Goal: Task Accomplishment & Management: Use online tool/utility

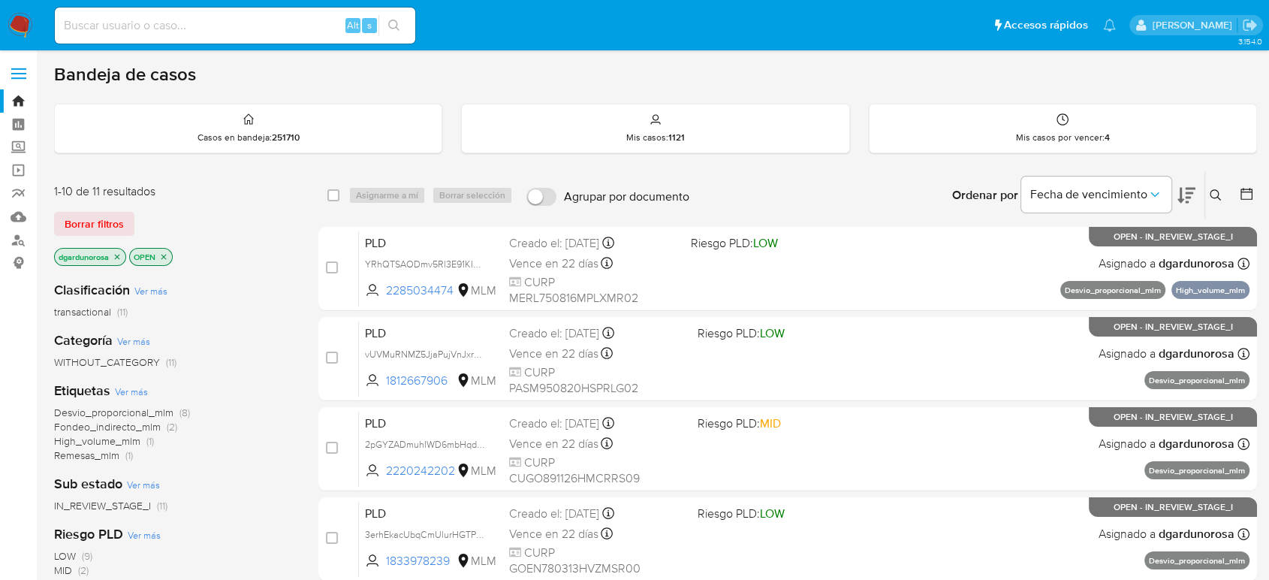
click at [1210, 186] on button at bounding box center [1218, 195] width 25 height 18
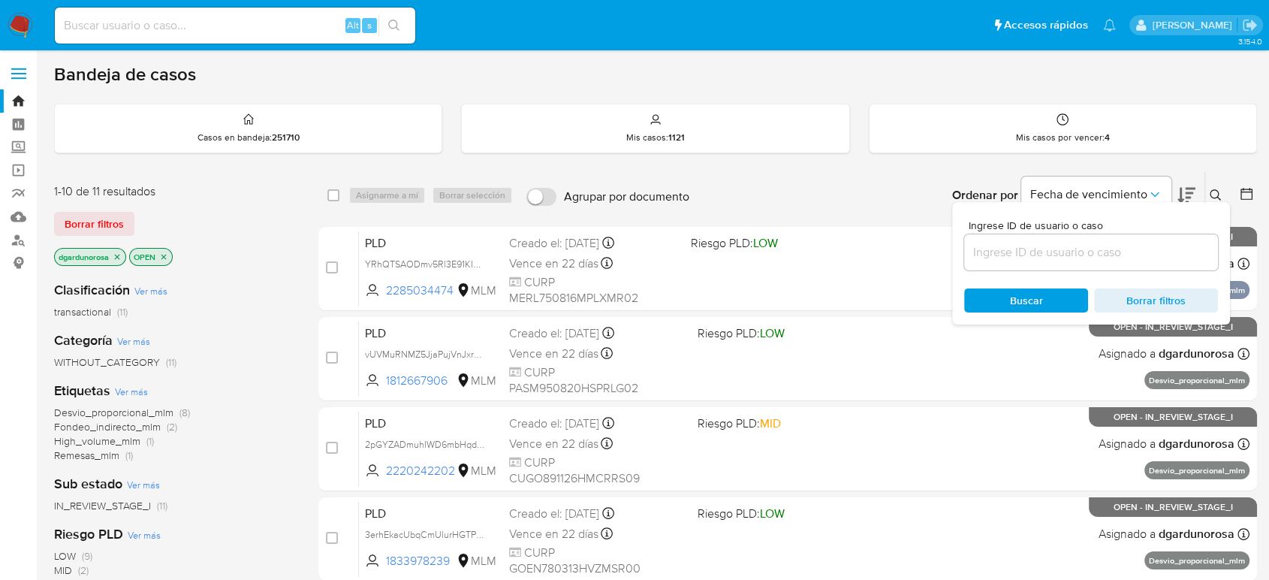
click at [1094, 234] on div at bounding box center [1091, 252] width 254 height 36
click at [1088, 251] on input at bounding box center [1091, 253] width 254 height 20
paste input "1188356827"
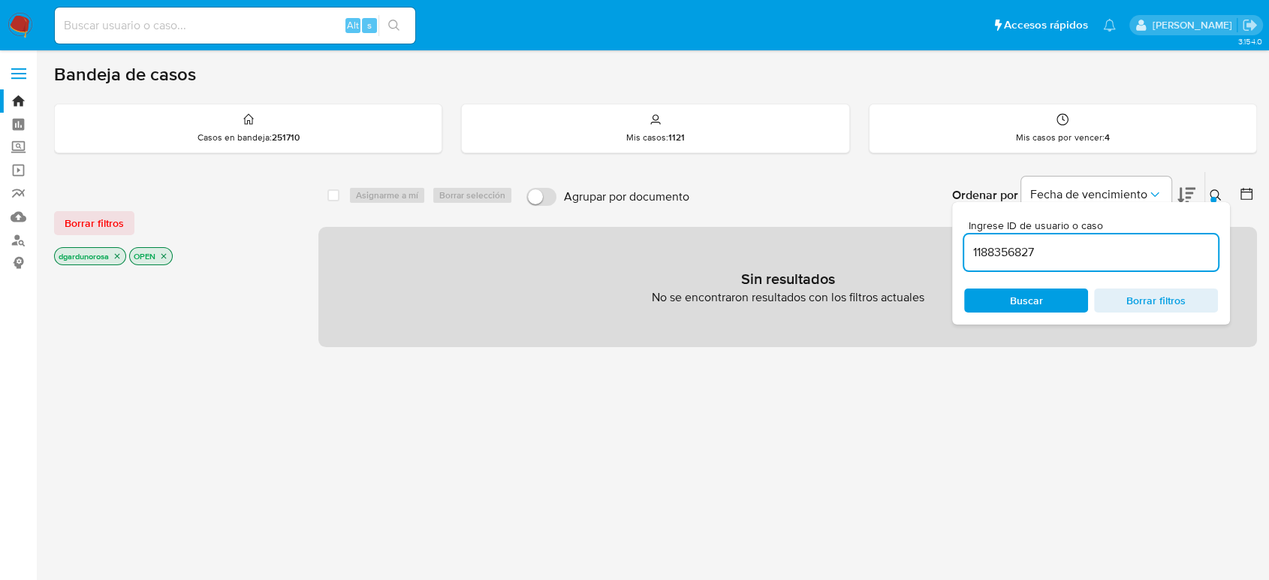
click at [1097, 252] on input "1188356827" at bounding box center [1091, 253] width 254 height 20
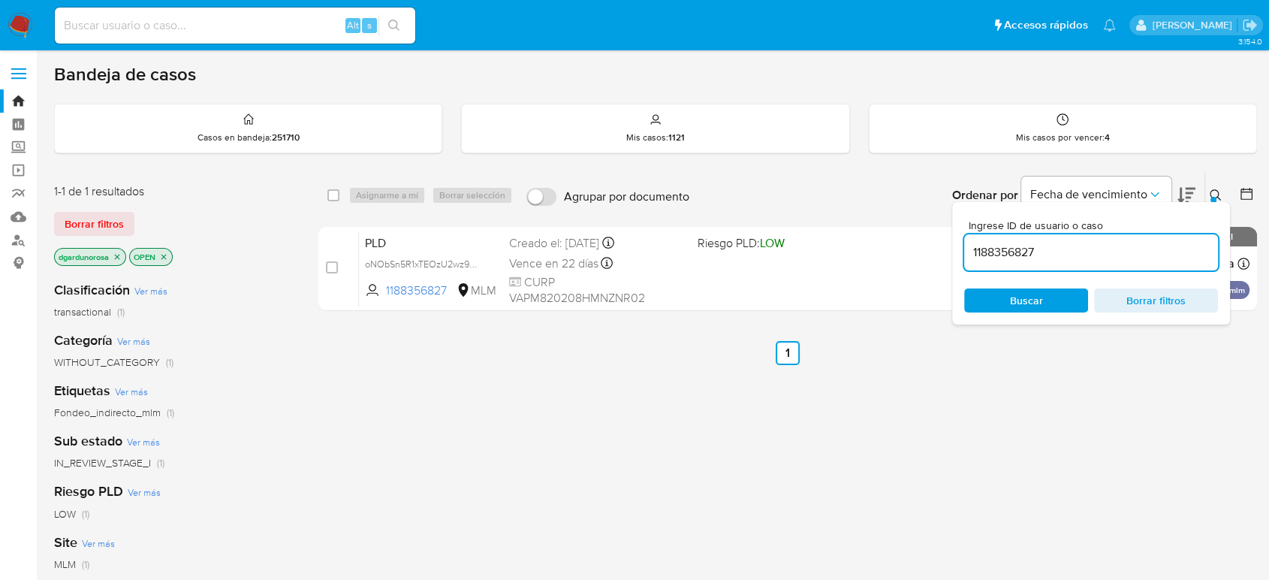
click at [1208, 194] on button at bounding box center [1218, 195] width 25 height 18
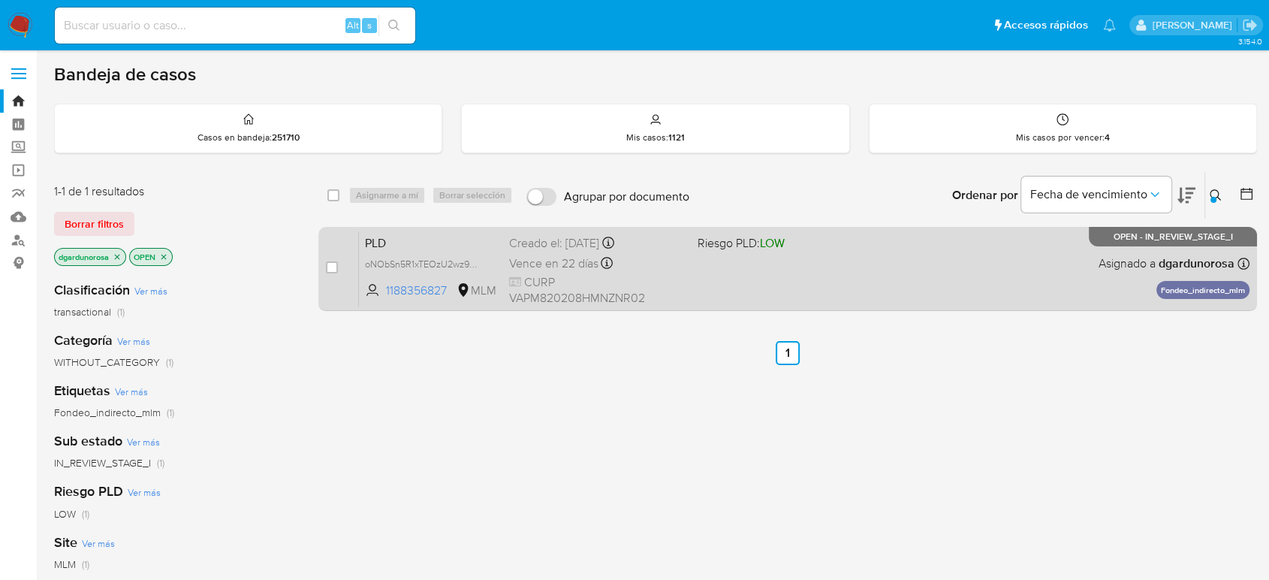
click at [756, 272] on div "PLD oNObSn5R1xTEOzU2wz9WFjuF 1188356827 MLM Riesgo PLD: LOW Creado el: 12/07/20…" at bounding box center [804, 269] width 891 height 76
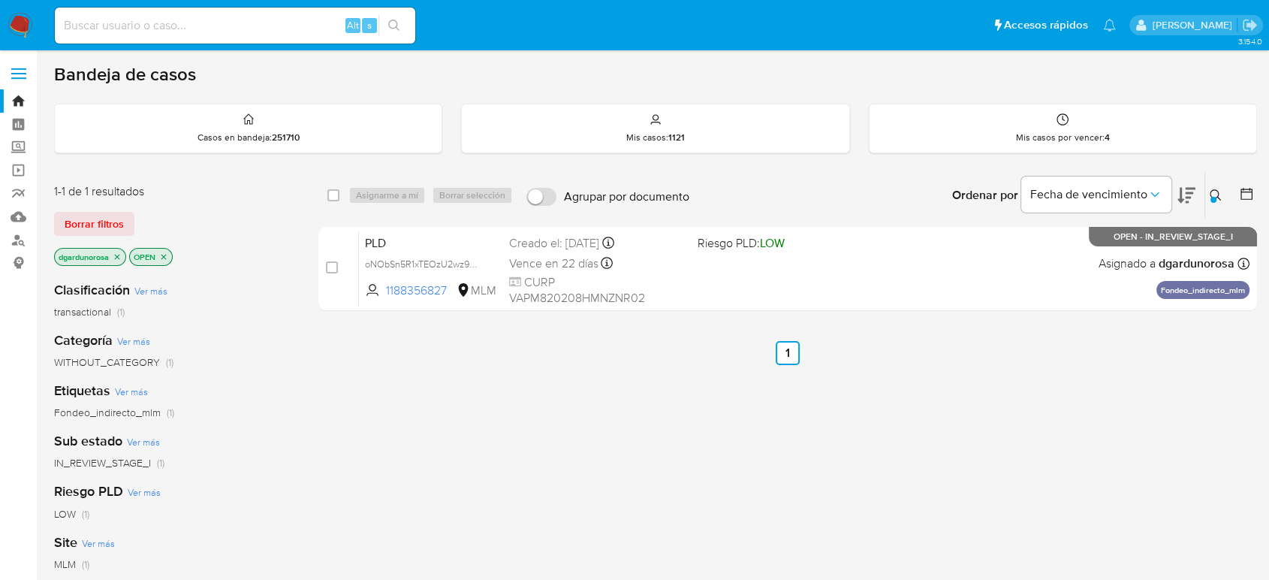
click at [1212, 197] on div at bounding box center [1214, 200] width 6 height 6
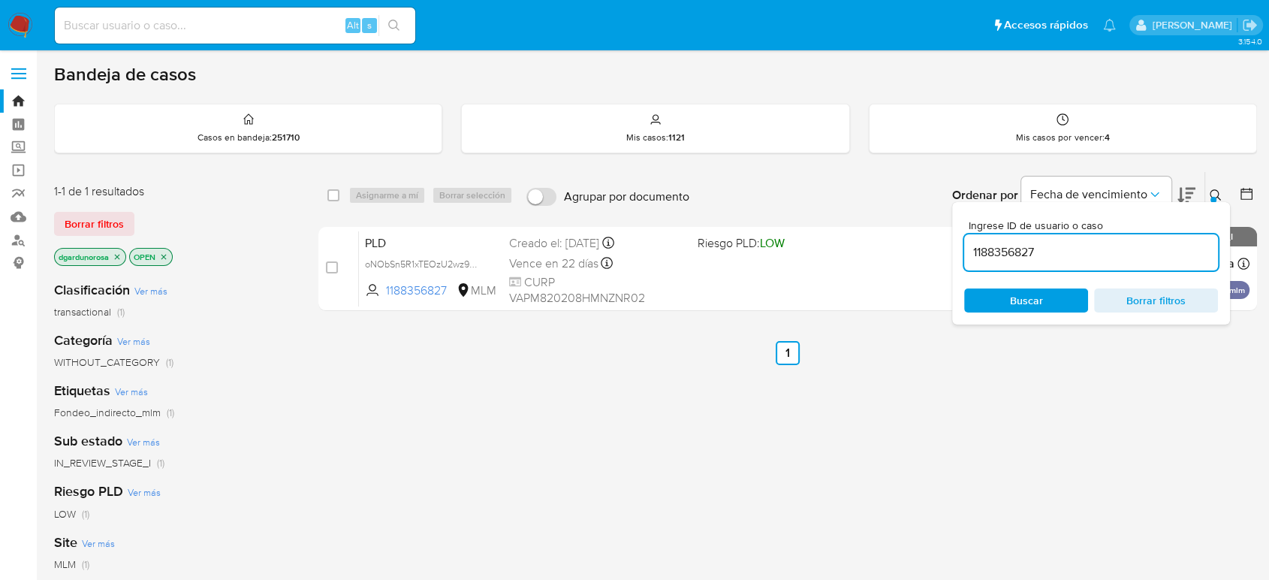
click at [1016, 249] on input "1188356827" at bounding box center [1091, 253] width 254 height 20
type input "2281282003"
click at [1213, 191] on icon at bounding box center [1216, 195] width 12 height 12
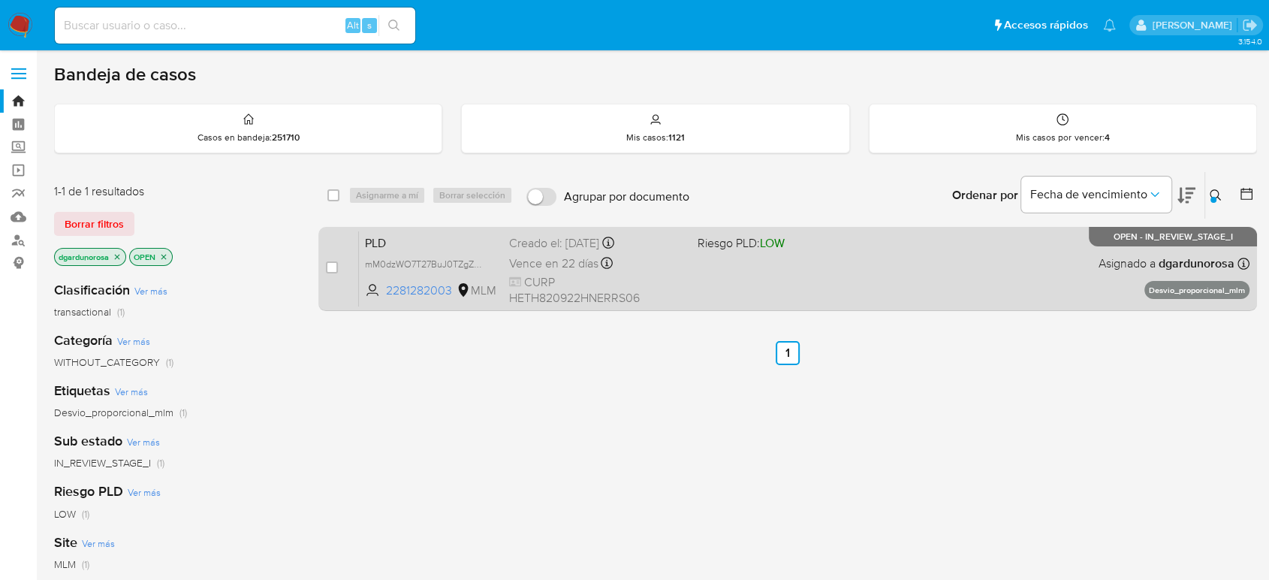
click at [880, 269] on div "PLD mM0dzWO7T27BuJ0TZgZpvxia 2281282003 MLM Riesgo PLD: LOW Creado el: 12/07/20…" at bounding box center [804, 269] width 891 height 76
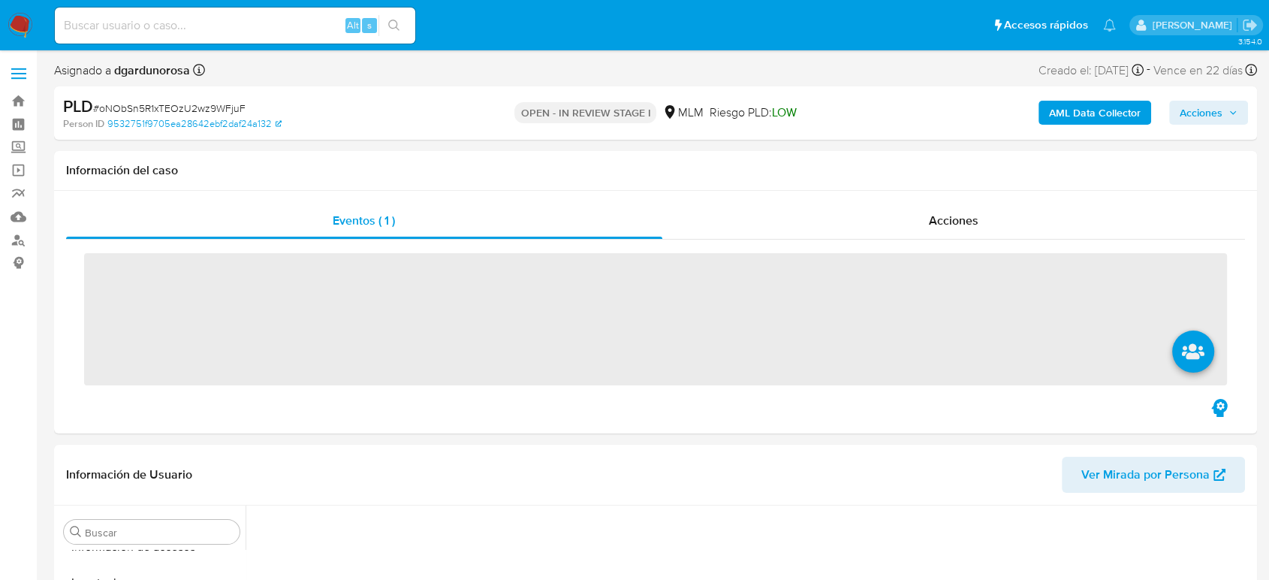
scroll to position [635, 0]
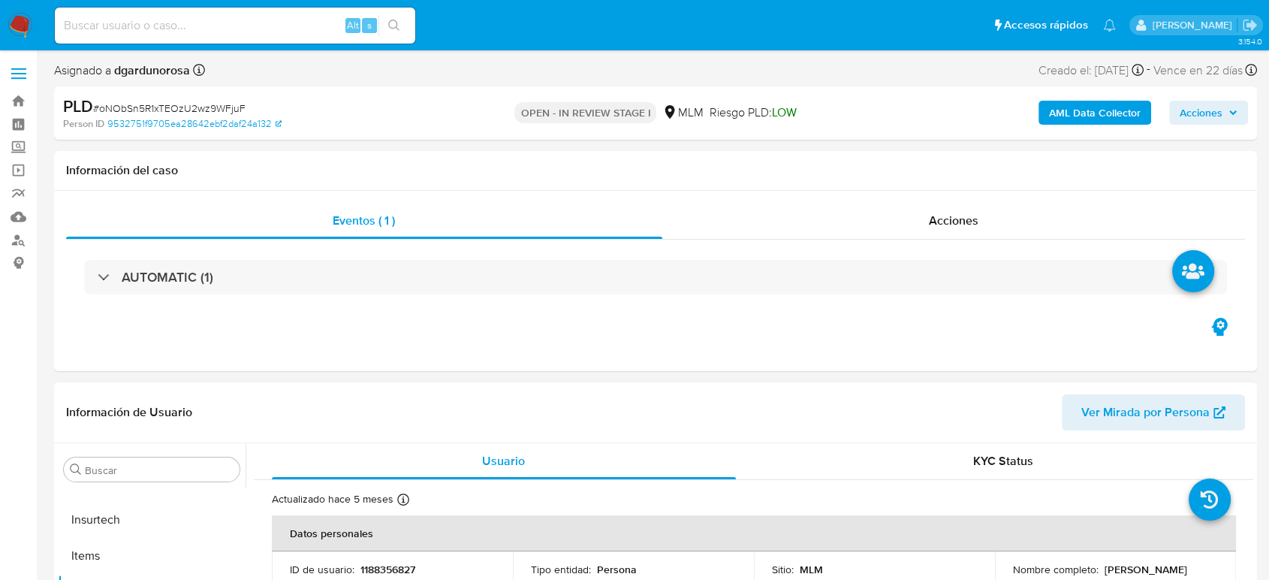
select select "10"
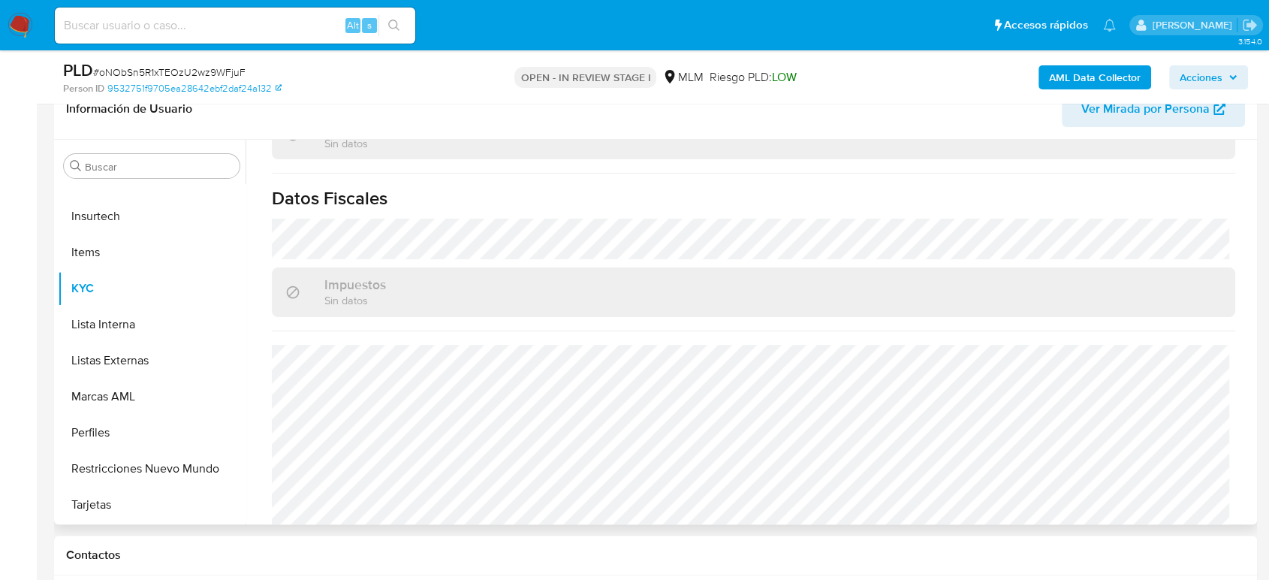
scroll to position [929, 0]
click at [116, 356] on button "Listas Externas" at bounding box center [146, 361] width 176 height 36
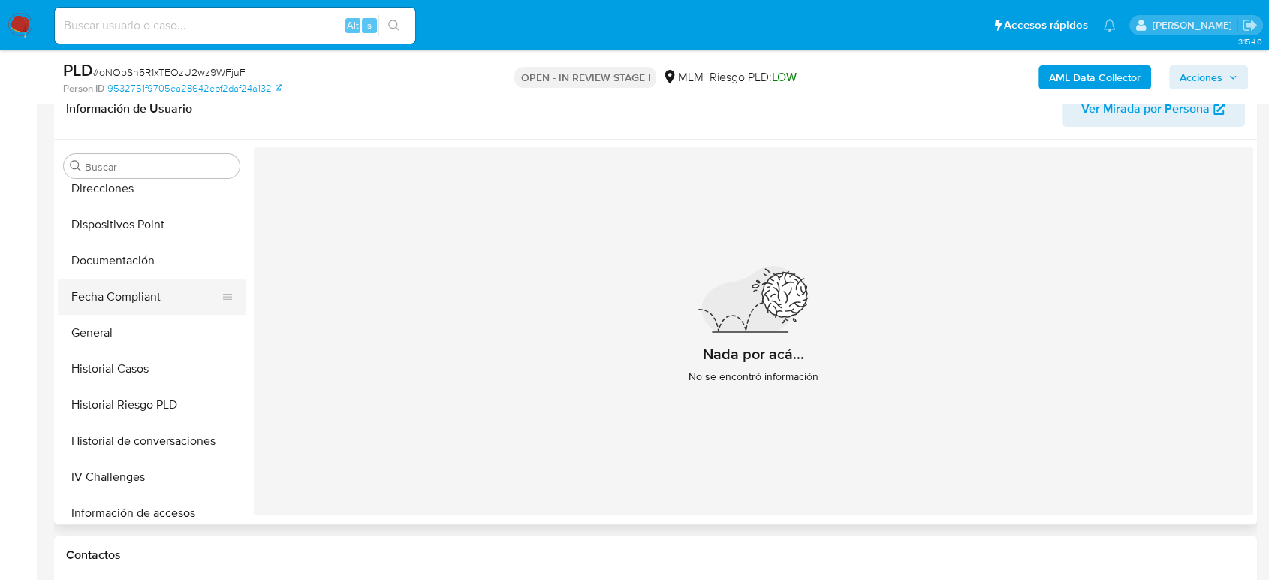
scroll to position [300, 0]
click at [122, 341] on button "General" at bounding box center [146, 334] width 176 height 36
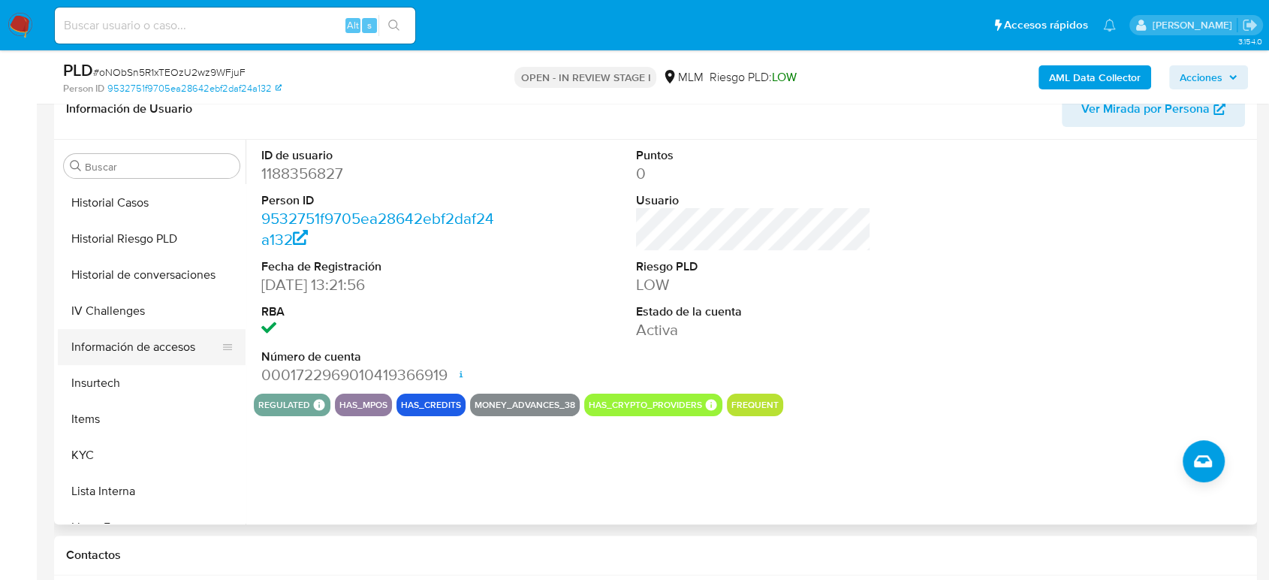
scroll to position [385, 0]
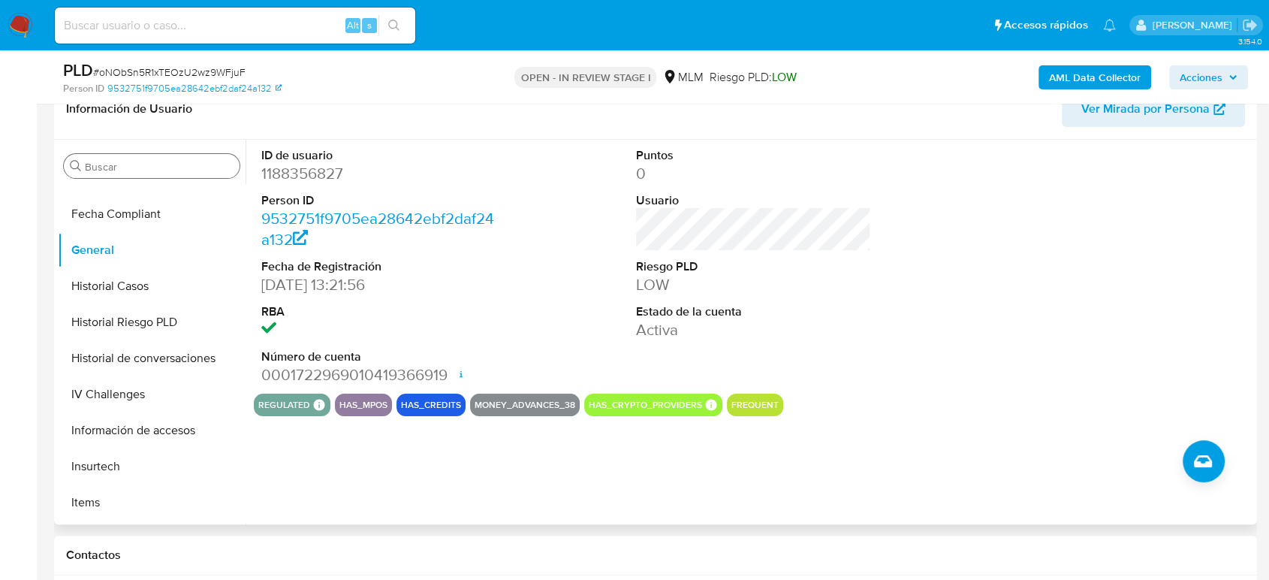
click at [140, 167] on input "Buscar" at bounding box center [159, 167] width 149 height 14
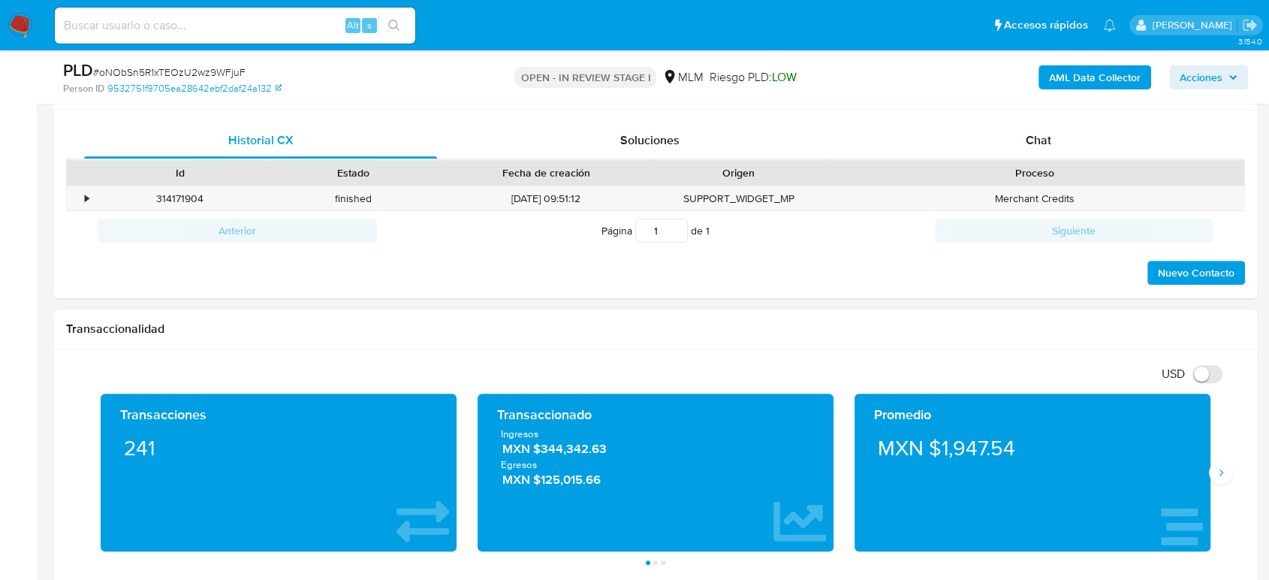
scroll to position [918, 0]
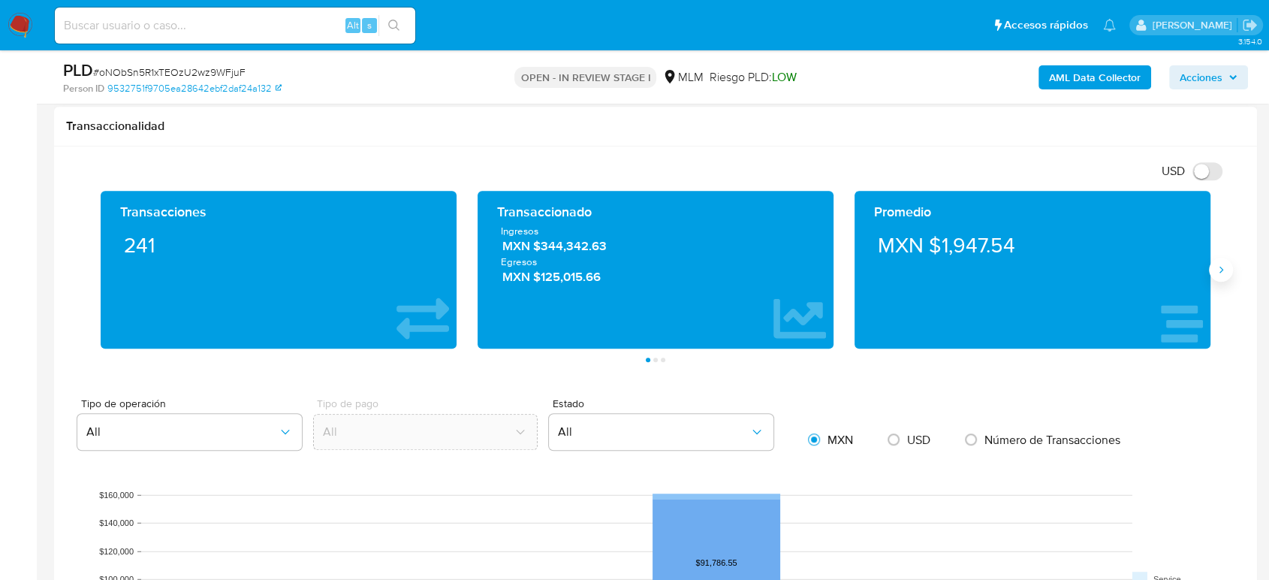
type input "GENER"
click at [1227, 273] on button "Siguiente" at bounding box center [1221, 270] width 24 height 24
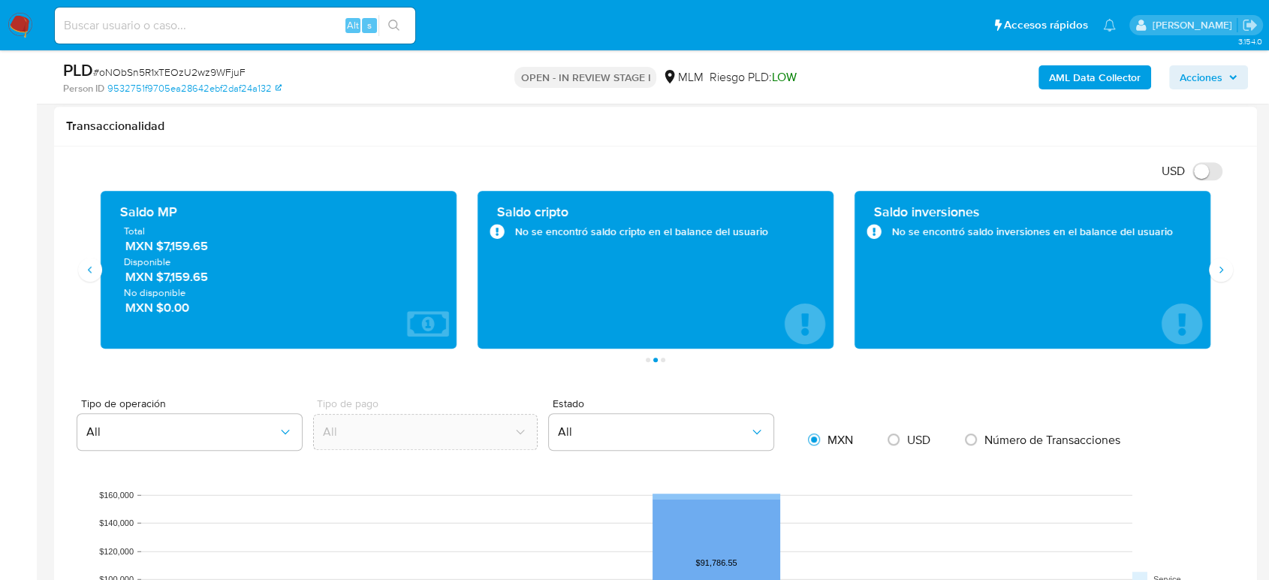
drag, startPoint x: 222, startPoint y: 247, endPoint x: 162, endPoint y: 255, distance: 60.7
click at [158, 254] on div "Total MXN $7,159.65 Disponible MXN $7,159.65 No disponible MXN $0.00" at bounding box center [279, 270] width 332 height 92
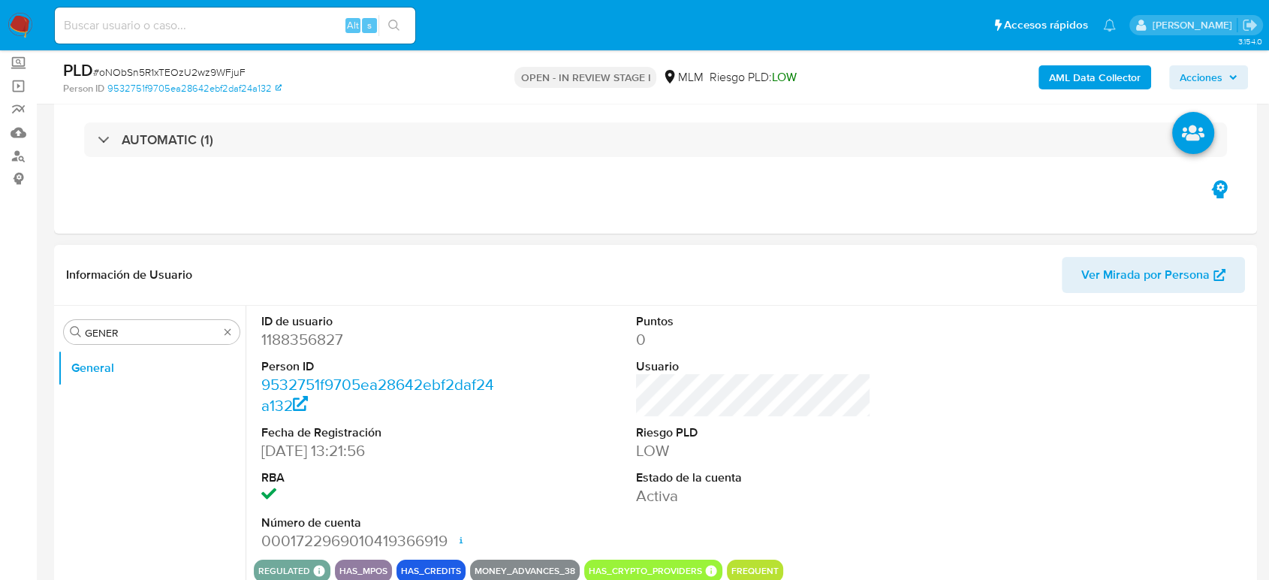
scroll to position [83, 0]
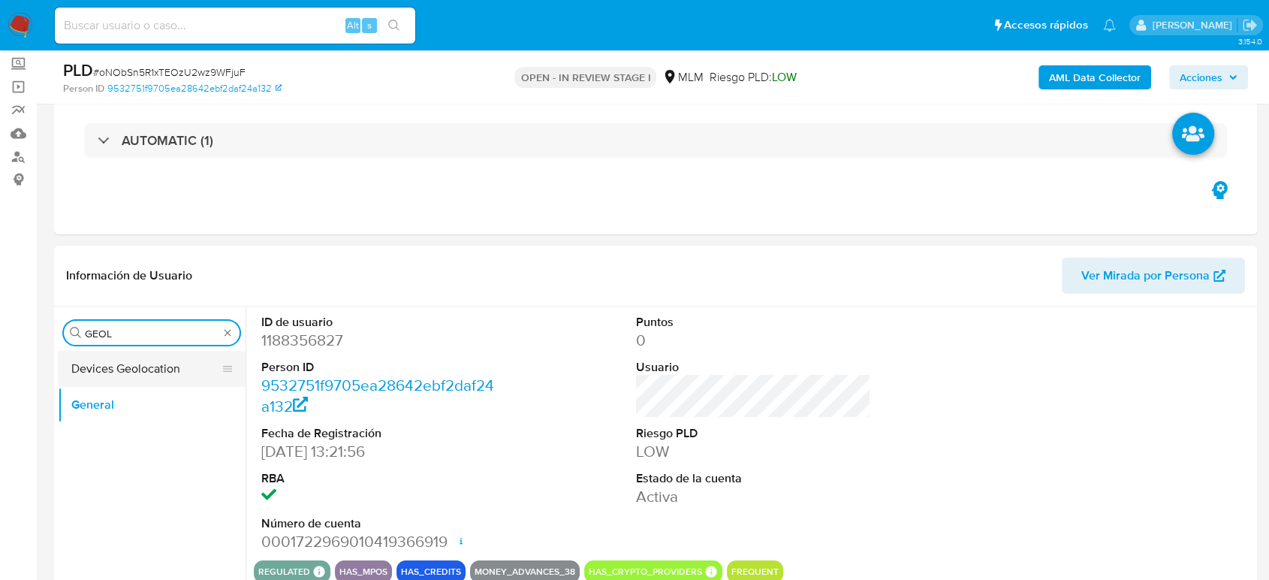
type input "GEOL"
click at [155, 361] on button "Devices Geolocation" at bounding box center [146, 369] width 176 height 36
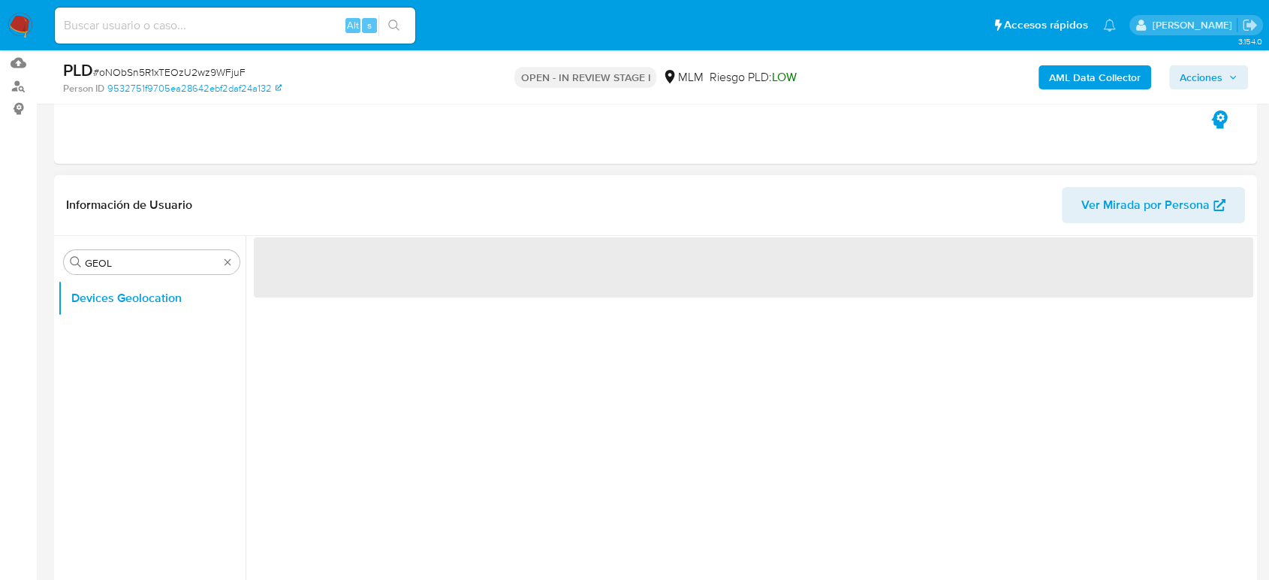
scroll to position [250, 0]
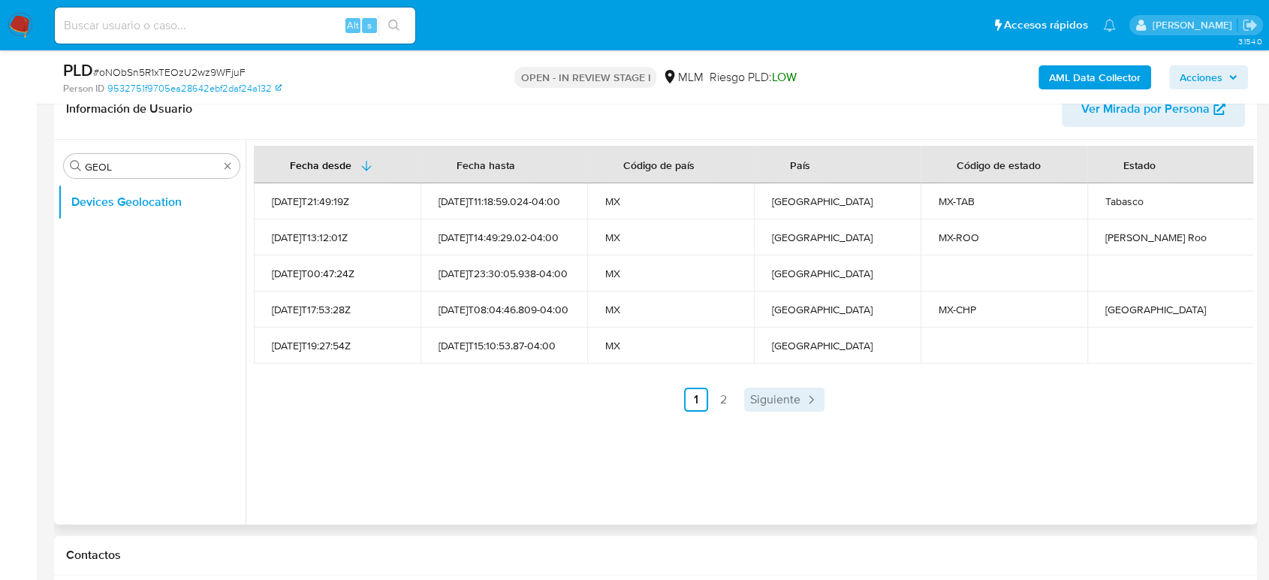
click at [757, 396] on span "Siguiente" at bounding box center [775, 400] width 50 height 12
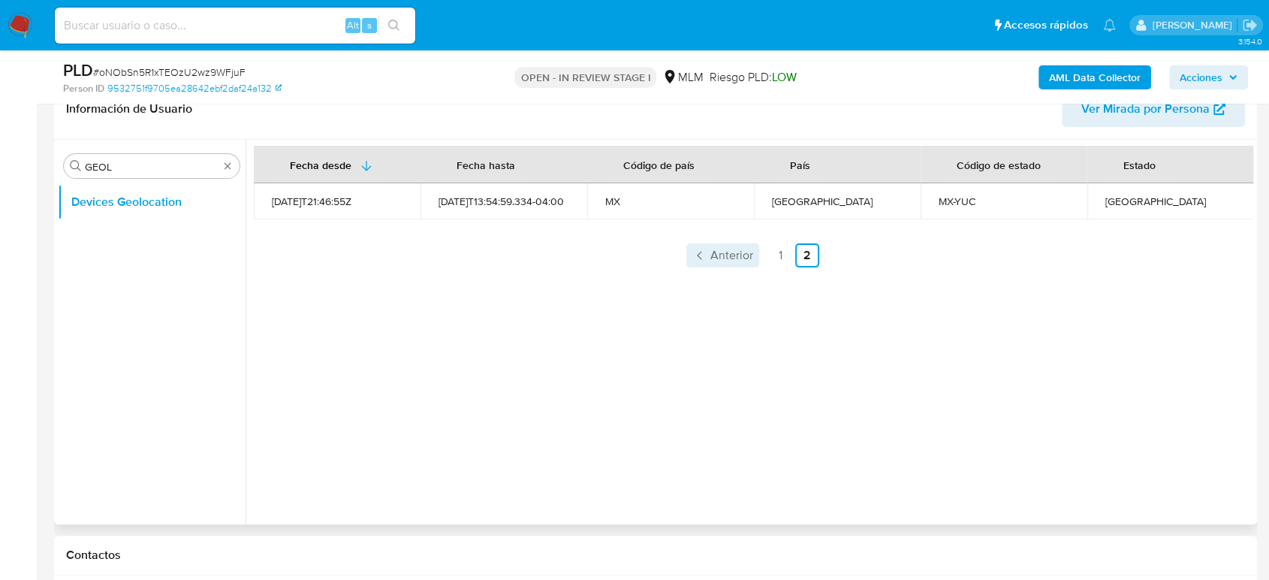
click at [713, 258] on span "Anterior" at bounding box center [732, 255] width 43 height 12
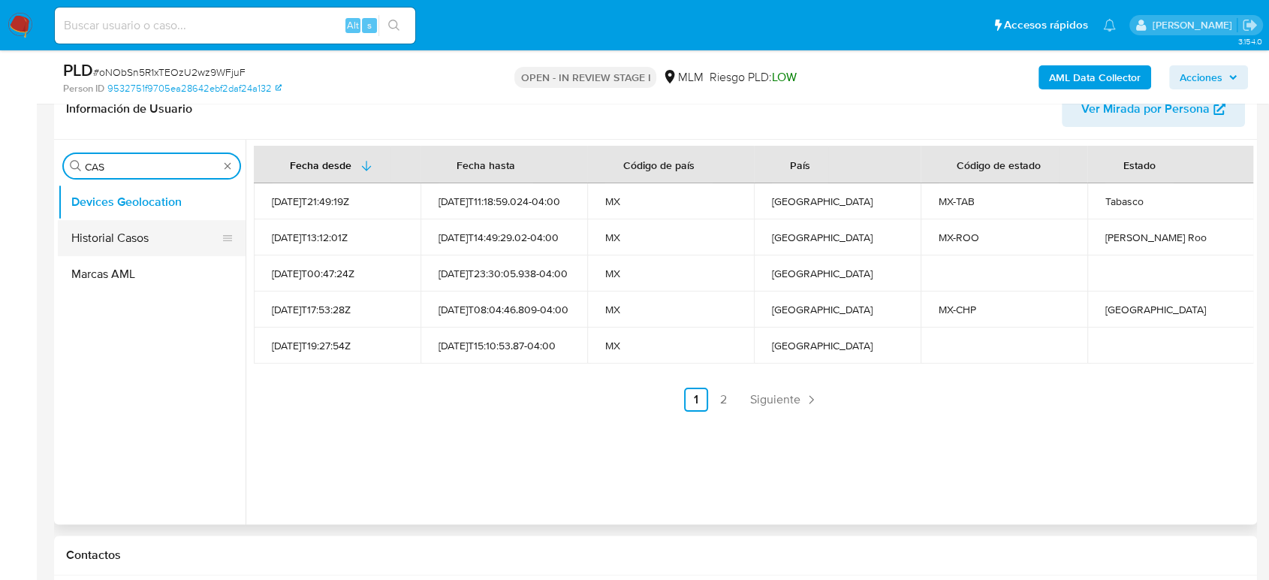
type input "CAS"
click at [145, 238] on button "Historial Casos" at bounding box center [146, 238] width 176 height 36
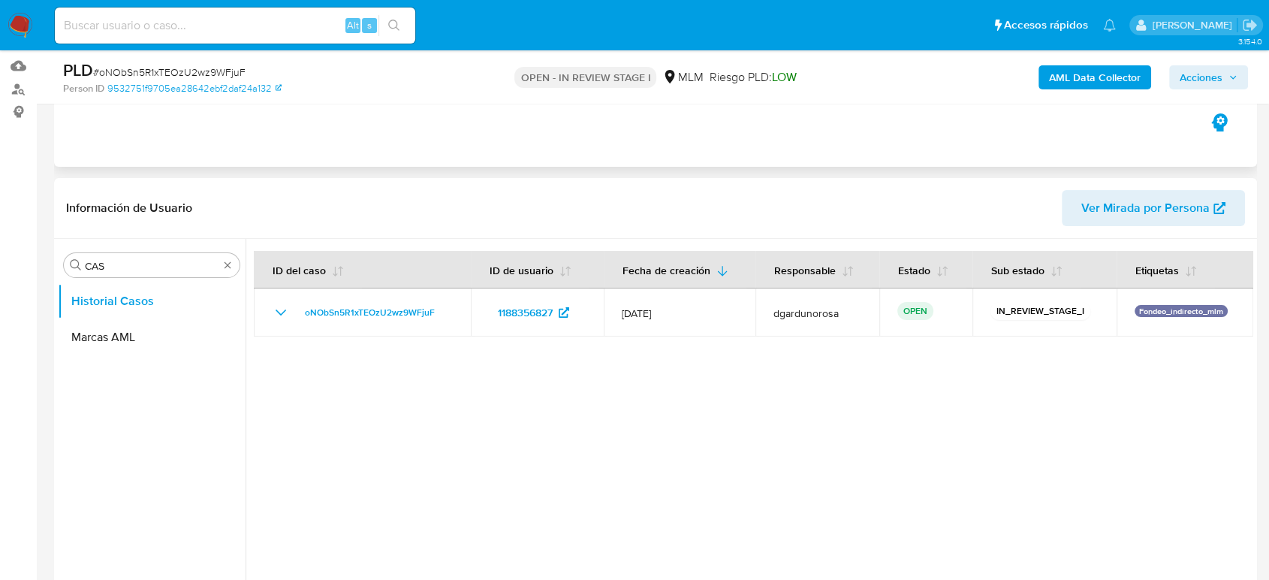
scroll to position [83, 0]
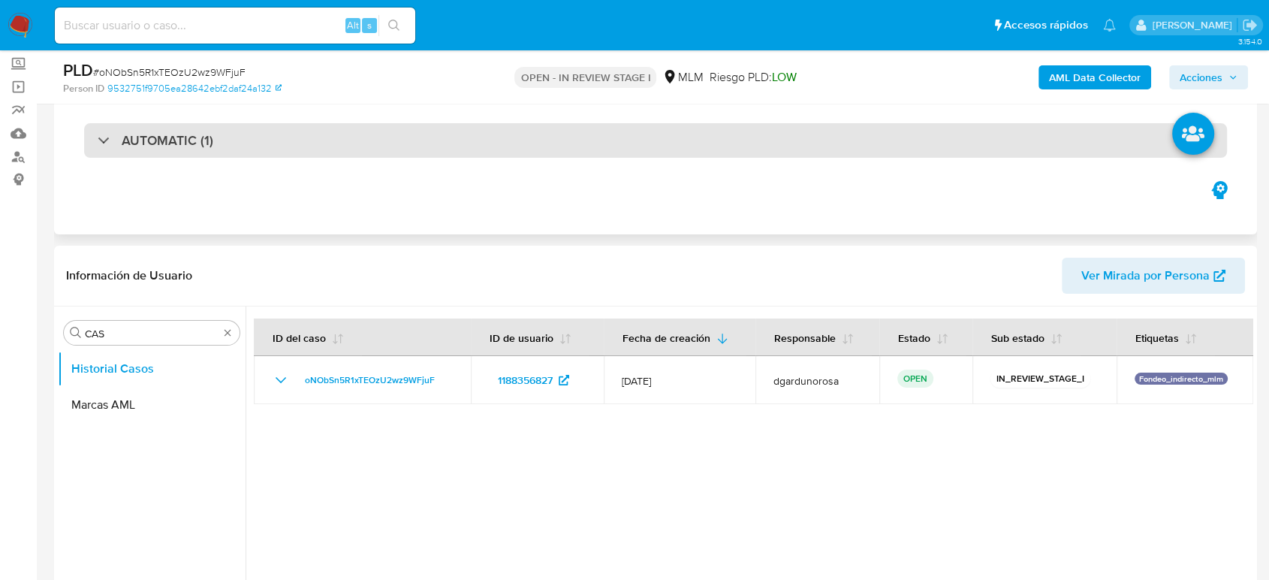
click at [279, 150] on div "AUTOMATIC (1)" at bounding box center [655, 140] width 1143 height 35
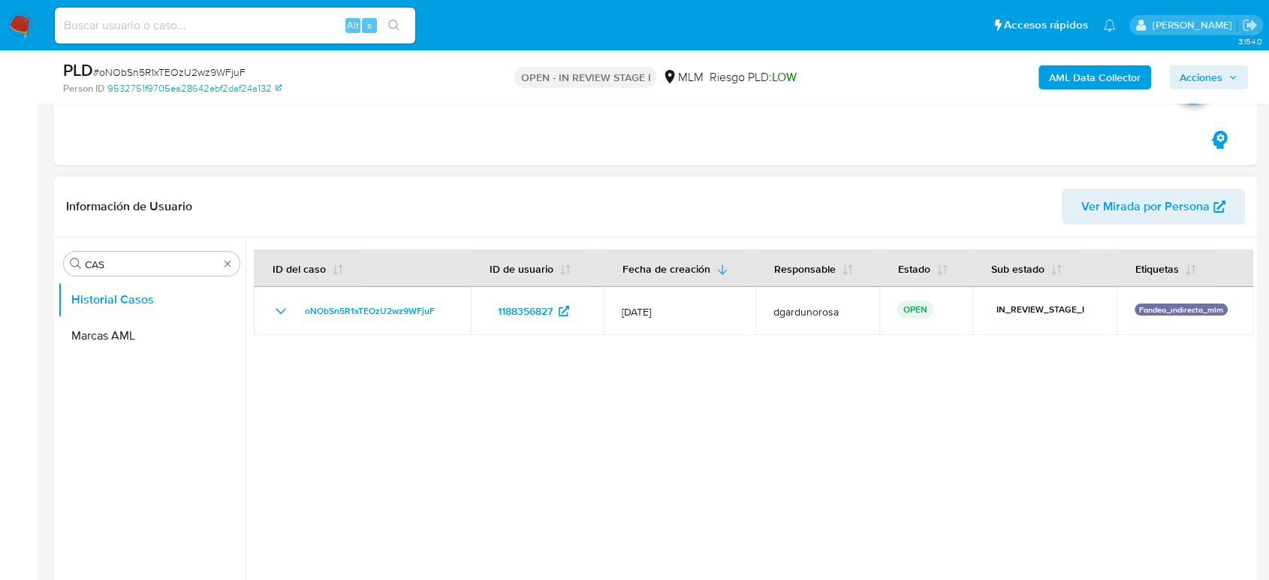
scroll to position [500, 0]
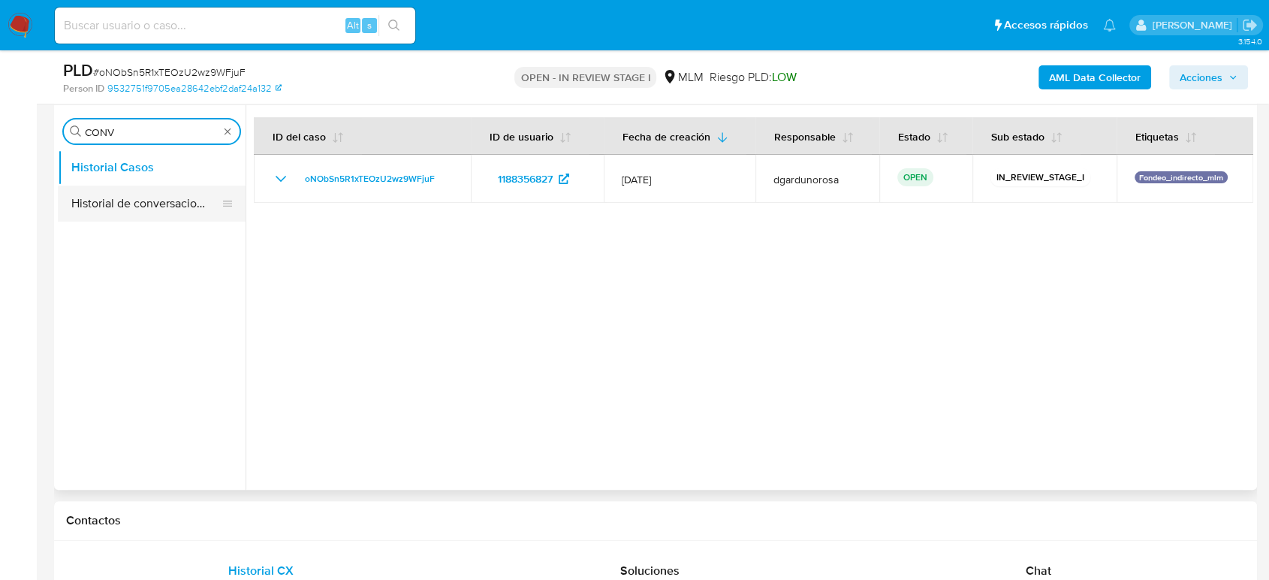
type input "CONV"
click at [174, 200] on button "Historial de conversaciones" at bounding box center [146, 204] width 176 height 36
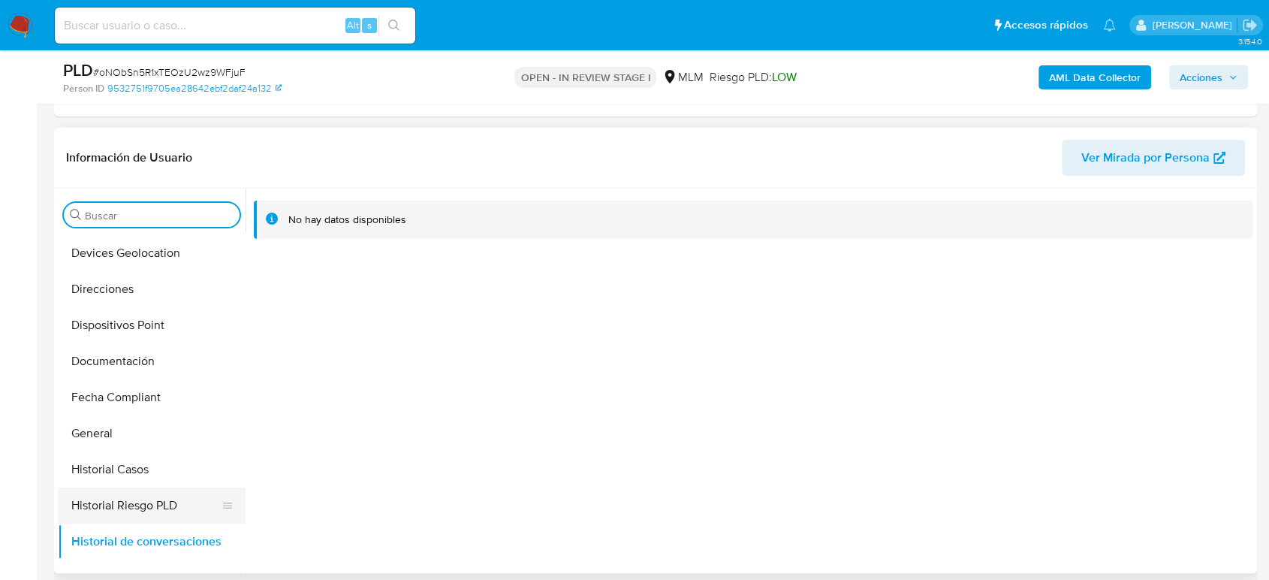
scroll to position [635, 0]
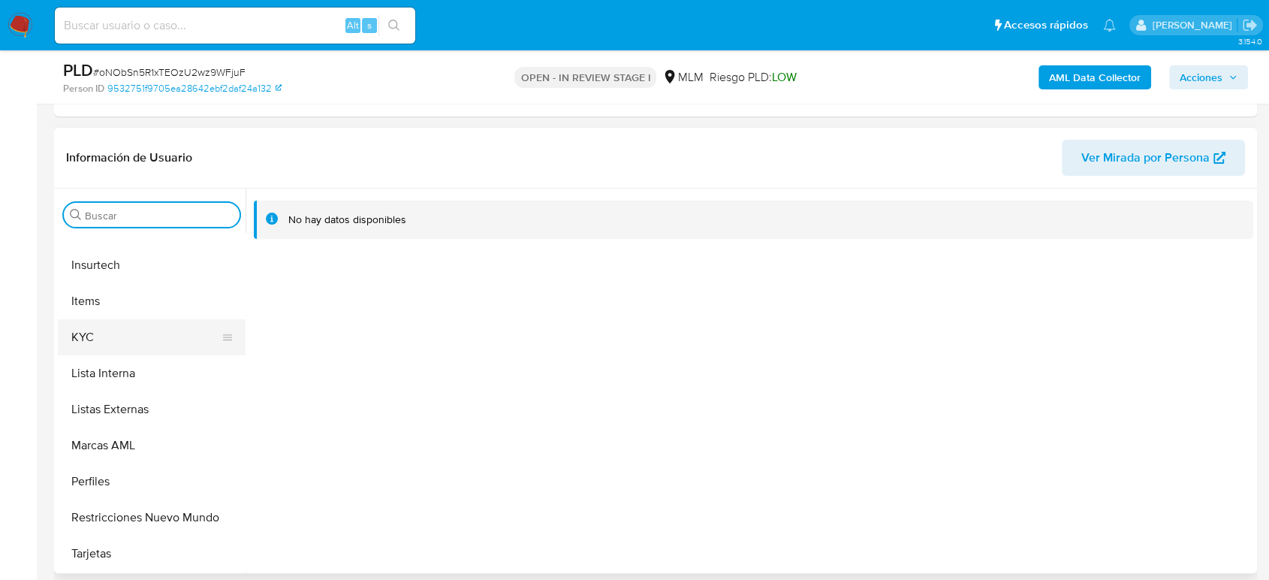
click at [112, 341] on button "KYC" at bounding box center [146, 337] width 176 height 36
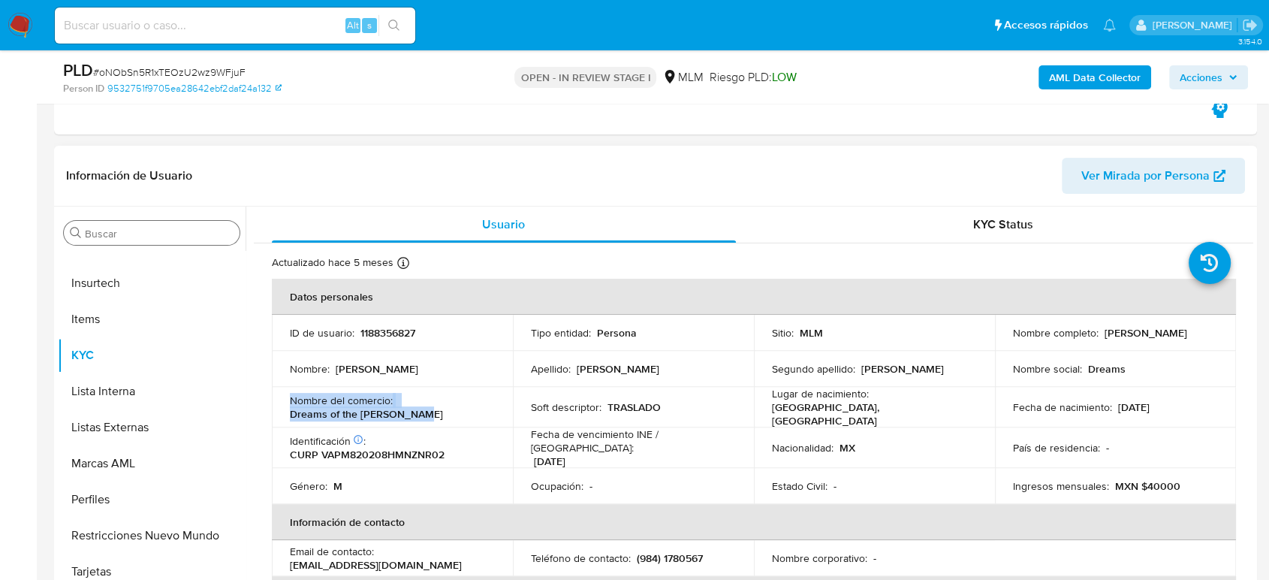
drag, startPoint x: 451, startPoint y: 420, endPoint x: 290, endPoint y: 398, distance: 162.2
click at [290, 398] on td "Nombre del comercio : Dreams of the maya rivera" at bounding box center [392, 407] width 241 height 41
copy div "Nombre del comercio : Dreams of the maya rivera"
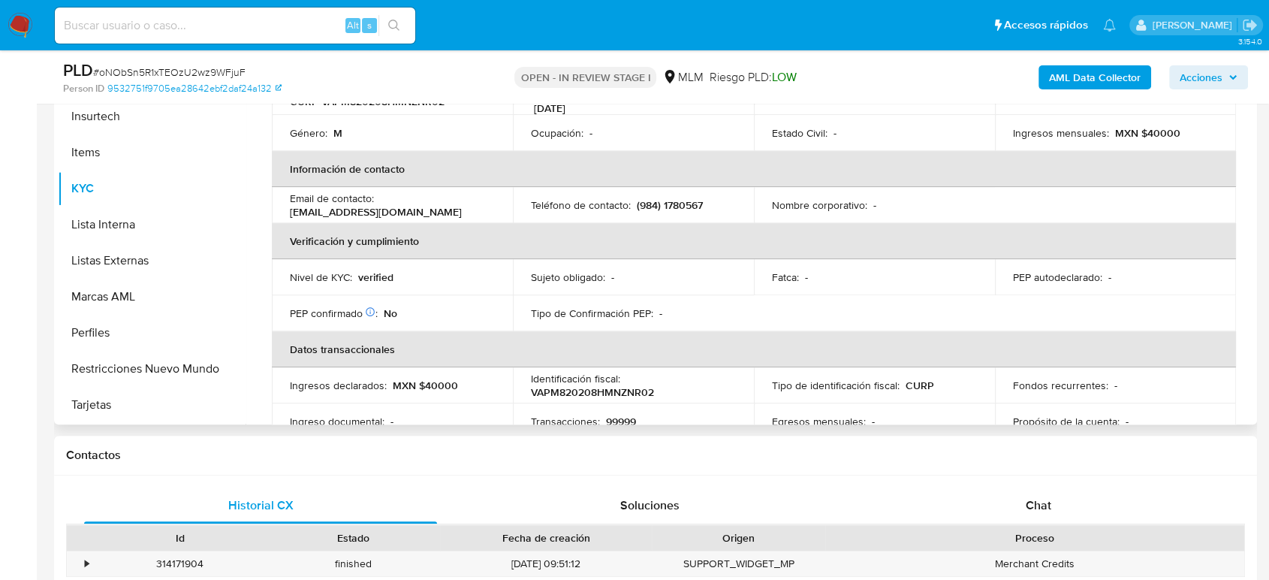
scroll to position [178, 0]
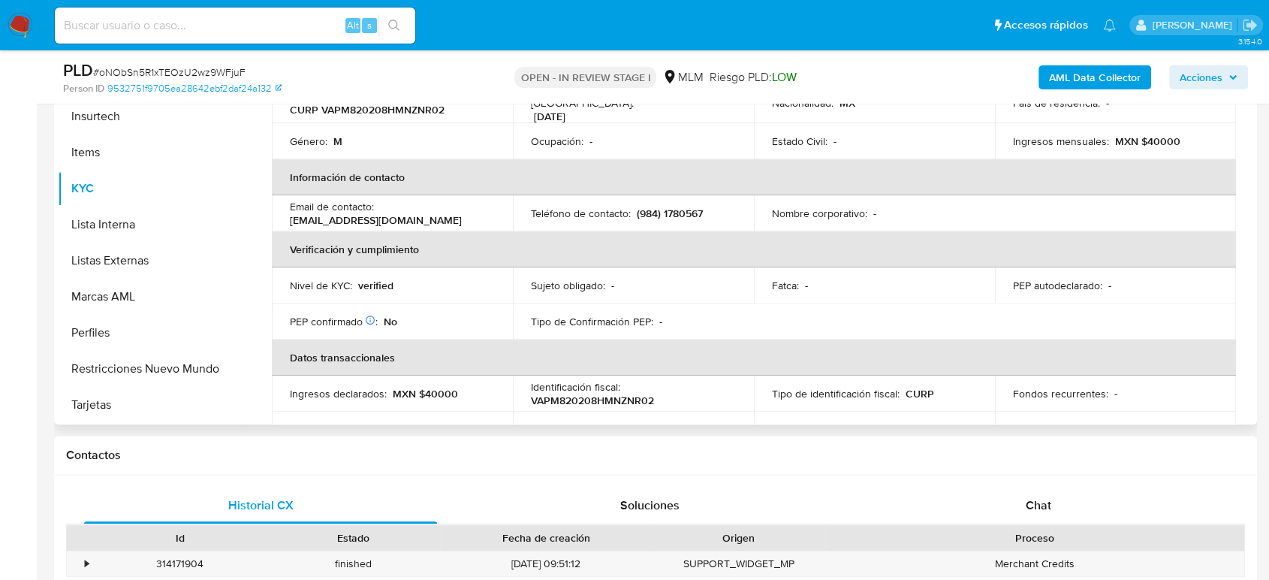
click at [689, 207] on p "(984) 1780567" at bounding box center [670, 214] width 66 height 14
copy p "1780567"
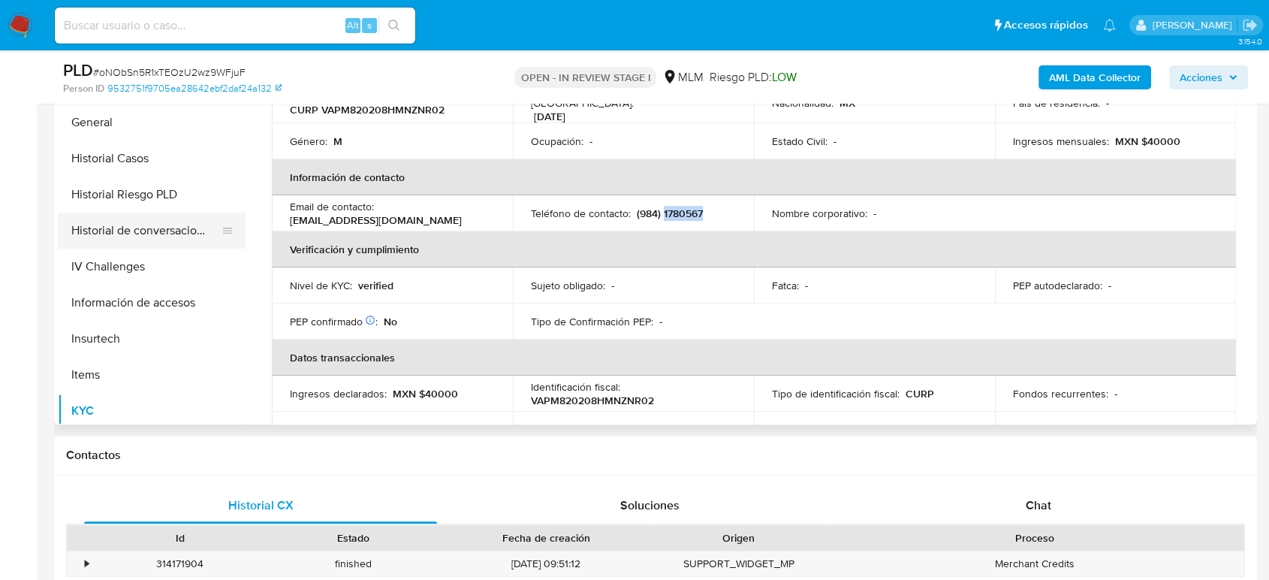
scroll to position [300, 0]
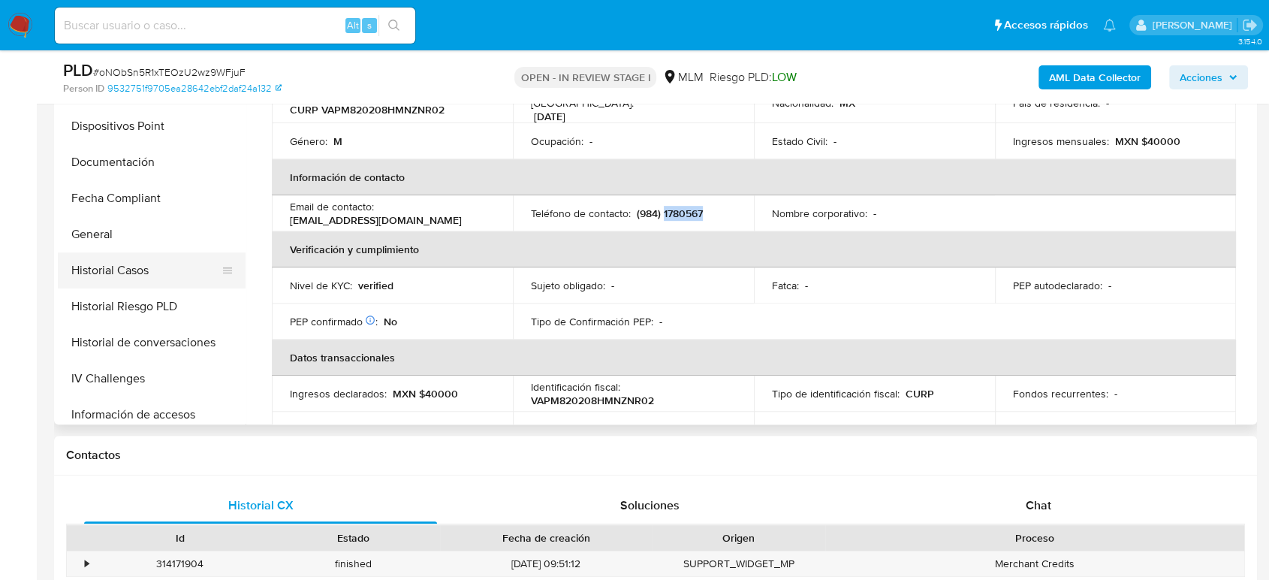
click at [142, 263] on button "Historial Casos" at bounding box center [146, 270] width 176 height 36
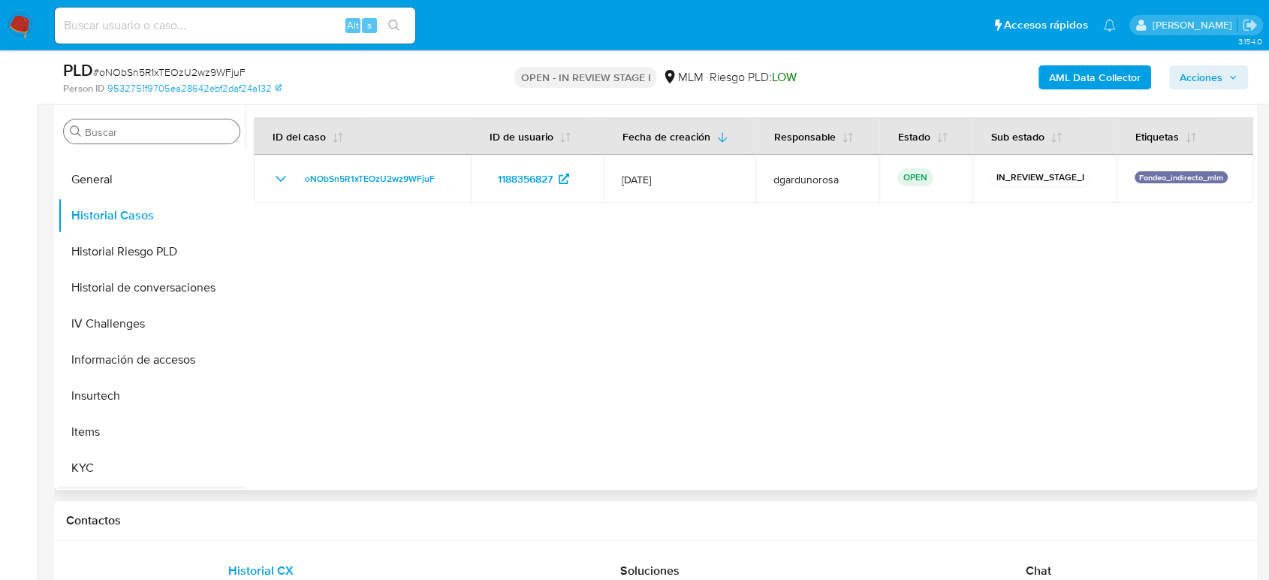
scroll to position [551, 0]
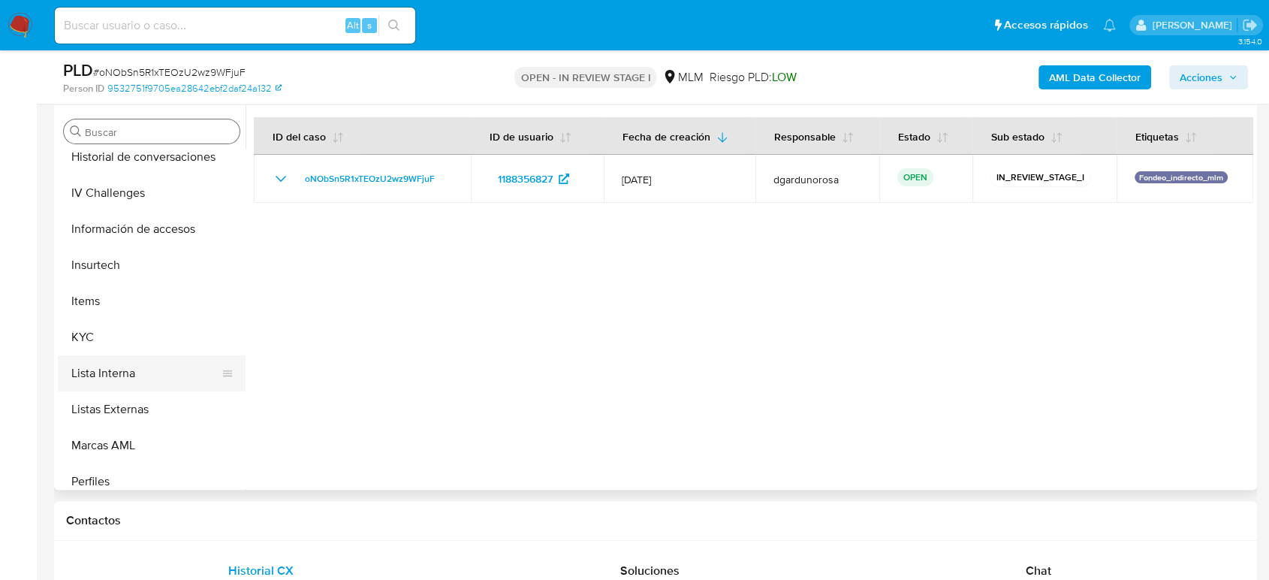
click at [98, 373] on button "Lista Interna" at bounding box center [146, 373] width 176 height 36
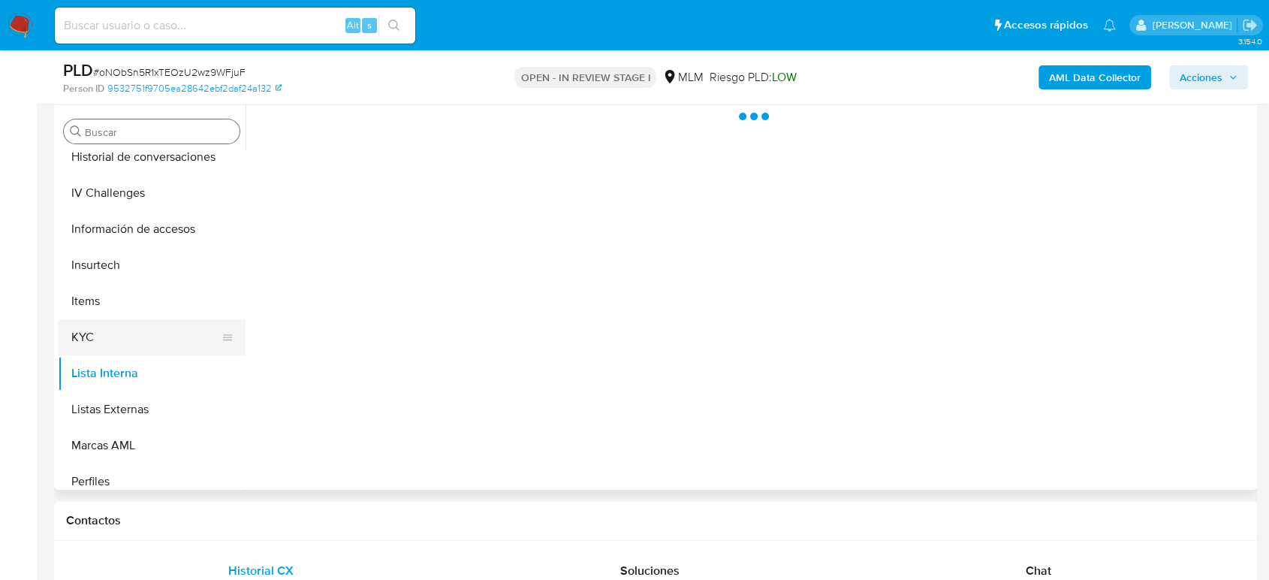
click at [110, 328] on button "KYC" at bounding box center [146, 337] width 176 height 36
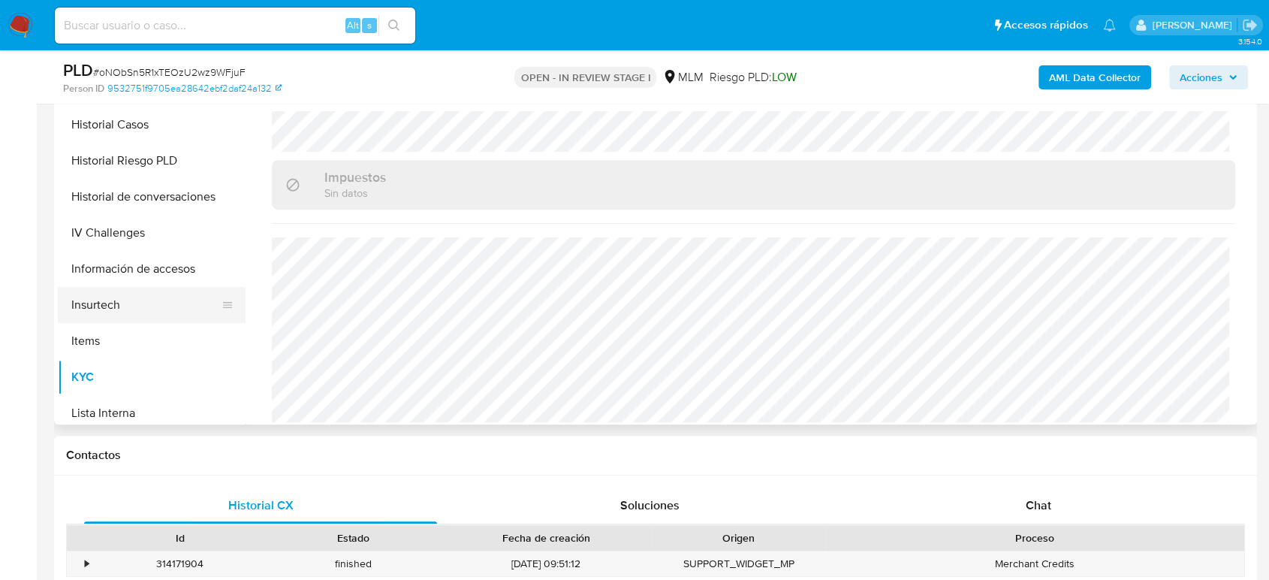
scroll to position [417, 0]
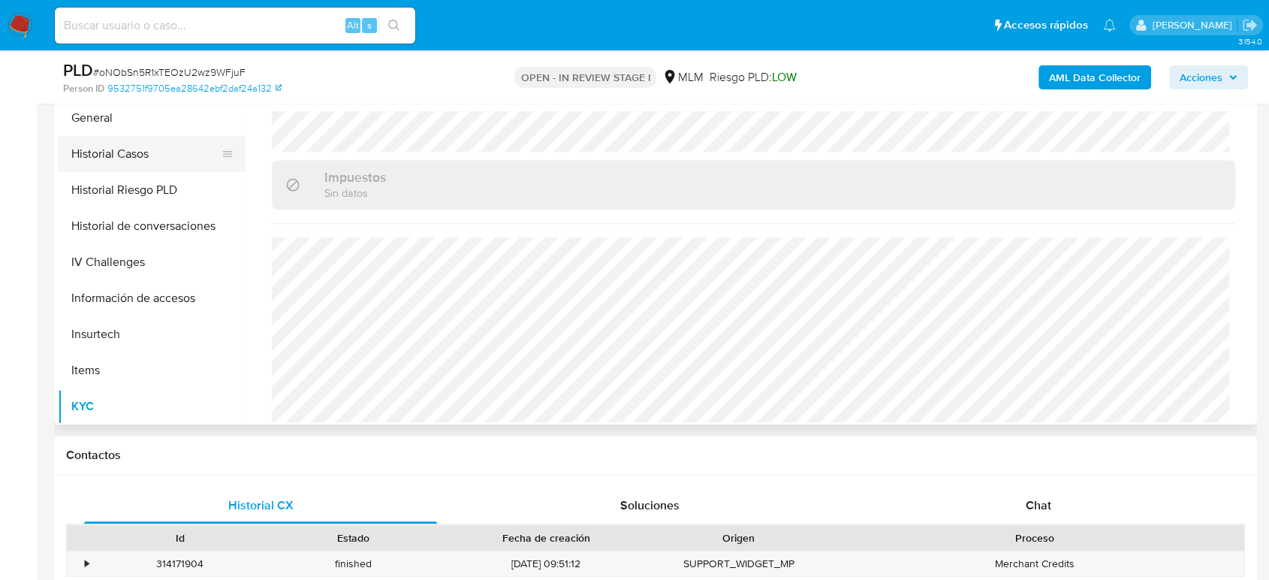
click at [126, 155] on button "Historial Casos" at bounding box center [146, 154] width 176 height 36
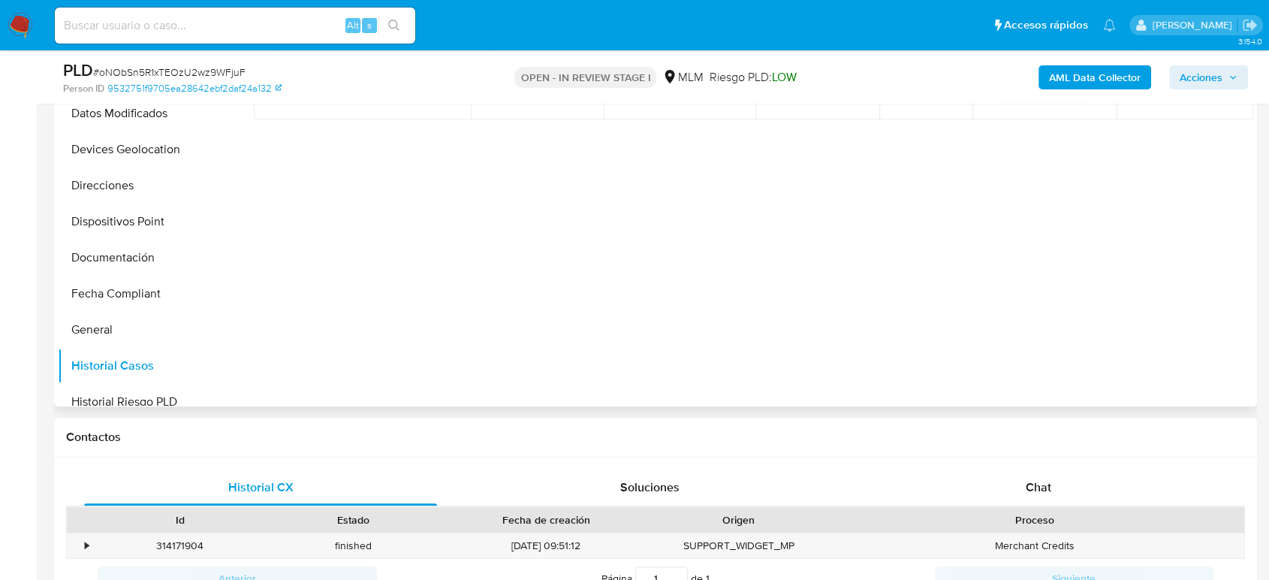
scroll to position [0, 0]
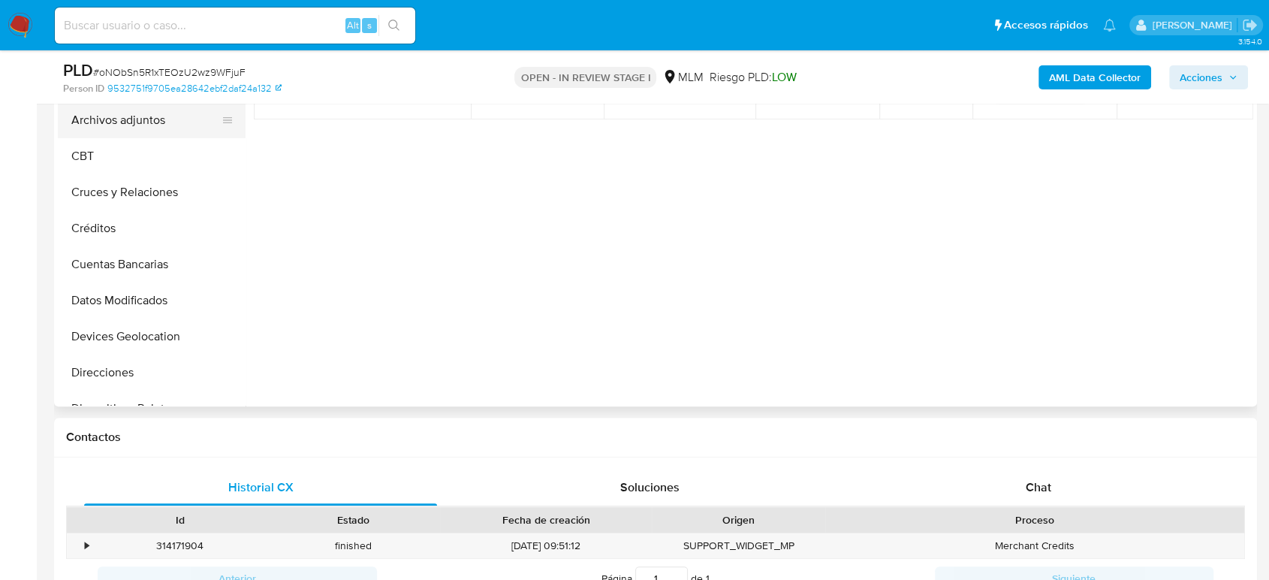
click at [146, 119] on button "Archivos adjuntos" at bounding box center [146, 120] width 176 height 36
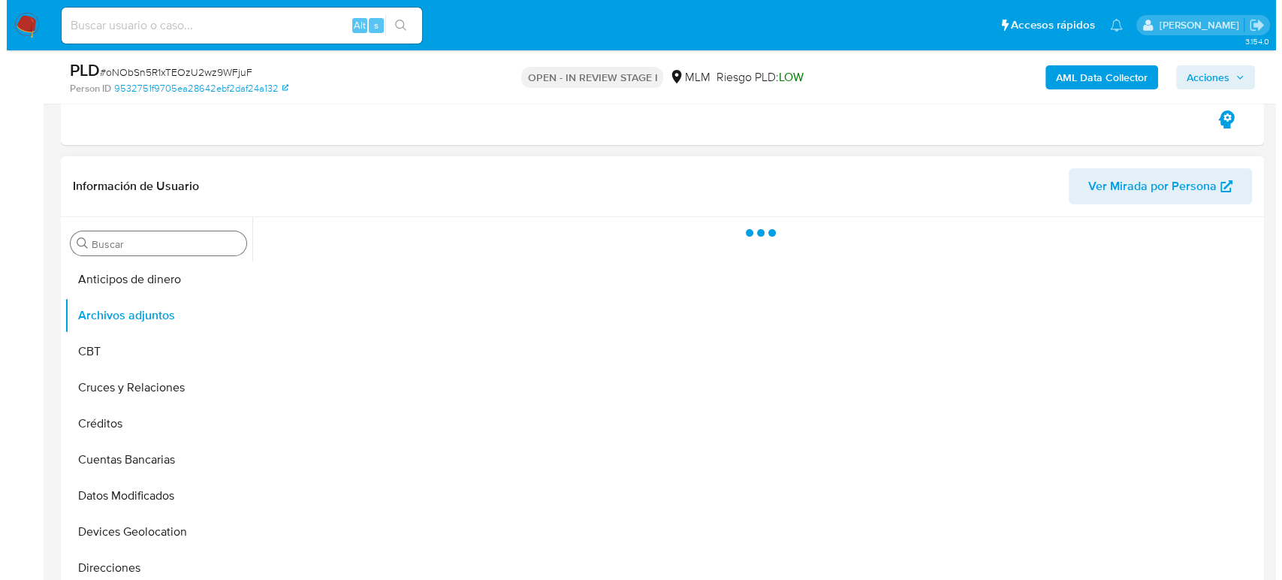
scroll to position [417, 0]
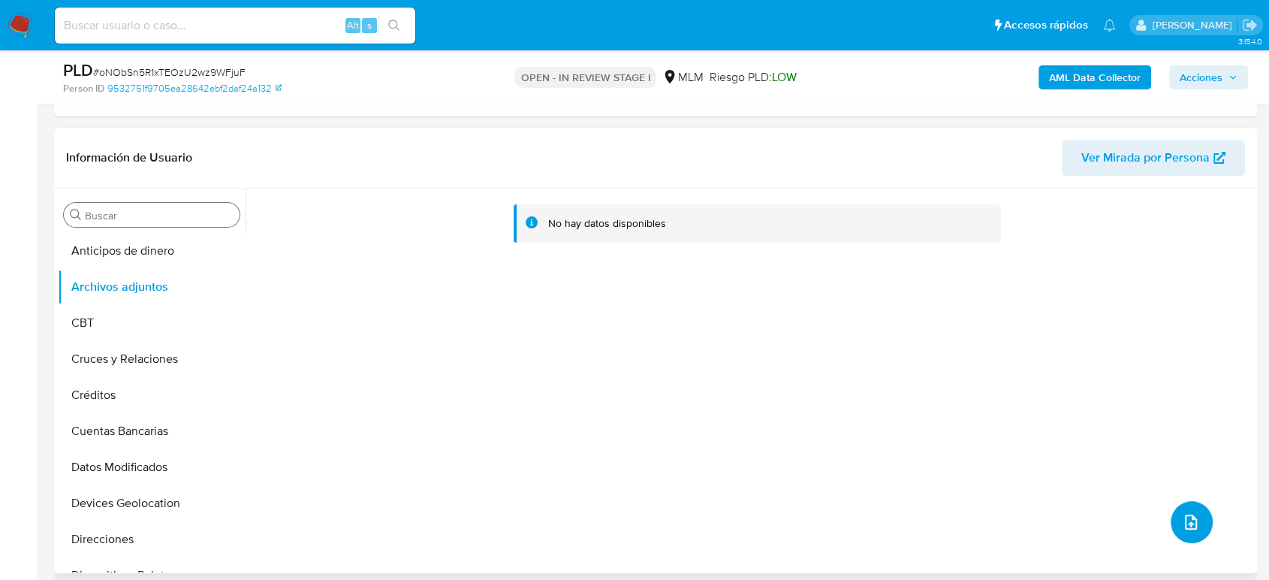
click at [1196, 516] on button "upload-file" at bounding box center [1192, 522] width 42 height 42
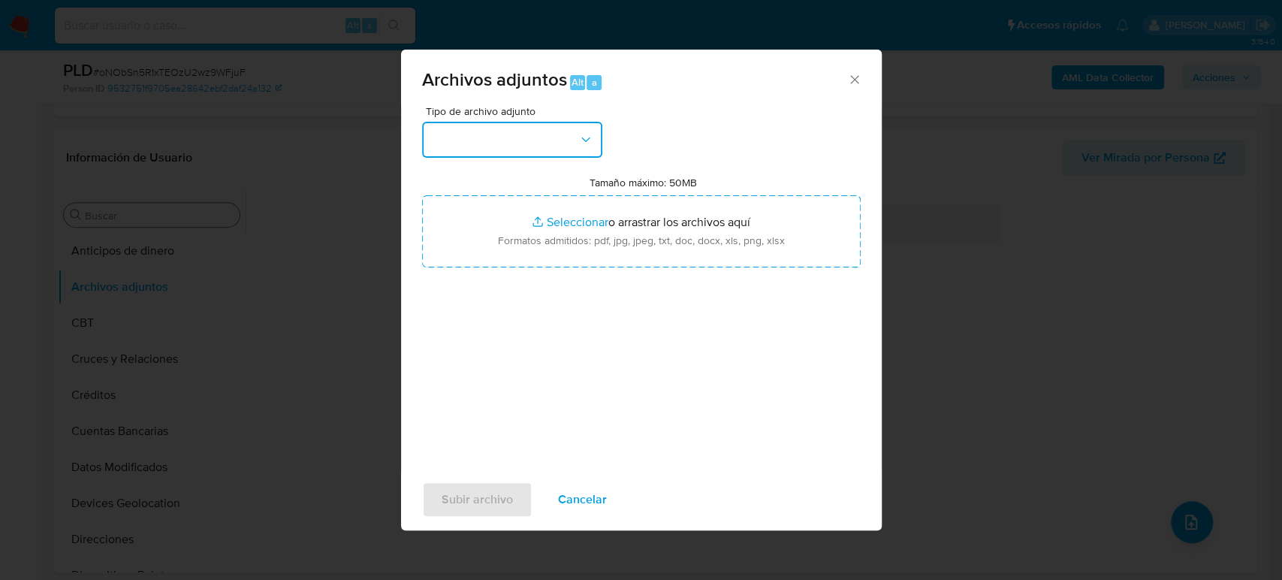
click at [523, 148] on button "button" at bounding box center [512, 140] width 180 height 36
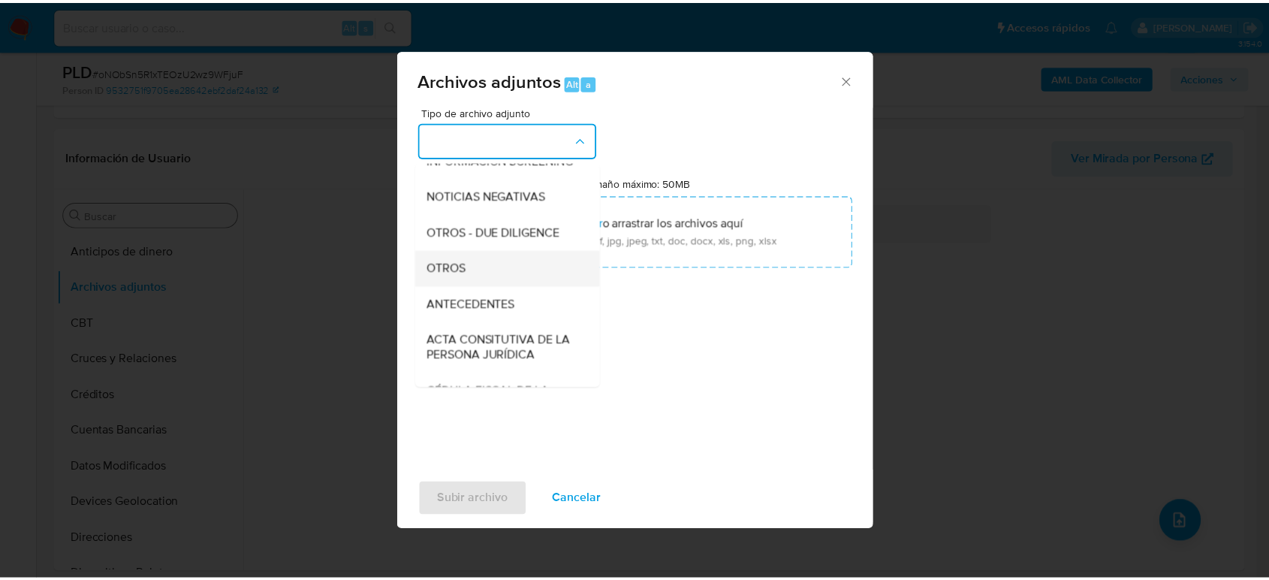
scroll to position [167, 0]
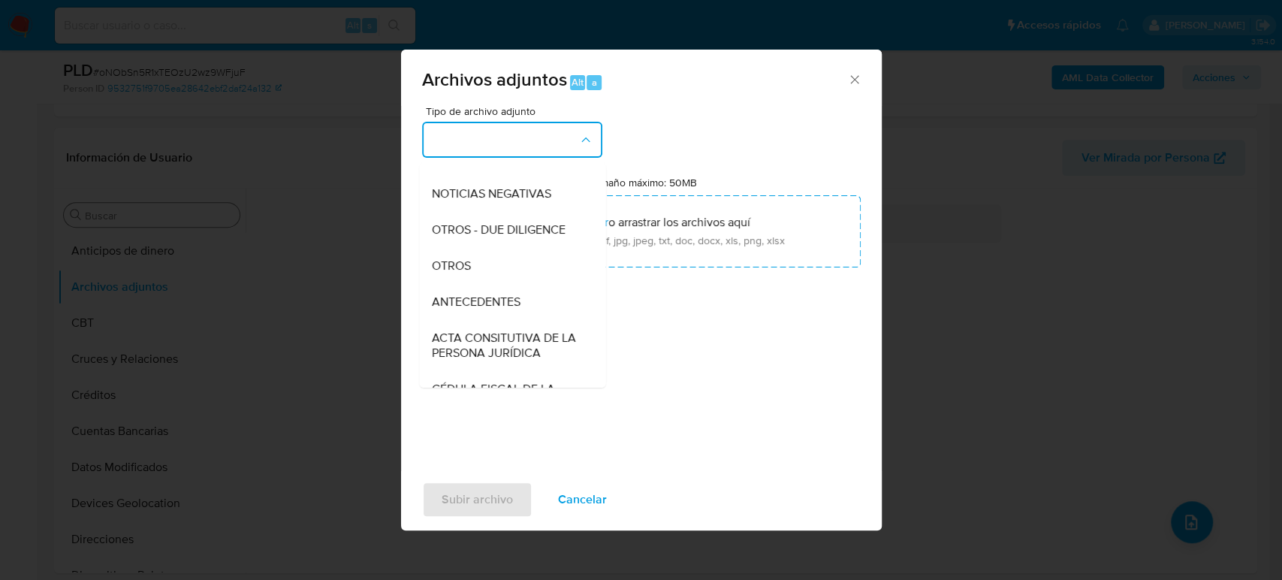
click at [496, 281] on div "OTROS" at bounding box center [507, 266] width 153 height 36
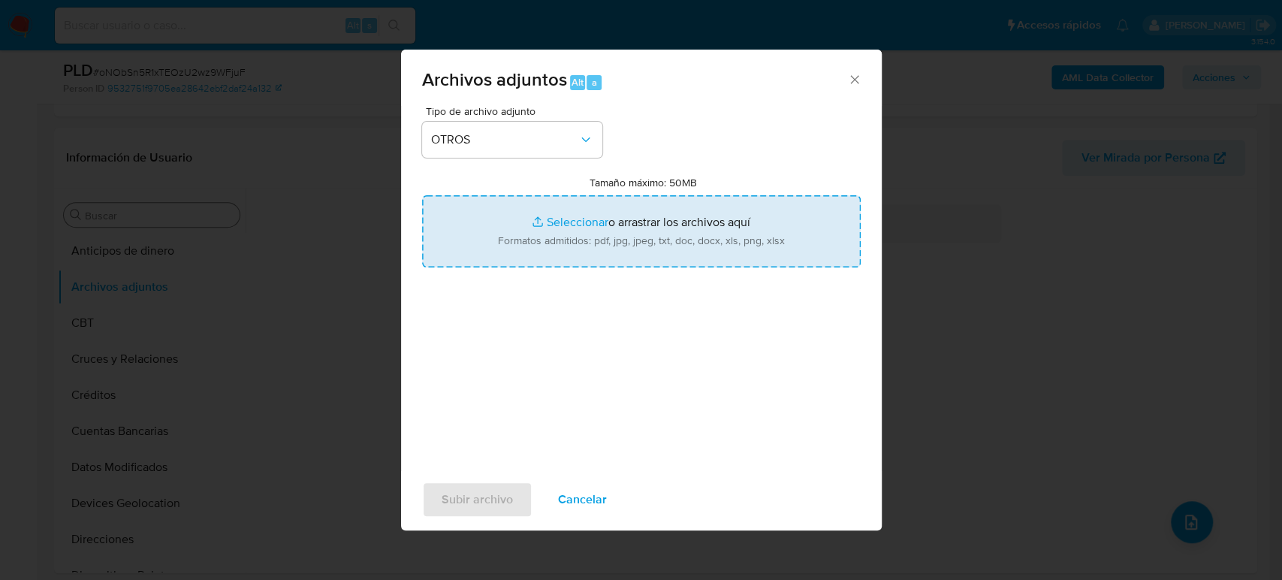
type input "C:\fakepath\1188356827_Mauricio Vazquez_Julio2025.pdf"
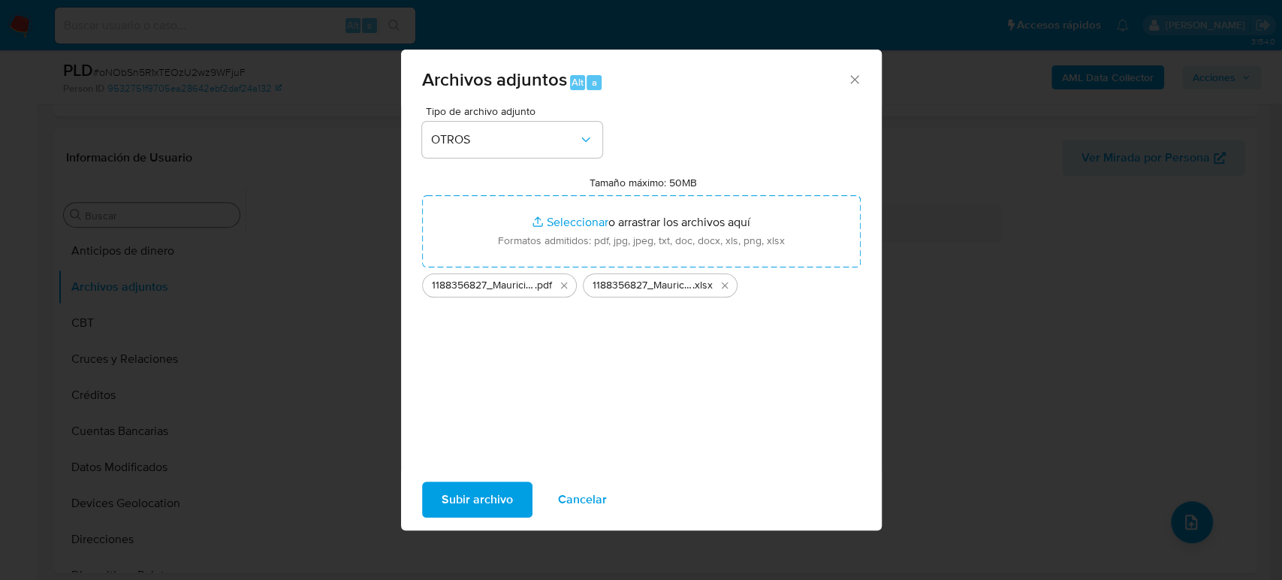
click at [502, 494] on span "Subir archivo" at bounding box center [477, 499] width 71 height 33
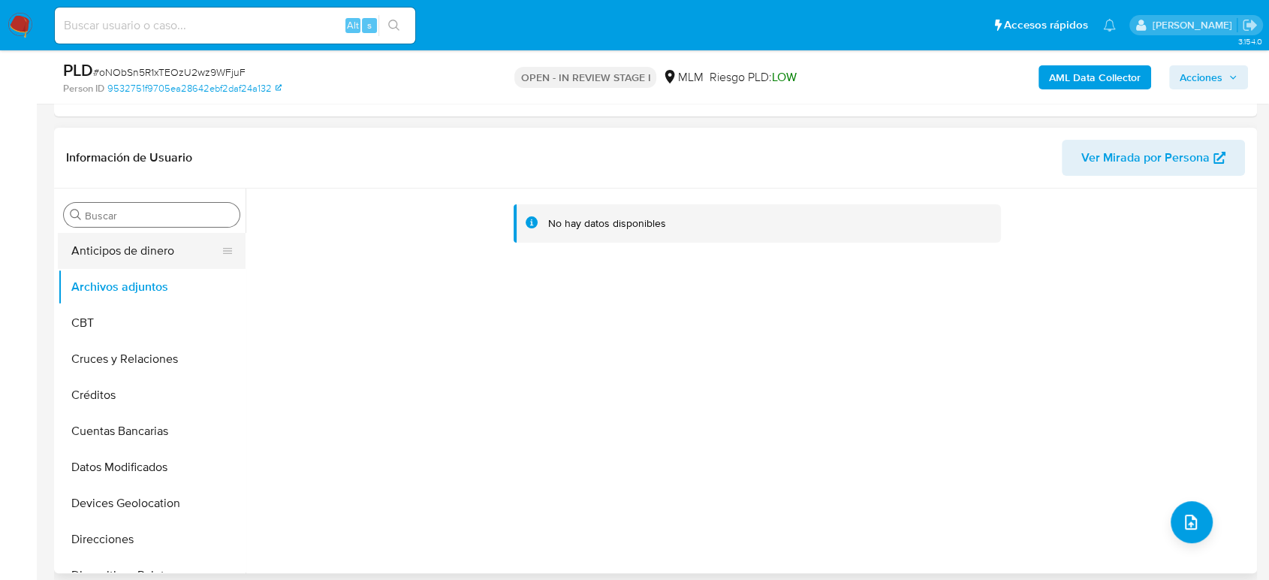
click at [97, 264] on button "Anticipos de dinero" at bounding box center [146, 251] width 176 height 36
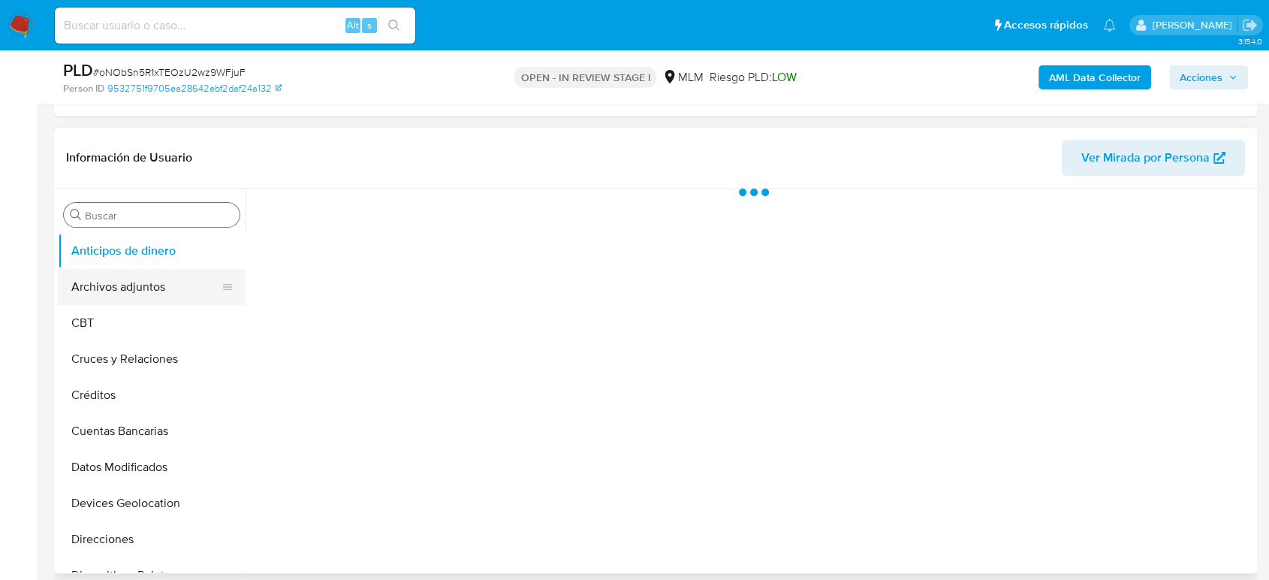
click at [99, 275] on button "Archivos adjuntos" at bounding box center [146, 287] width 176 height 36
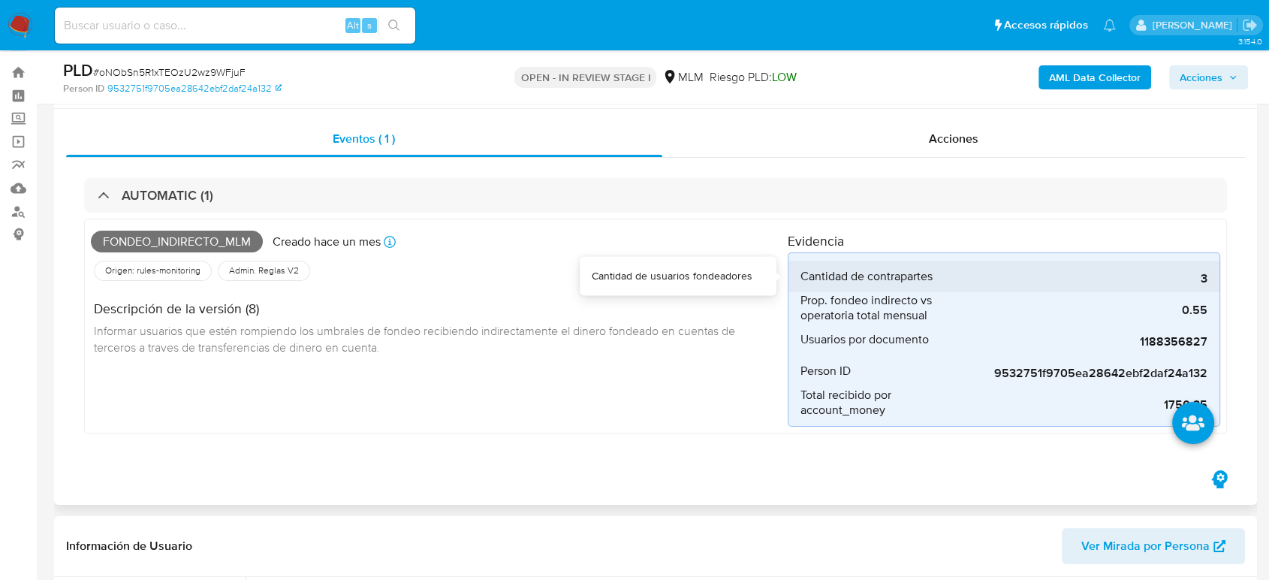
scroll to position [0, 0]
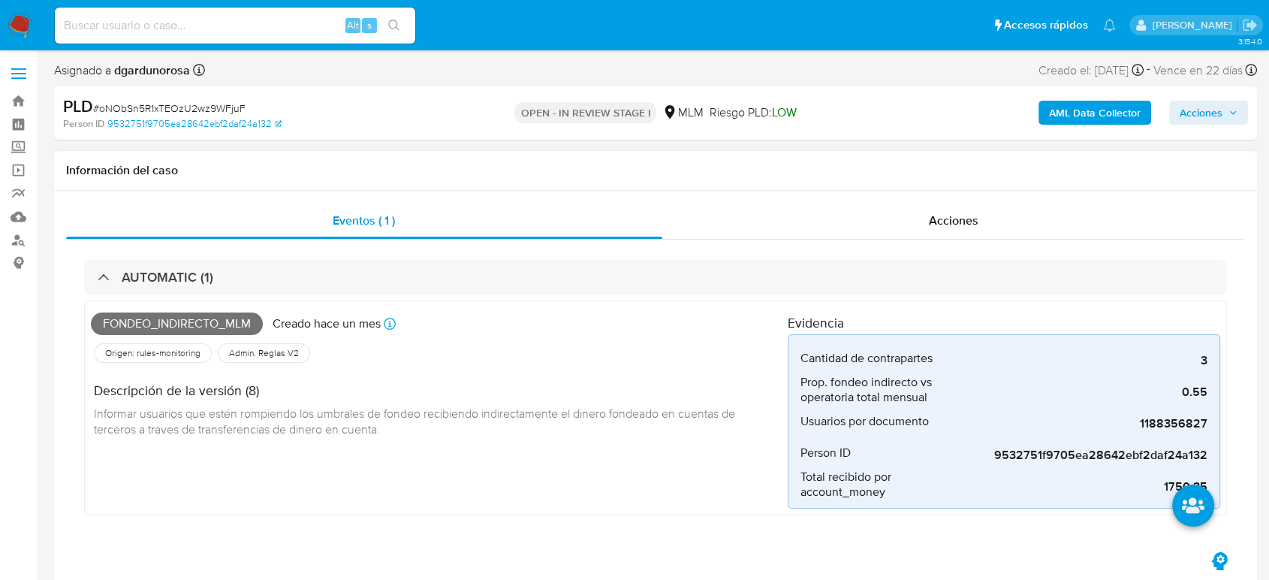
click at [954, 245] on div "AUTOMATIC (1) Fondeo_indirecto_mlm Creado hace un mes Creado: 12/07/2025 03:04:…" at bounding box center [655, 394] width 1179 height 309
click at [952, 227] on span "Acciones" at bounding box center [954, 220] width 50 height 17
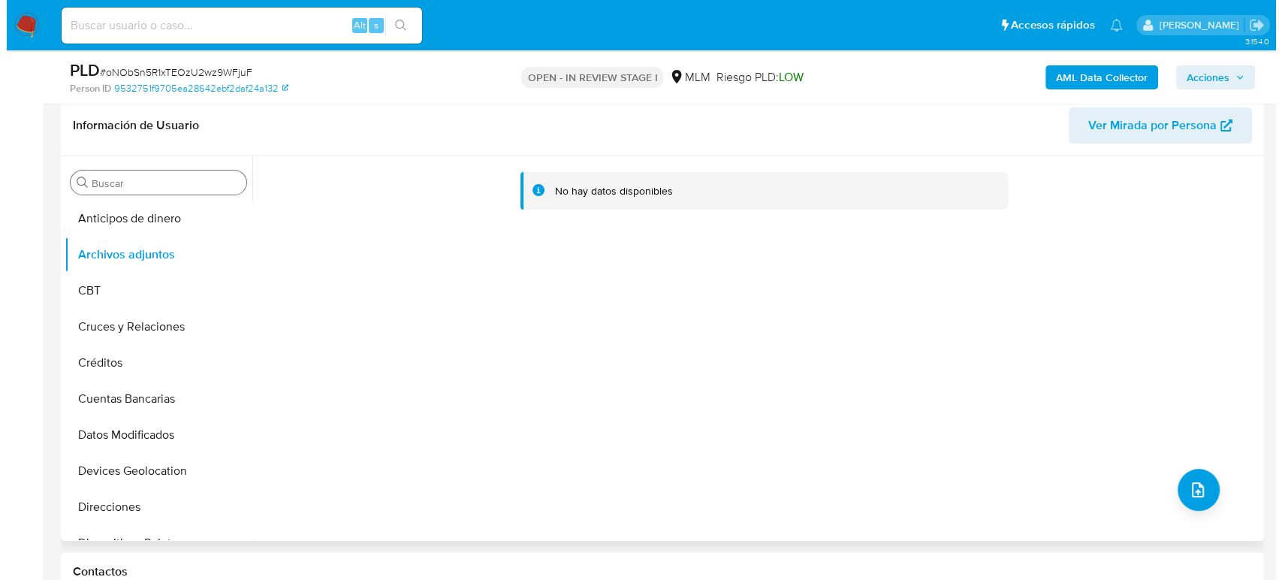
scroll to position [334, 0]
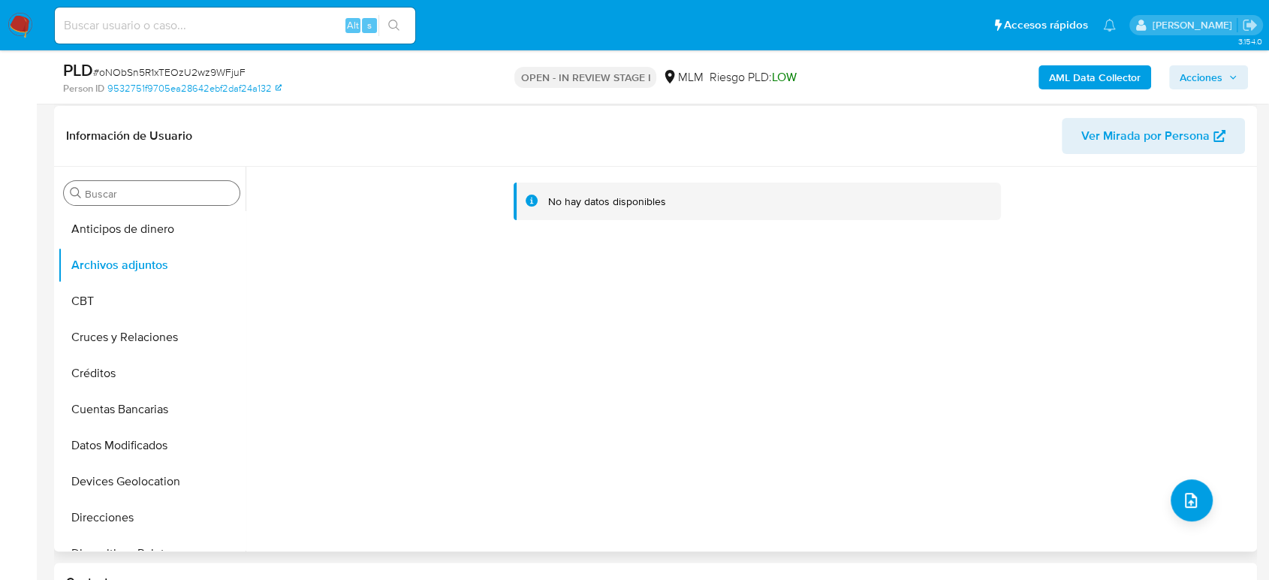
click at [1167, 481] on div "No hay datos disponibles" at bounding box center [750, 359] width 1008 height 385
click at [1183, 491] on icon "upload-file" at bounding box center [1191, 500] width 18 height 18
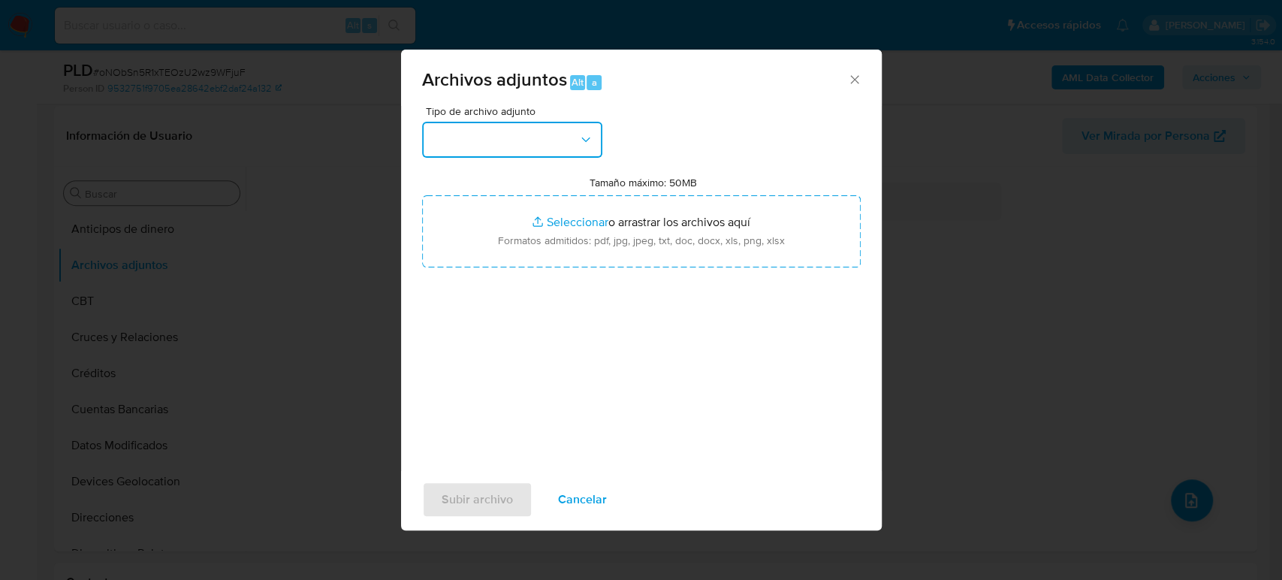
click at [545, 154] on button "button" at bounding box center [512, 140] width 180 height 36
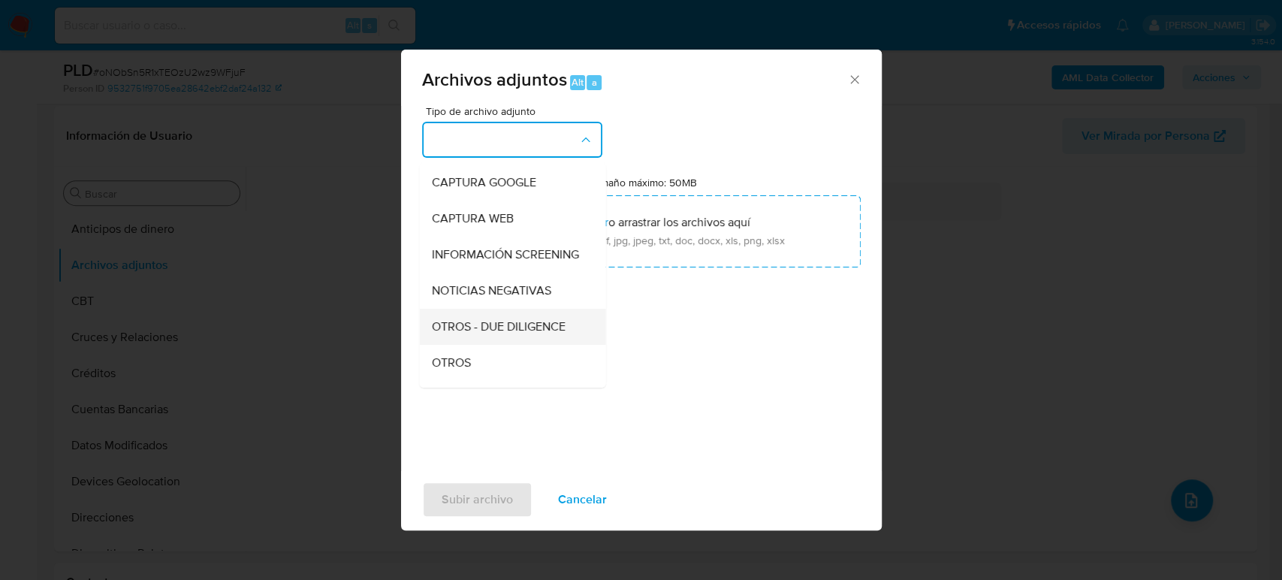
scroll to position [167, 0]
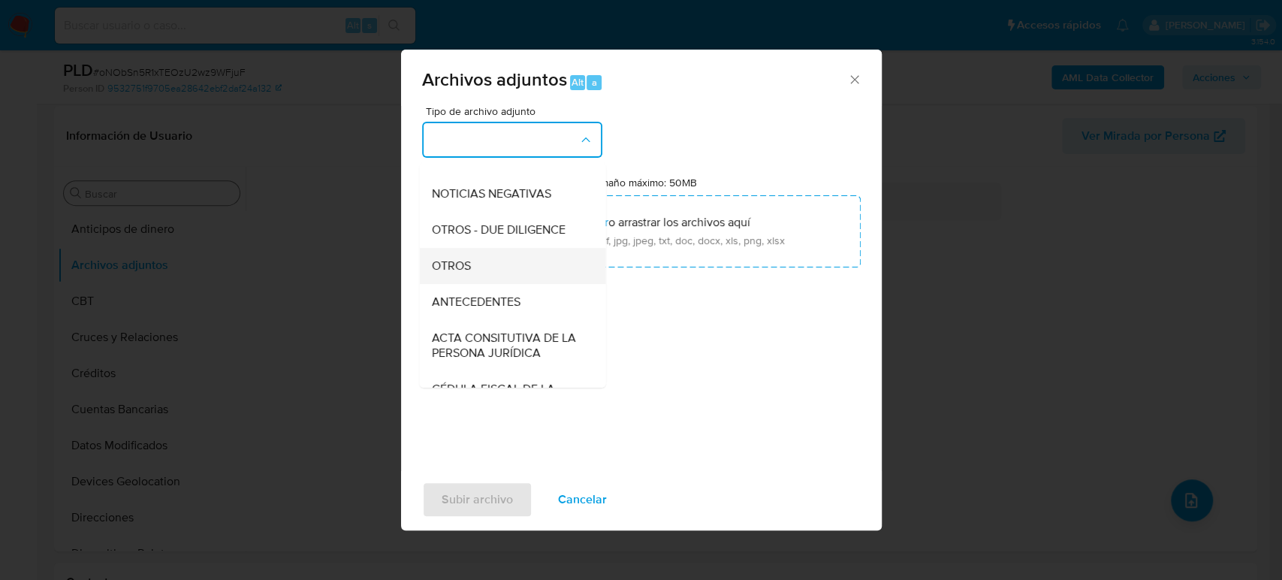
click at [466, 270] on div "OTROS" at bounding box center [507, 266] width 153 height 36
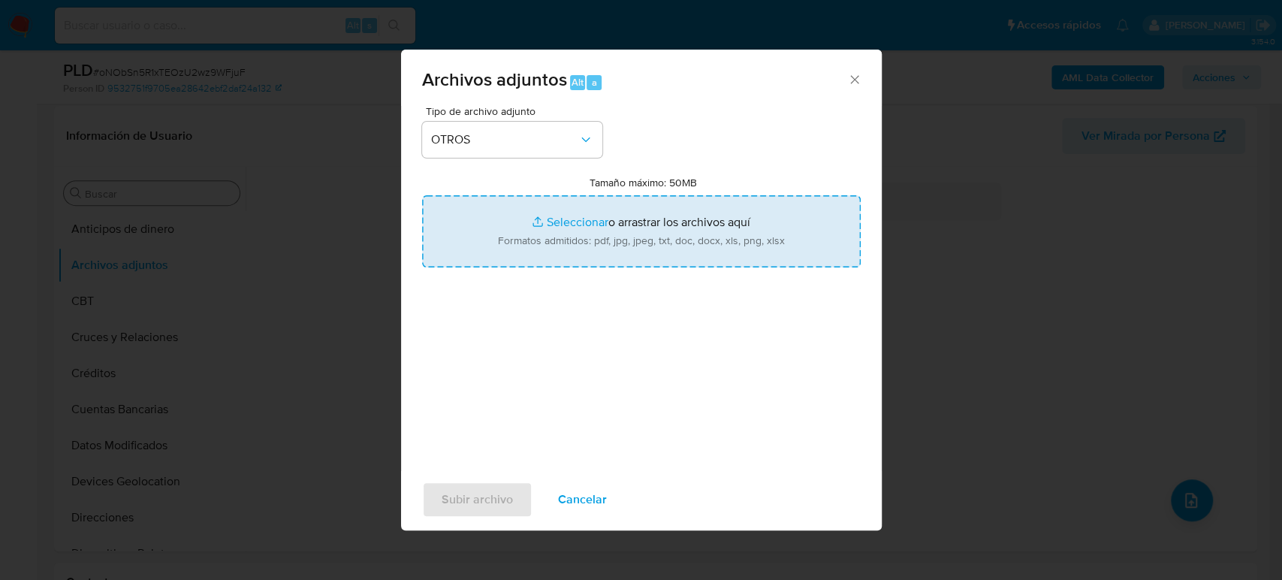
type input "C:\fakepath\1188356827_Mauricio Vazquez_Julio2025.pdf"
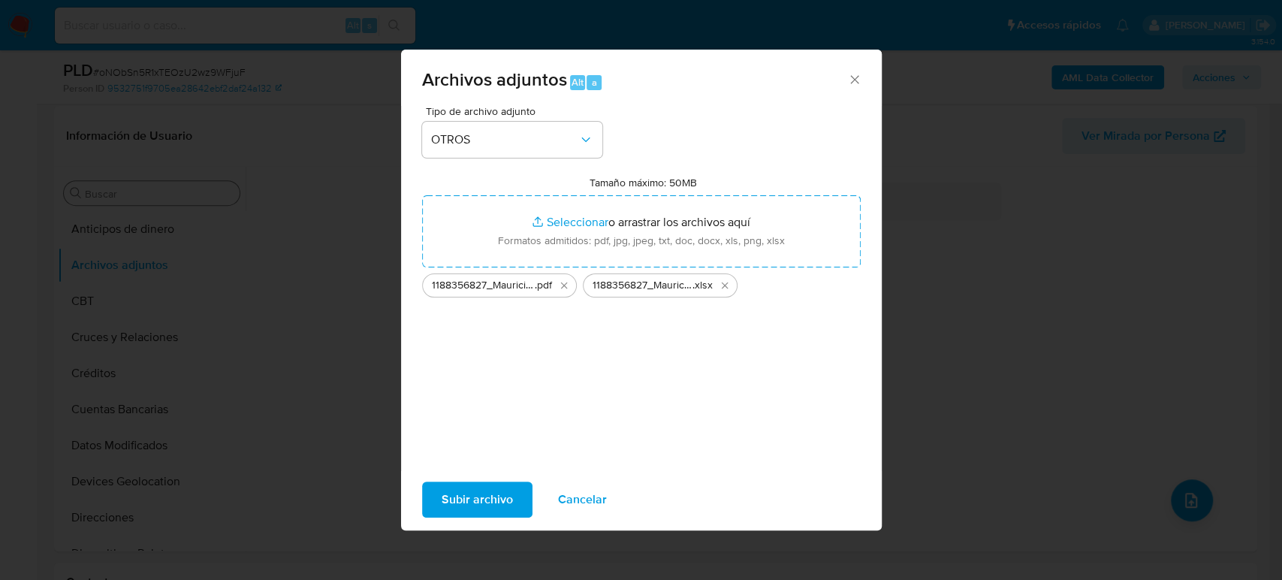
click at [470, 487] on span "Subir archivo" at bounding box center [477, 499] width 71 height 33
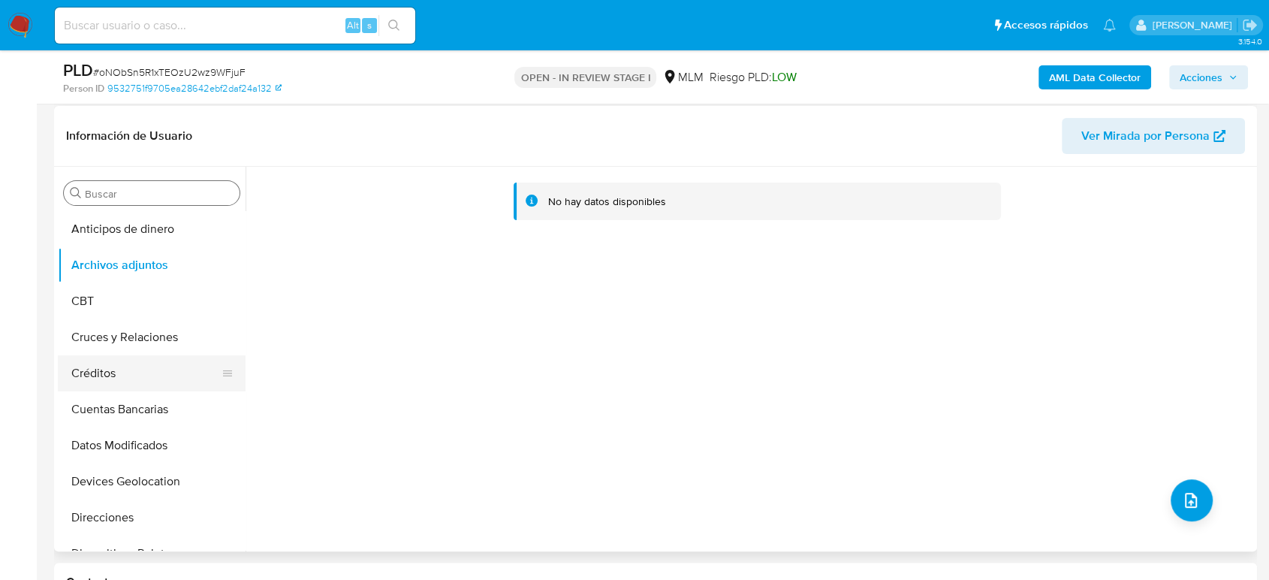
click at [120, 361] on button "Créditos" at bounding box center [146, 373] width 176 height 36
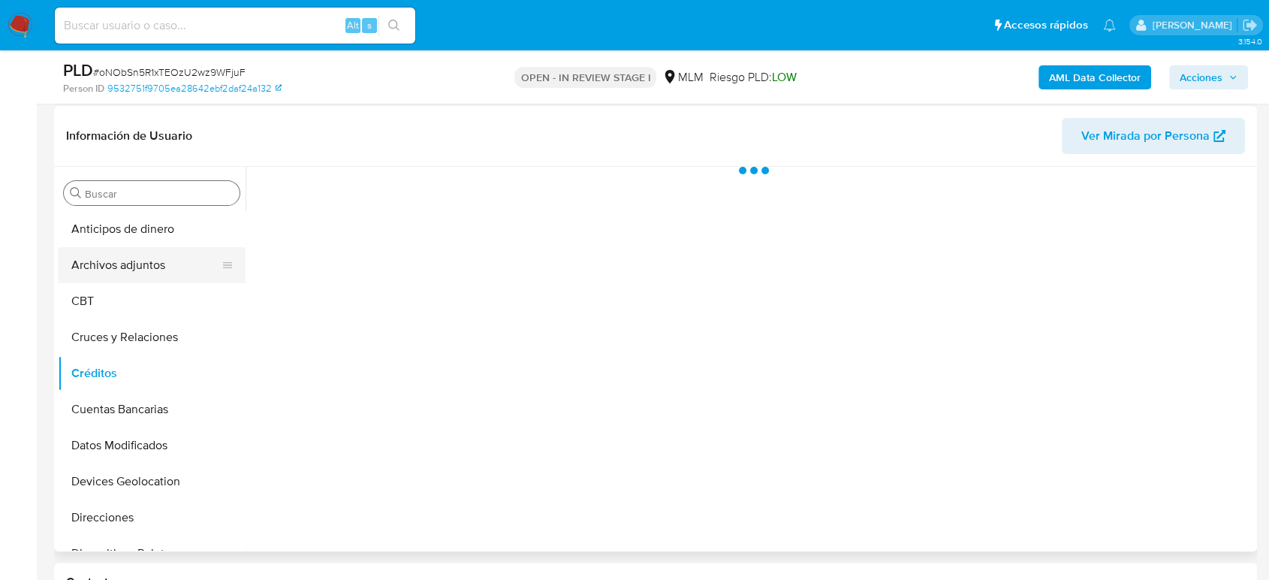
click at [100, 261] on button "Archivos adjuntos" at bounding box center [146, 265] width 176 height 36
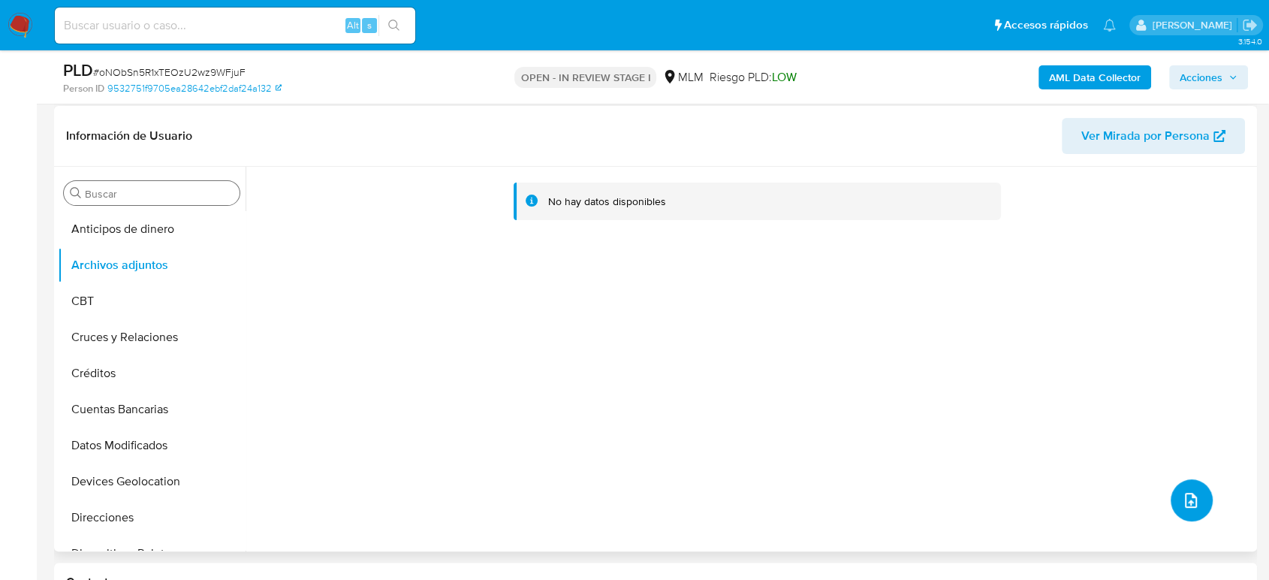
click at [1185, 493] on icon "upload-file" at bounding box center [1191, 500] width 12 height 15
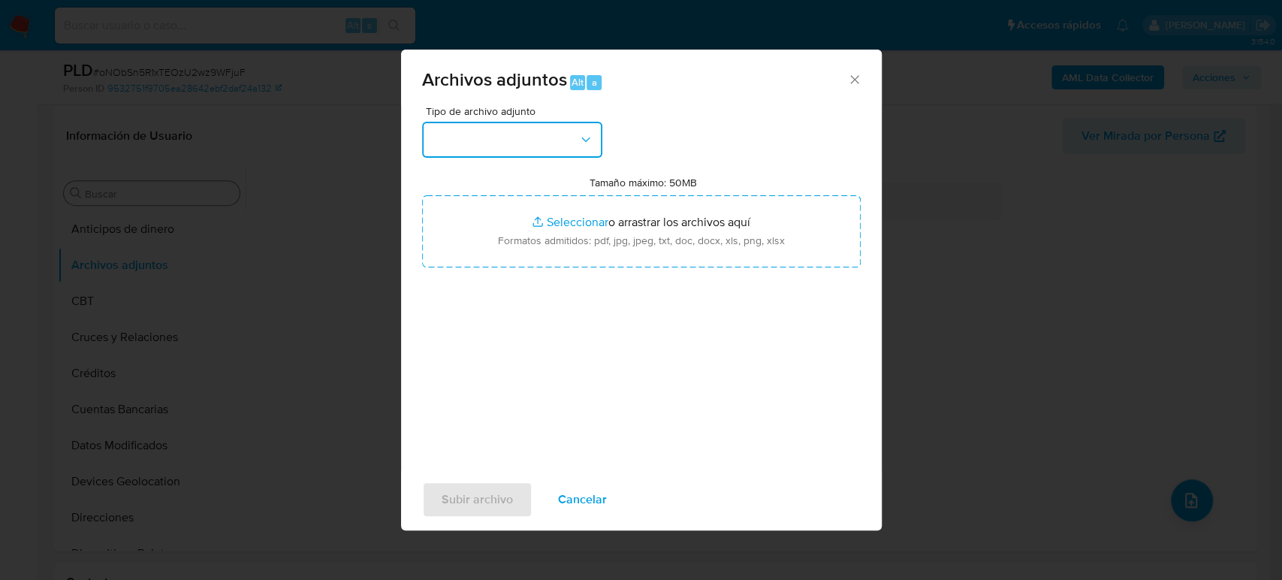
click at [491, 137] on button "button" at bounding box center [512, 140] width 180 height 36
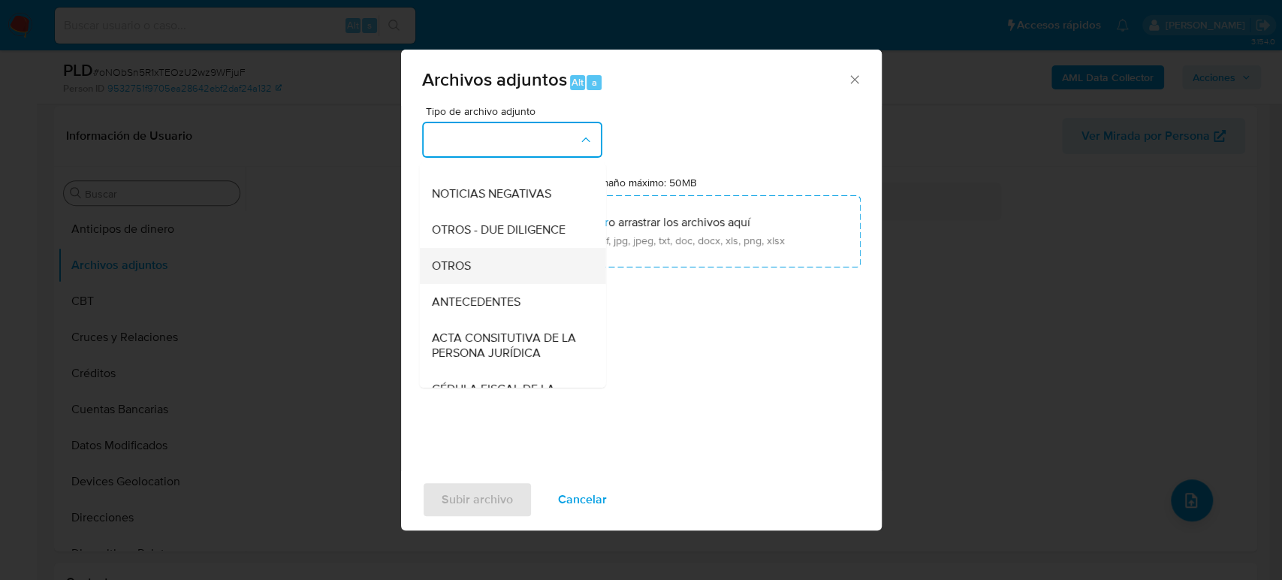
click at [493, 282] on div "OTROS" at bounding box center [507, 266] width 153 height 36
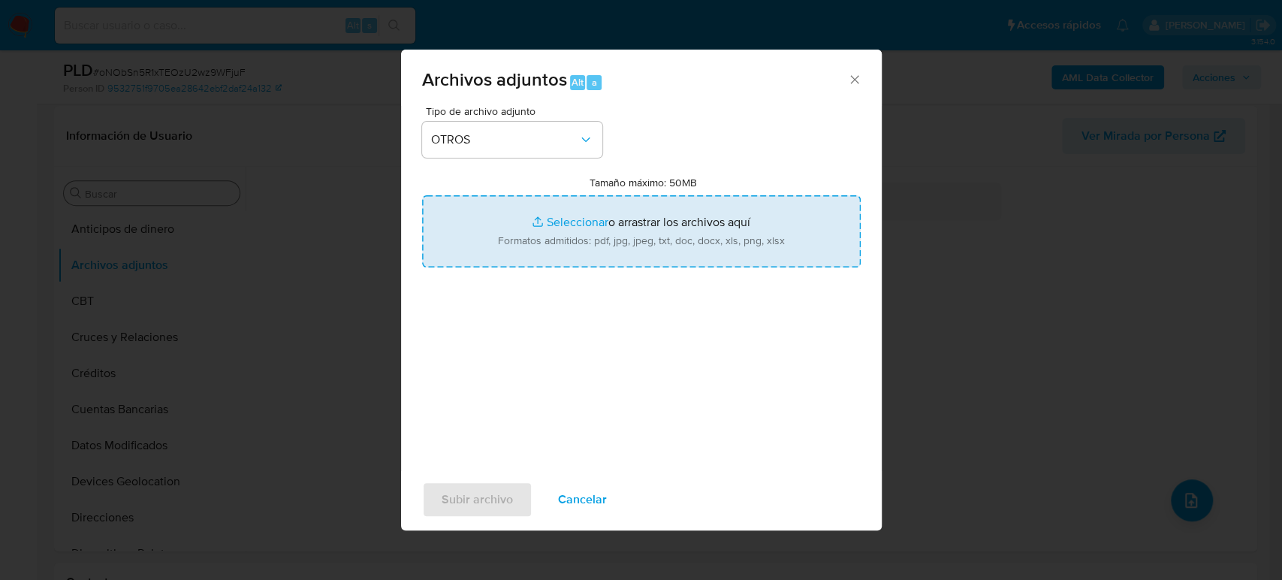
type input "C:\fakepath\1188356827_Mauricio Vazquez_Julio2025.pdf"
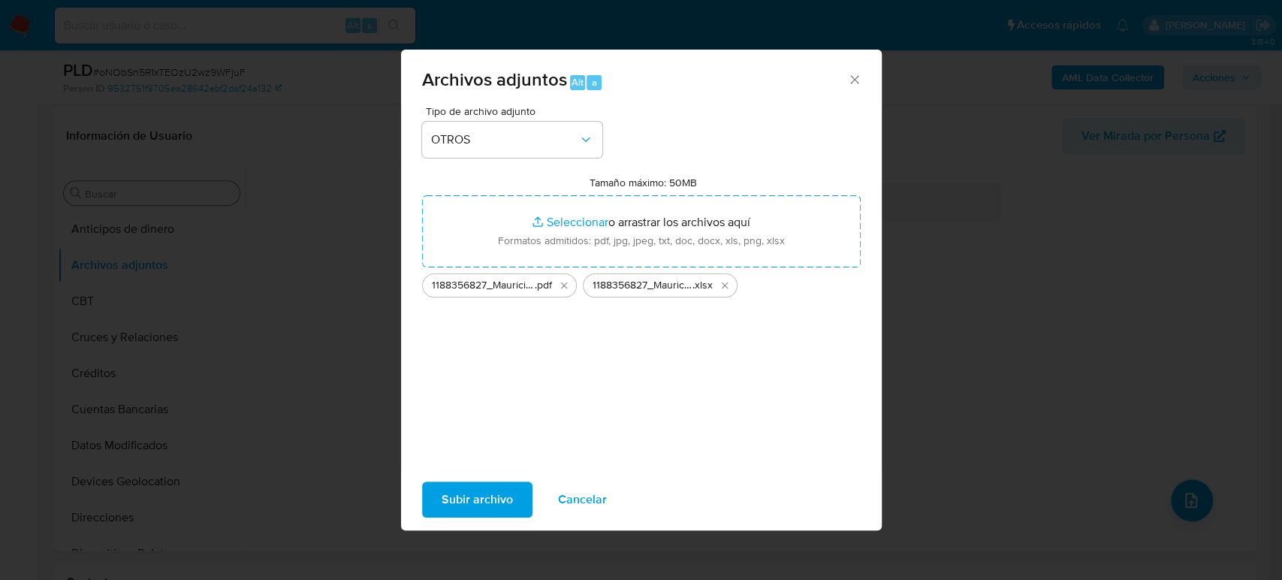
click at [502, 503] on span "Subir archivo" at bounding box center [477, 499] width 71 height 33
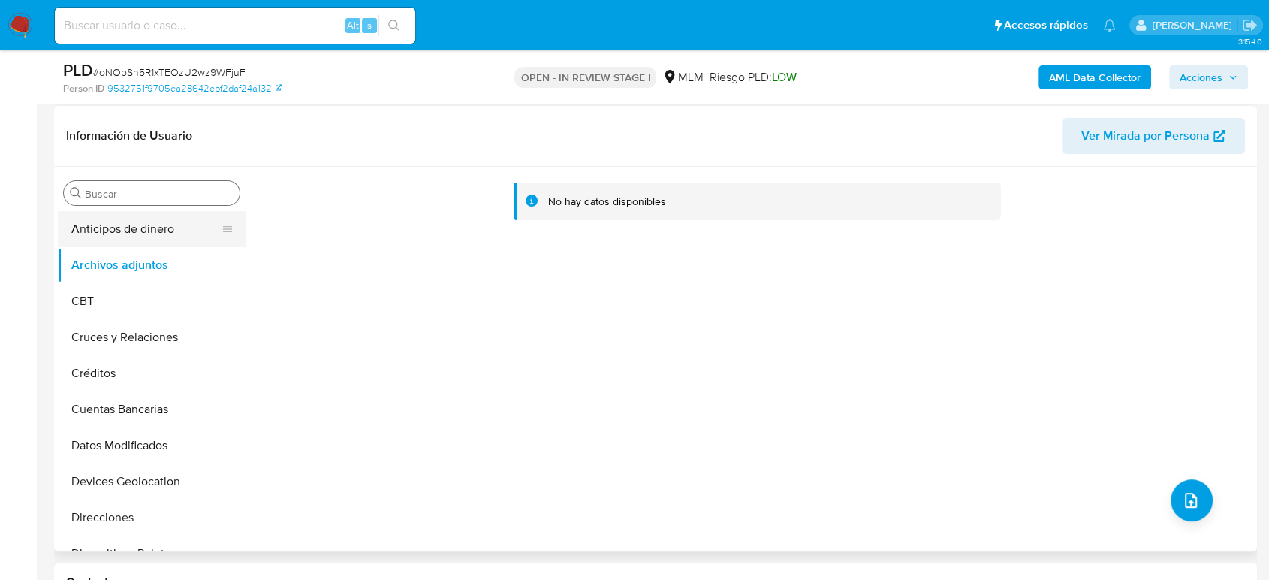
click at [104, 211] on button "Anticipos de dinero" at bounding box center [146, 229] width 176 height 36
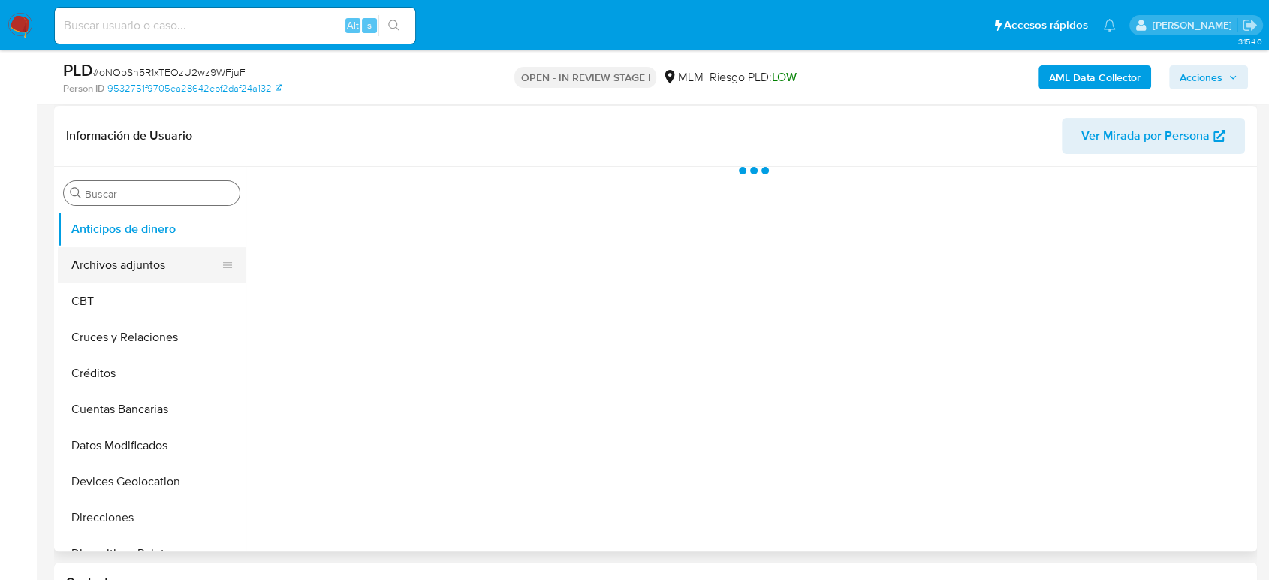
click at [104, 254] on button "Archivos adjuntos" at bounding box center [146, 265] width 176 height 36
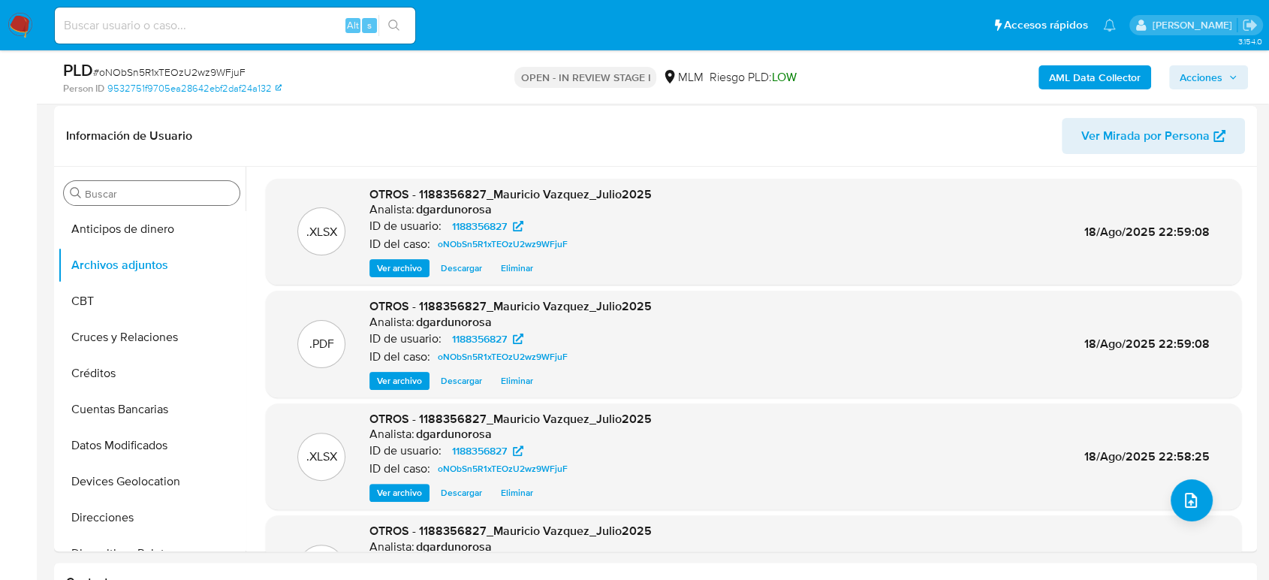
click at [1204, 72] on span "Acciones" at bounding box center [1201, 77] width 43 height 24
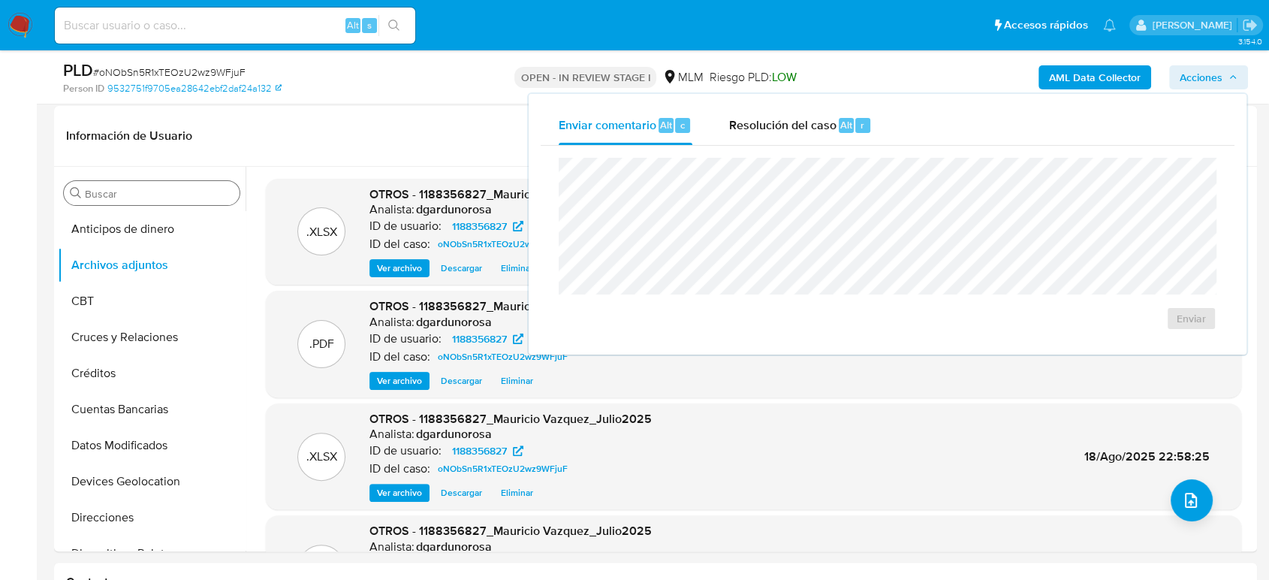
click at [776, 148] on div "Enviar" at bounding box center [888, 244] width 694 height 197
click at [768, 137] on div "Resolución del caso Alt r" at bounding box center [800, 125] width 143 height 39
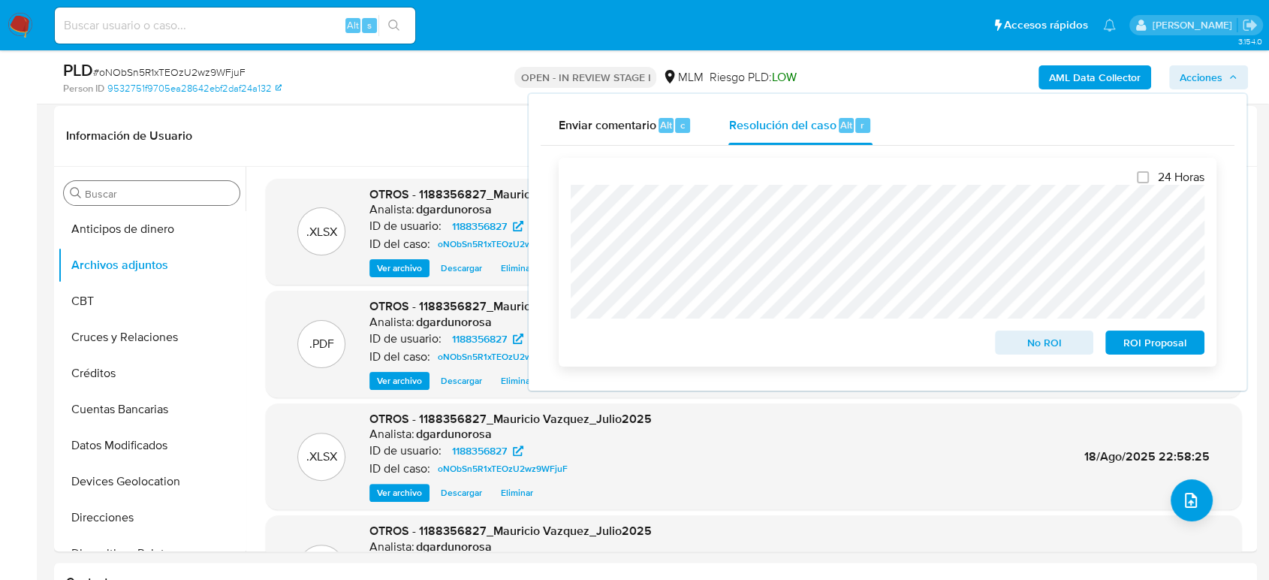
click at [1070, 340] on span "No ROI" at bounding box center [1045, 342] width 78 height 21
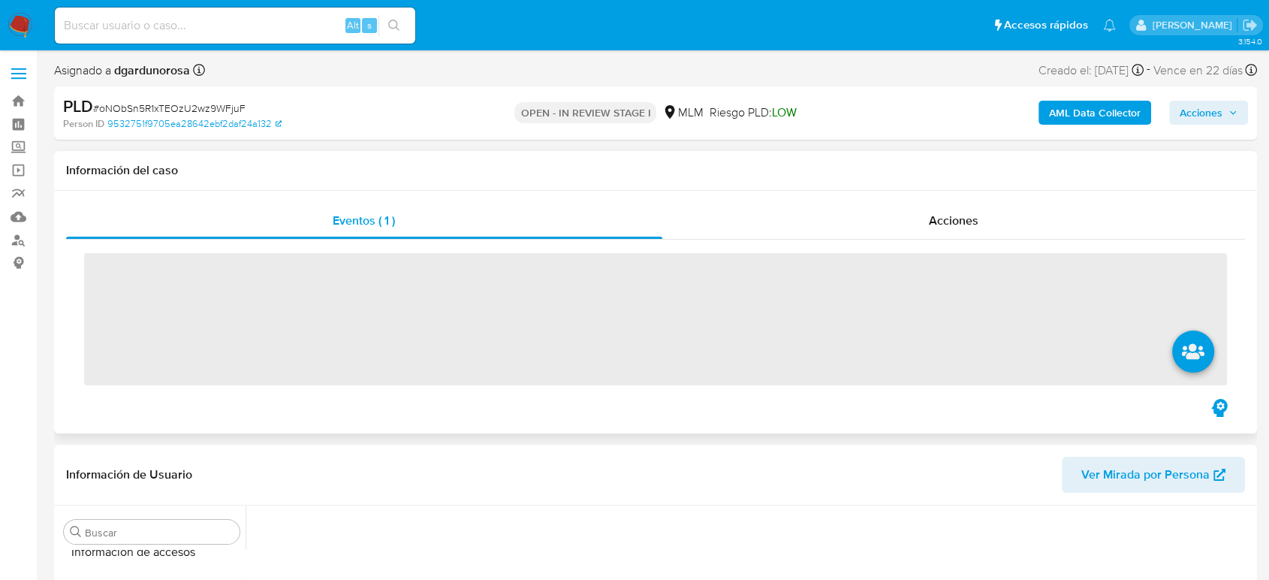
scroll to position [635, 0]
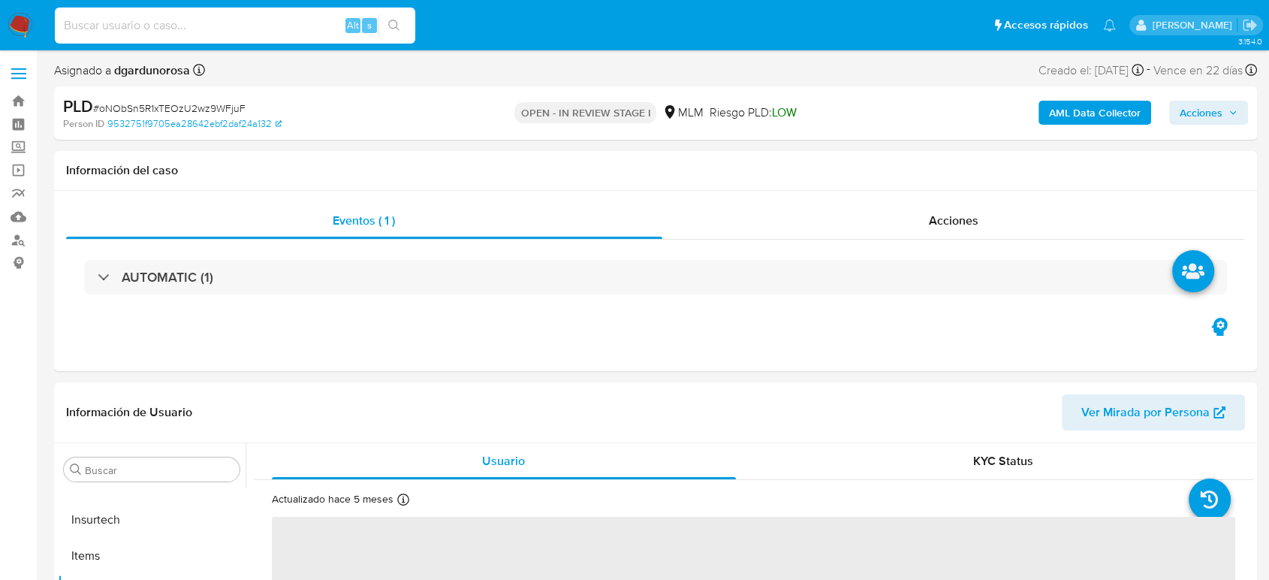
click at [228, 24] on input at bounding box center [235, 26] width 361 height 20
paste input "2377028065"
type input "2377028065"
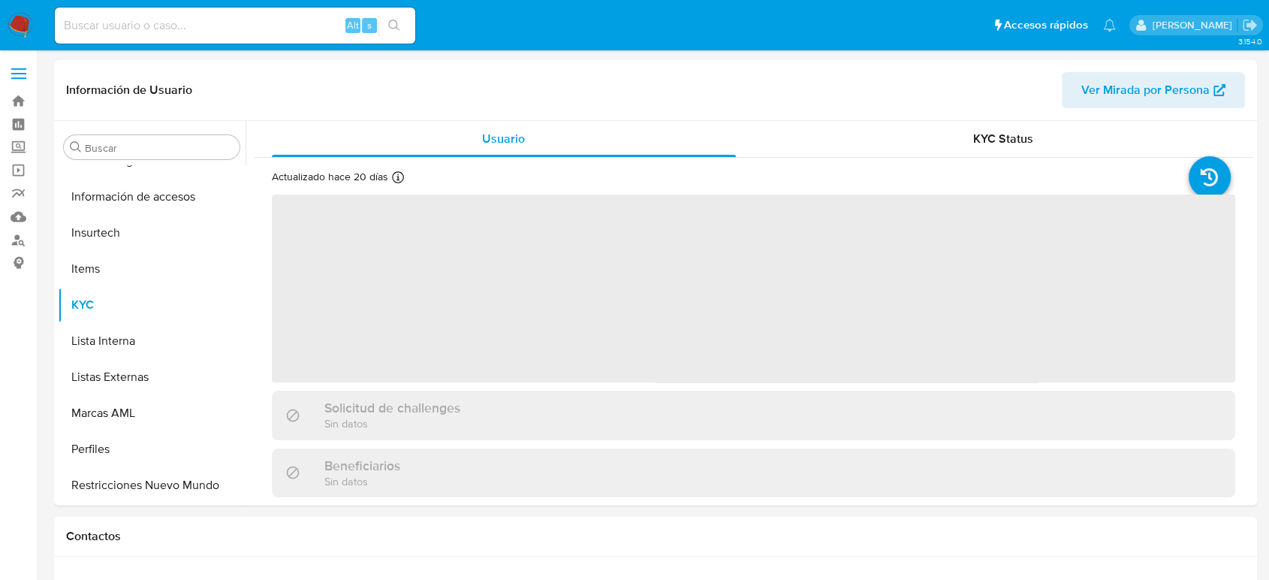
scroll to position [635, 0]
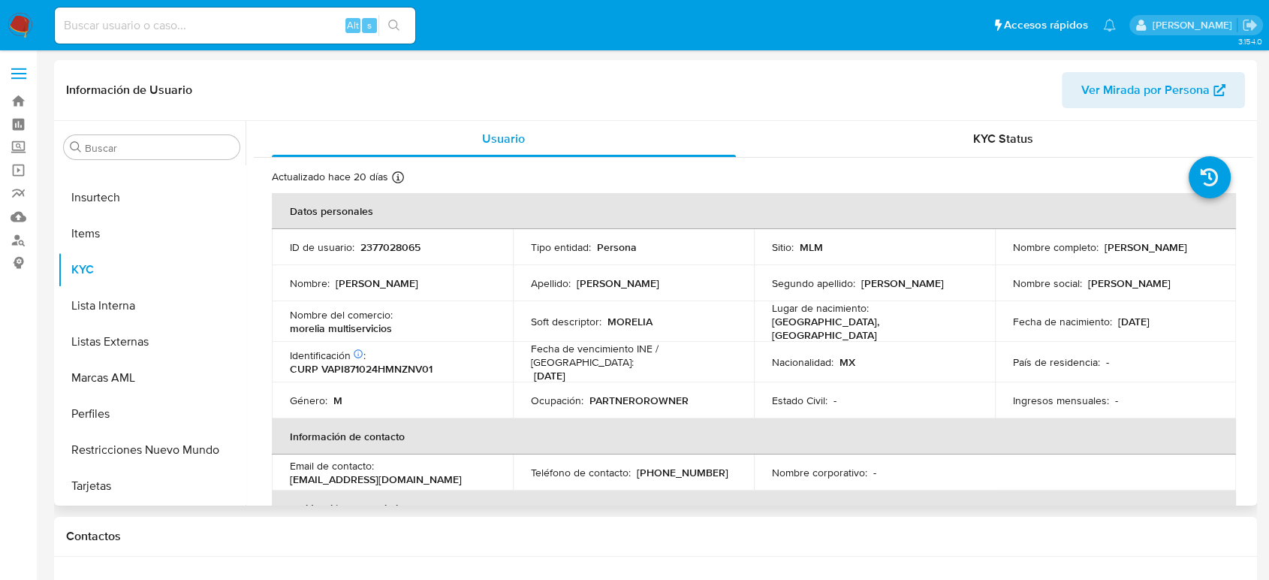
select select "10"
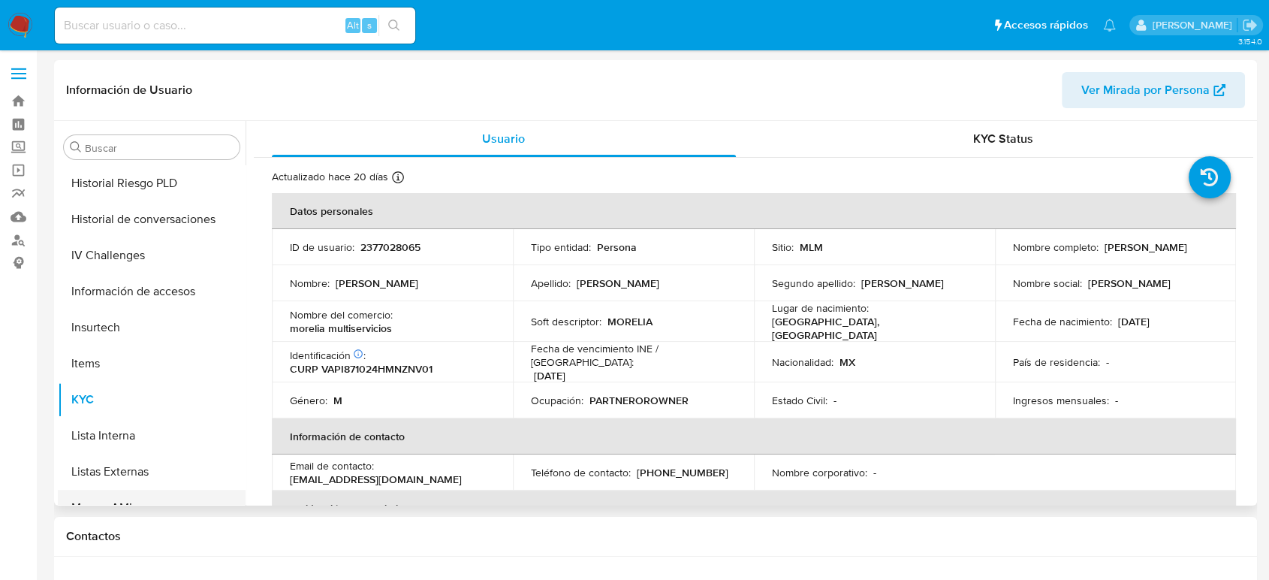
scroll to position [385, 0]
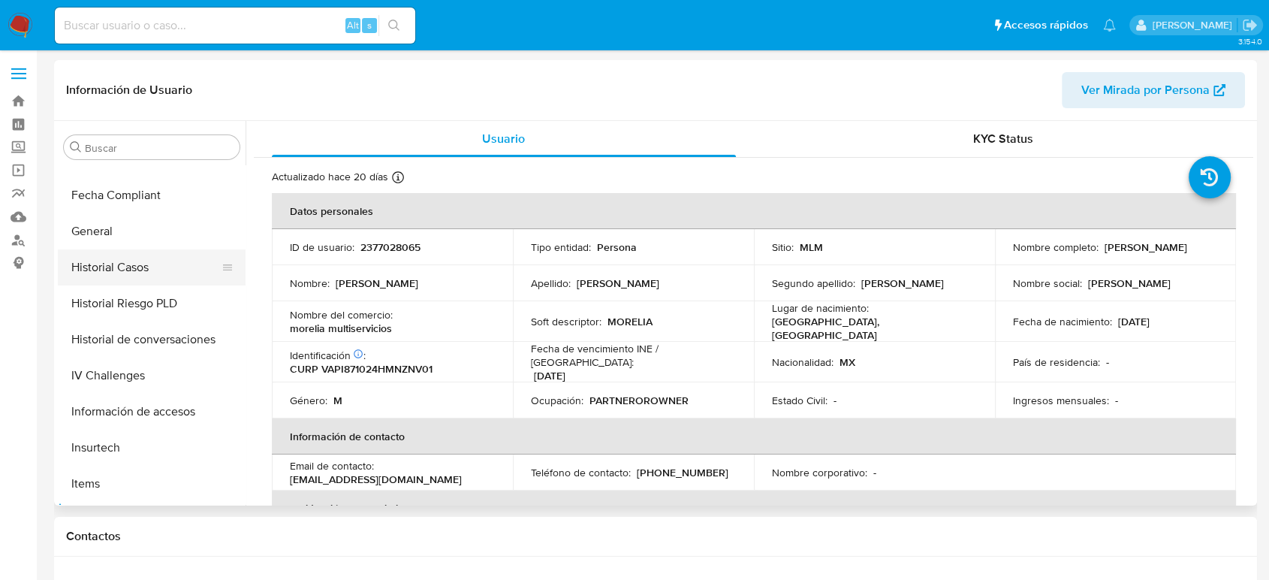
click at [144, 269] on button "Historial Casos" at bounding box center [146, 267] width 176 height 36
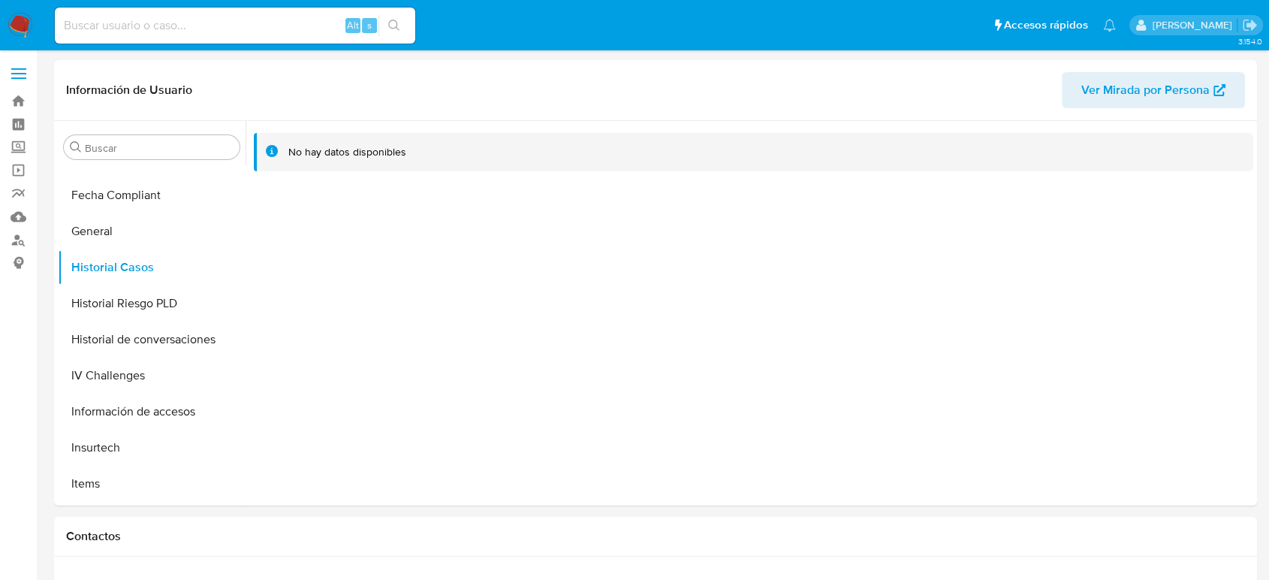
click at [291, 12] on div "Alt s" at bounding box center [235, 26] width 361 height 36
click at [288, 23] on input at bounding box center [235, 26] width 361 height 20
paste input "524818898"
type input "524818898"
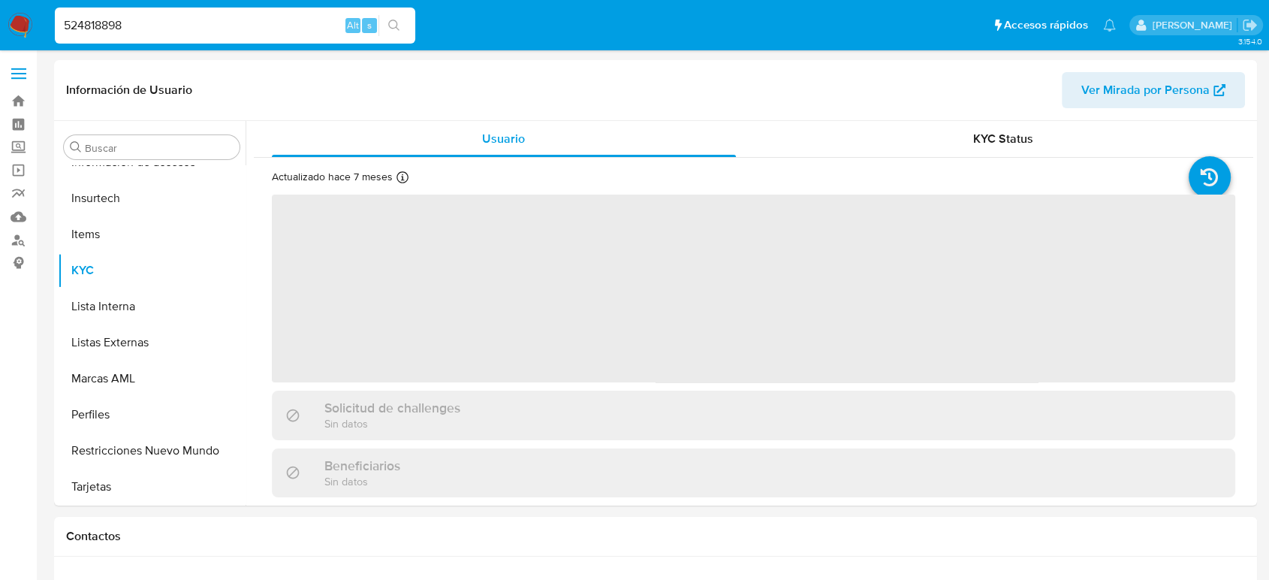
scroll to position [635, 0]
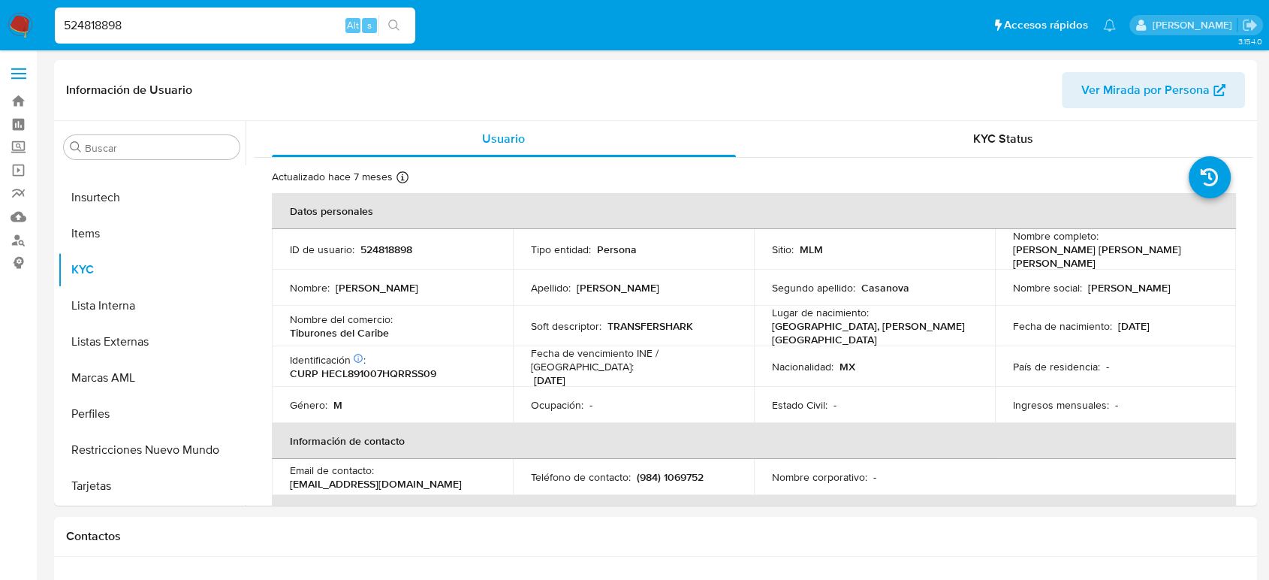
select select "10"
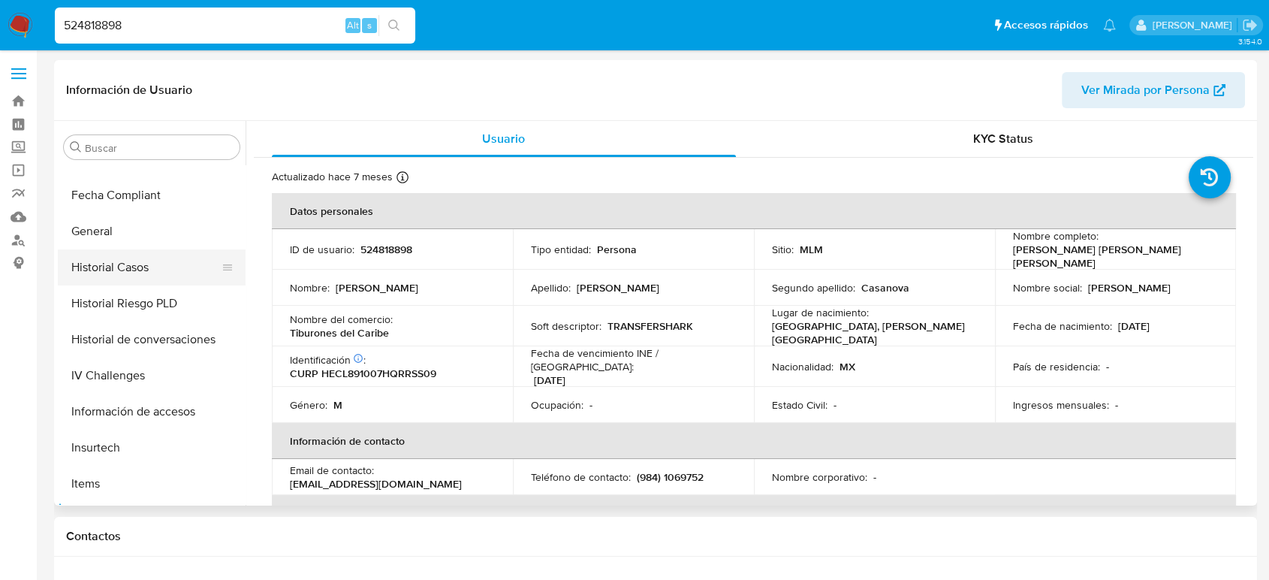
click at [128, 276] on button "Historial Casos" at bounding box center [146, 267] width 176 height 36
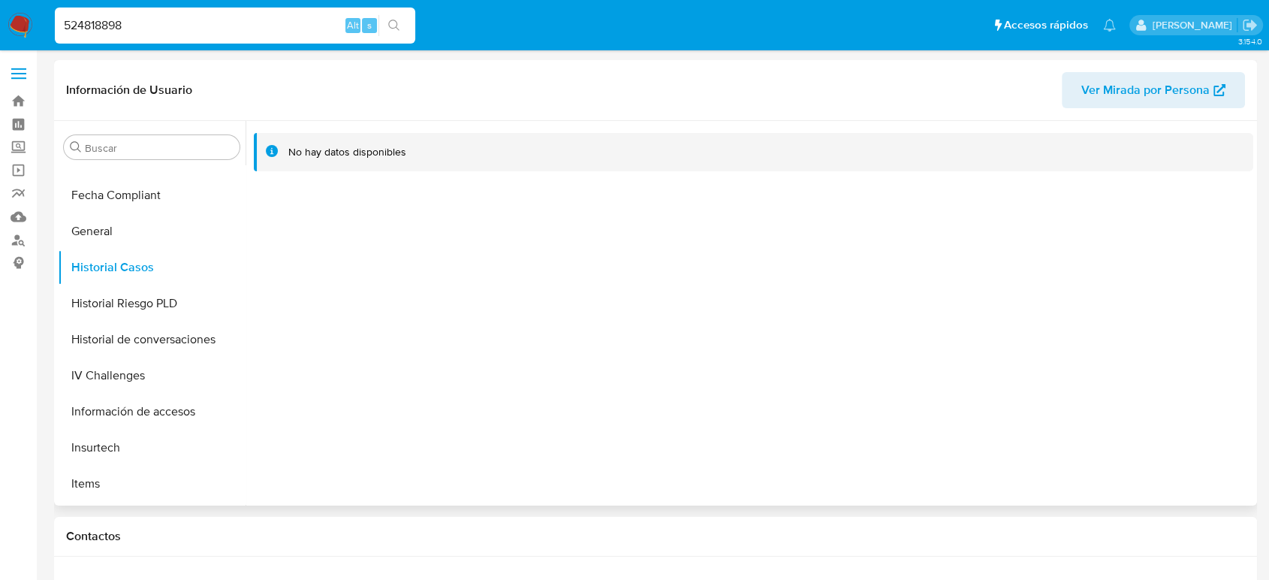
scroll to position [0, 0]
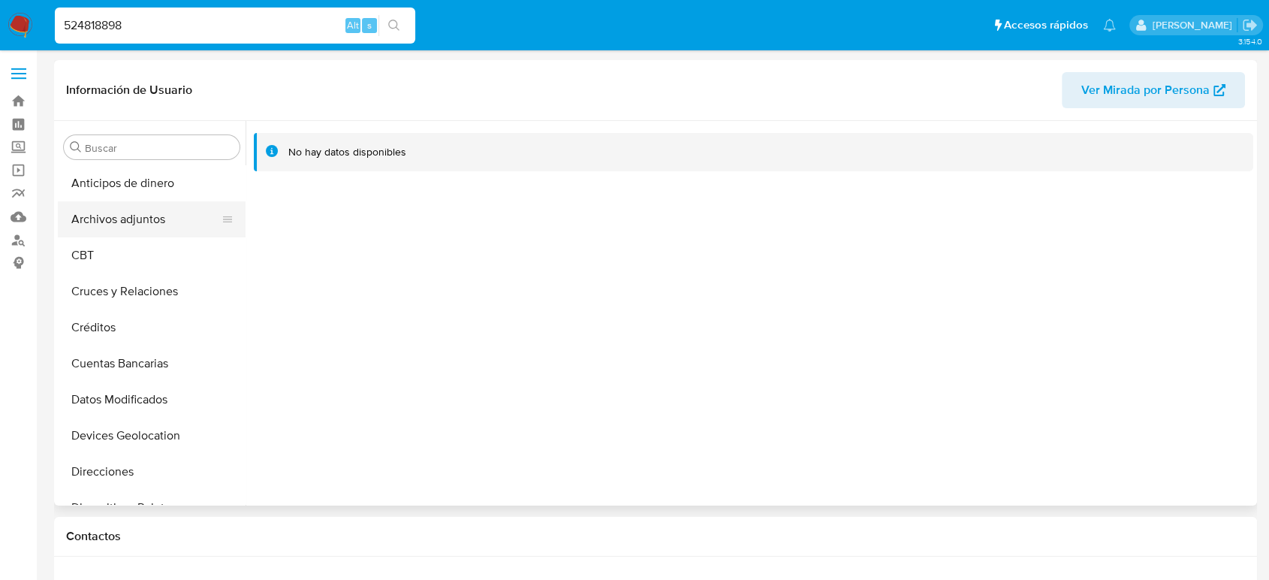
click at [122, 221] on button "Archivos adjuntos" at bounding box center [146, 219] width 176 height 36
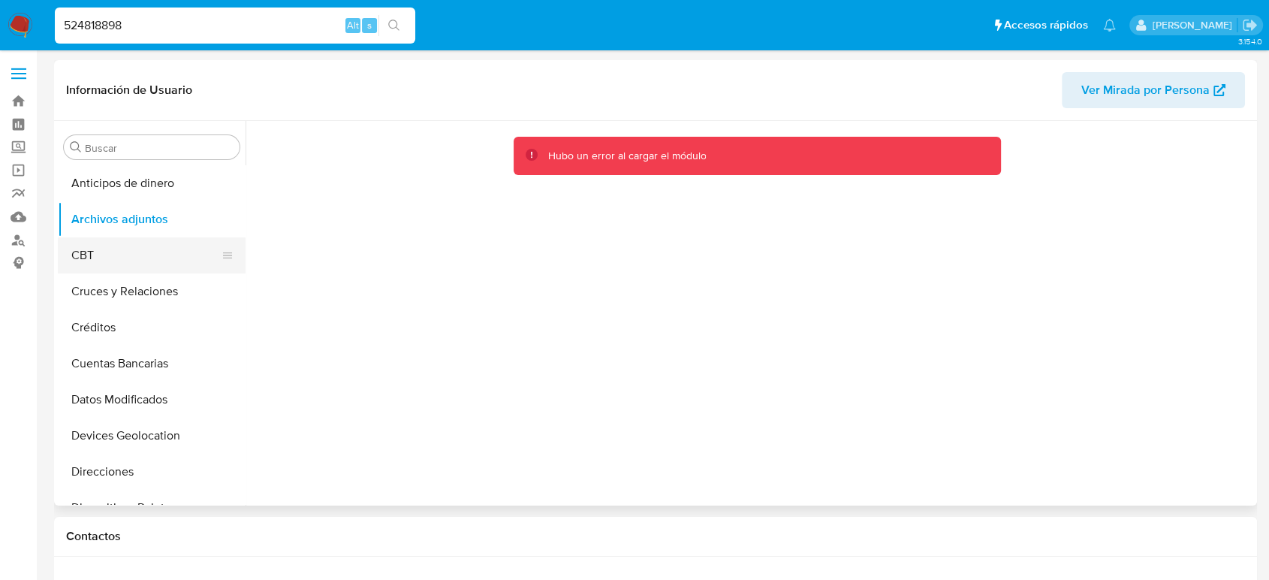
drag, startPoint x: 102, startPoint y: 259, endPoint x: 102, endPoint y: 251, distance: 8.3
click at [102, 260] on button "CBT" at bounding box center [146, 255] width 176 height 36
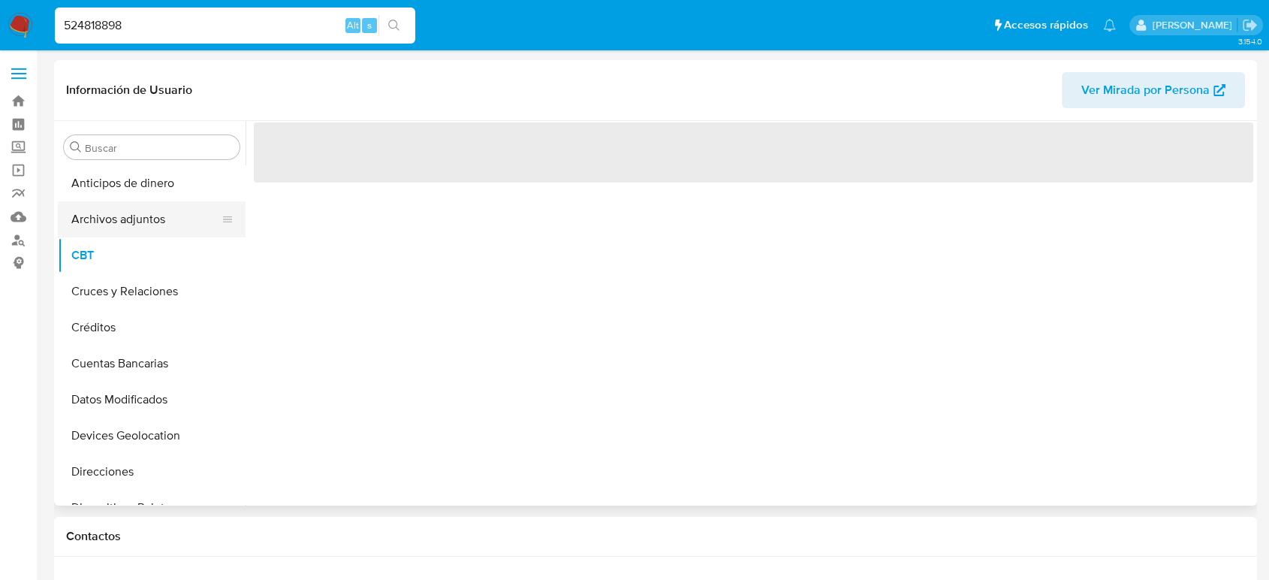
click at [100, 221] on button "Archivos adjuntos" at bounding box center [146, 219] width 176 height 36
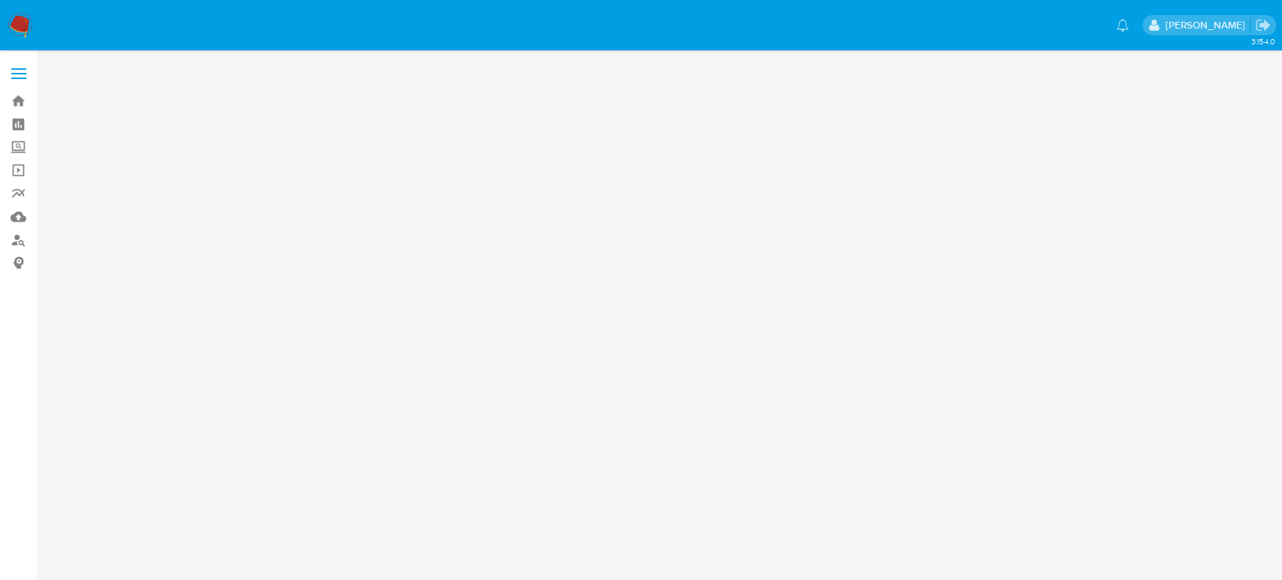
click at [858, 255] on div "3.154.0" at bounding box center [662, 315] width 1216 height 510
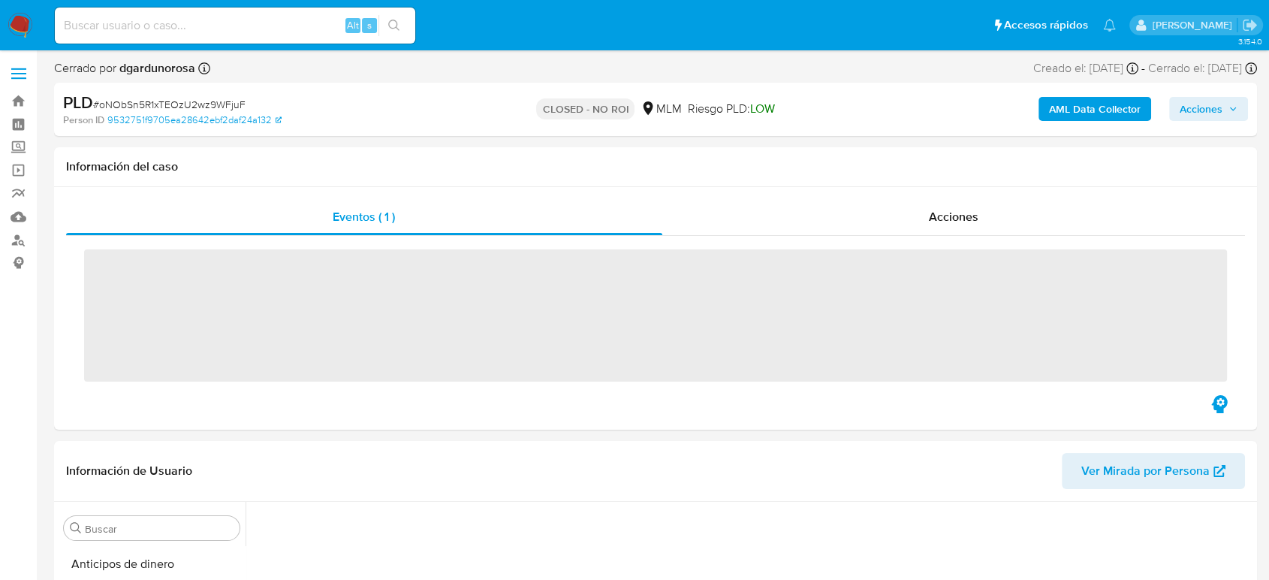
scroll to position [635, 0]
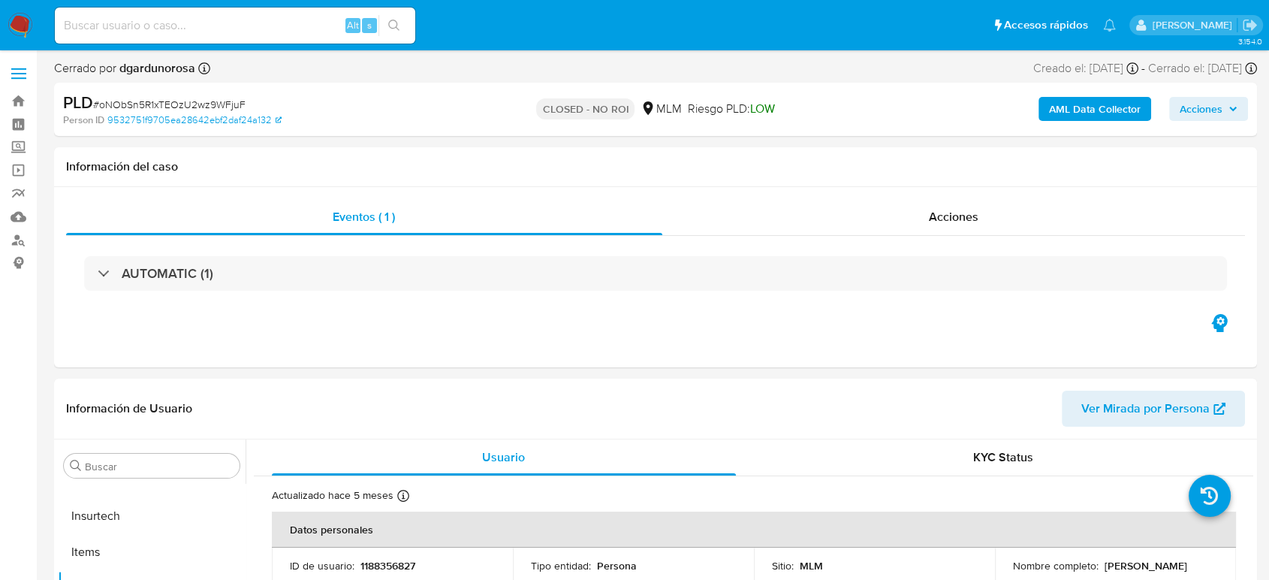
select select "10"
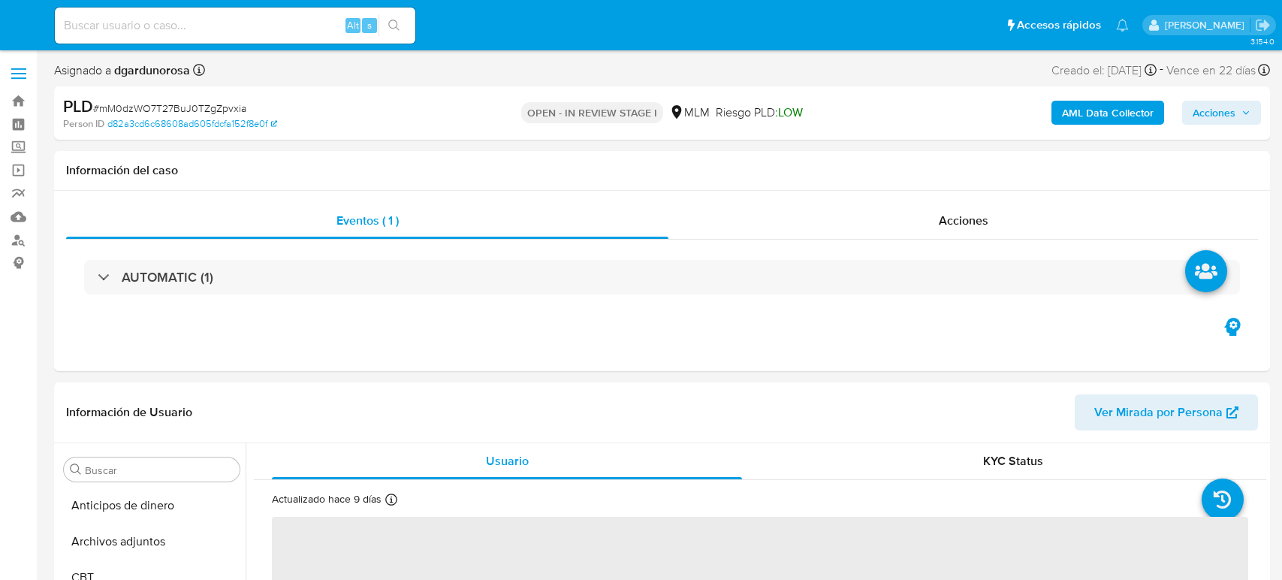
select select "10"
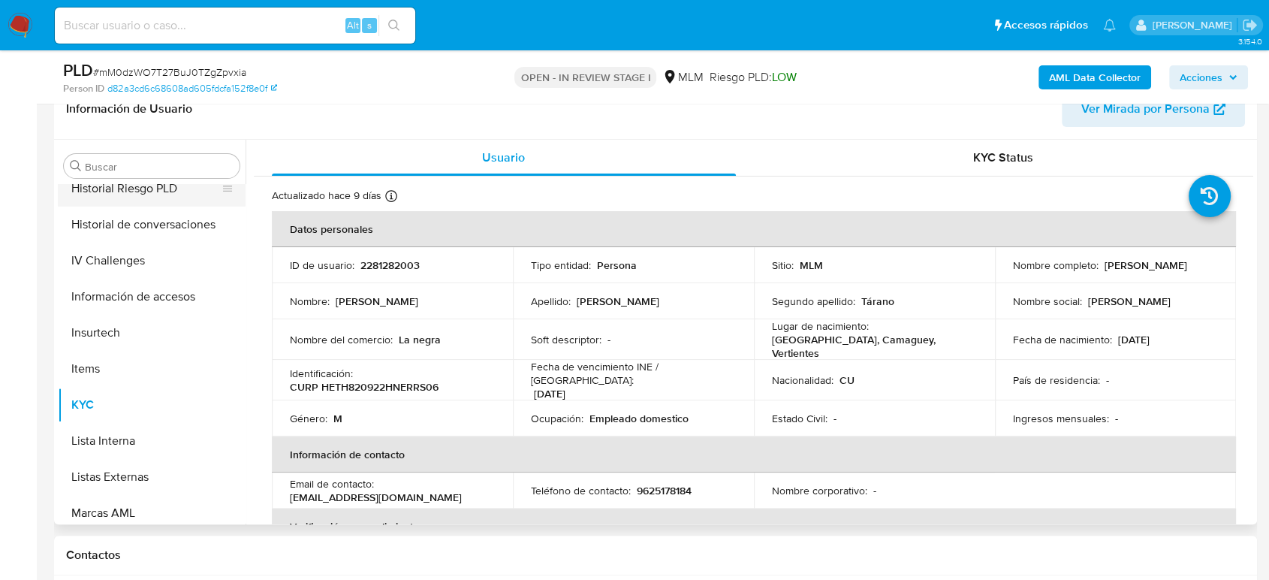
scroll to position [385, 0]
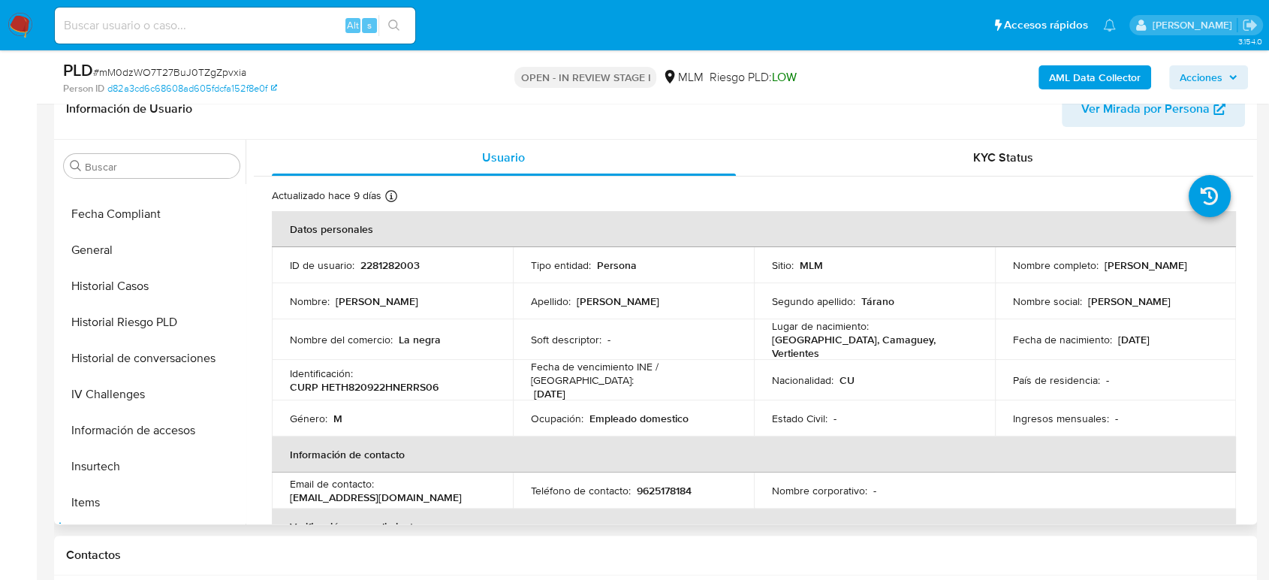
click at [117, 257] on button "General" at bounding box center [152, 250] width 188 height 36
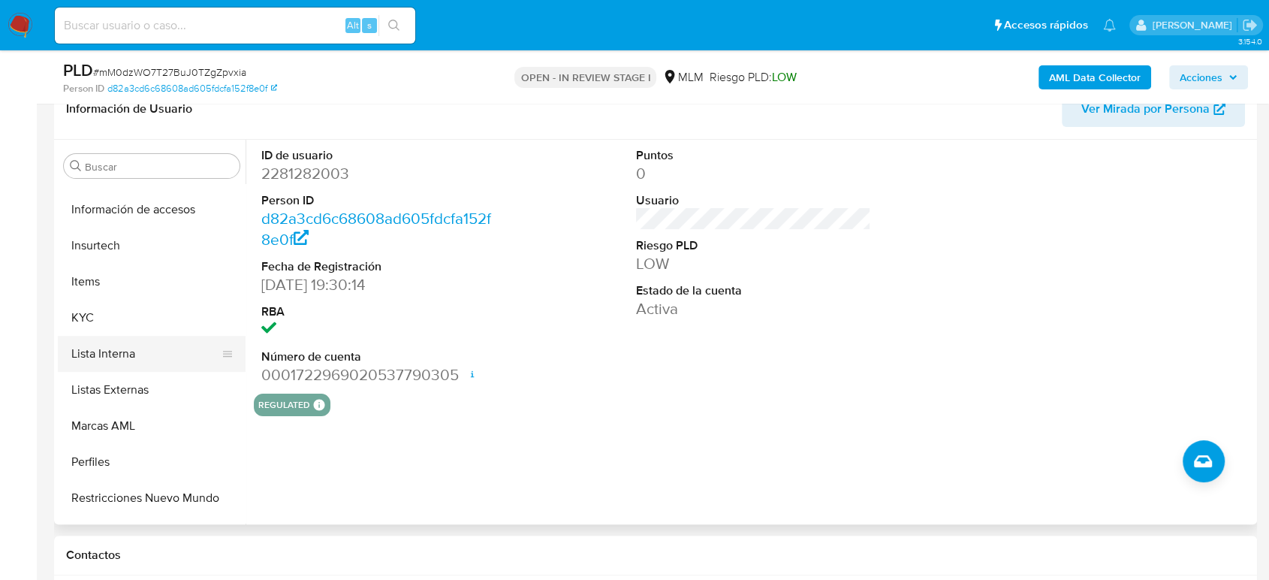
scroll to position [635, 0]
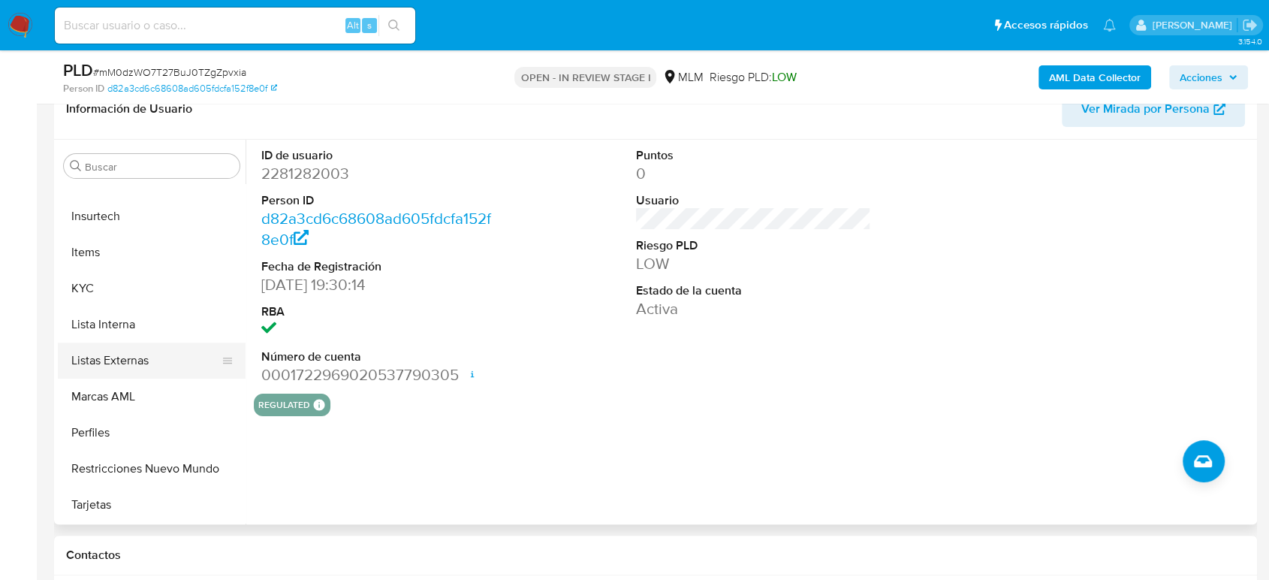
click at [132, 353] on button "Listas Externas" at bounding box center [146, 361] width 176 height 36
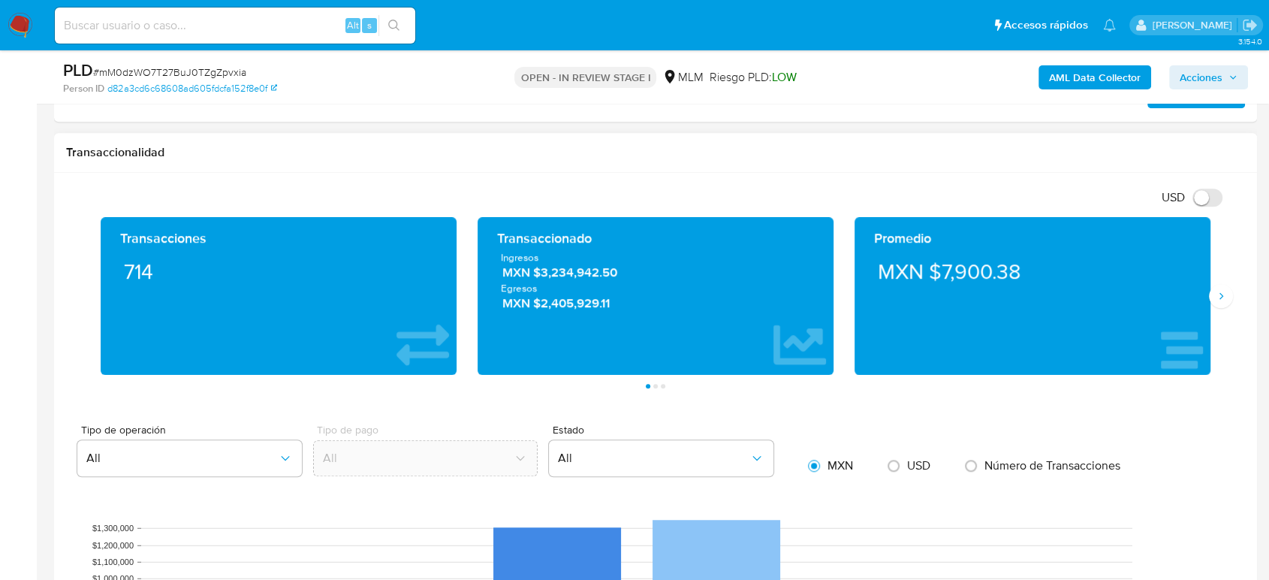
scroll to position [918, 0]
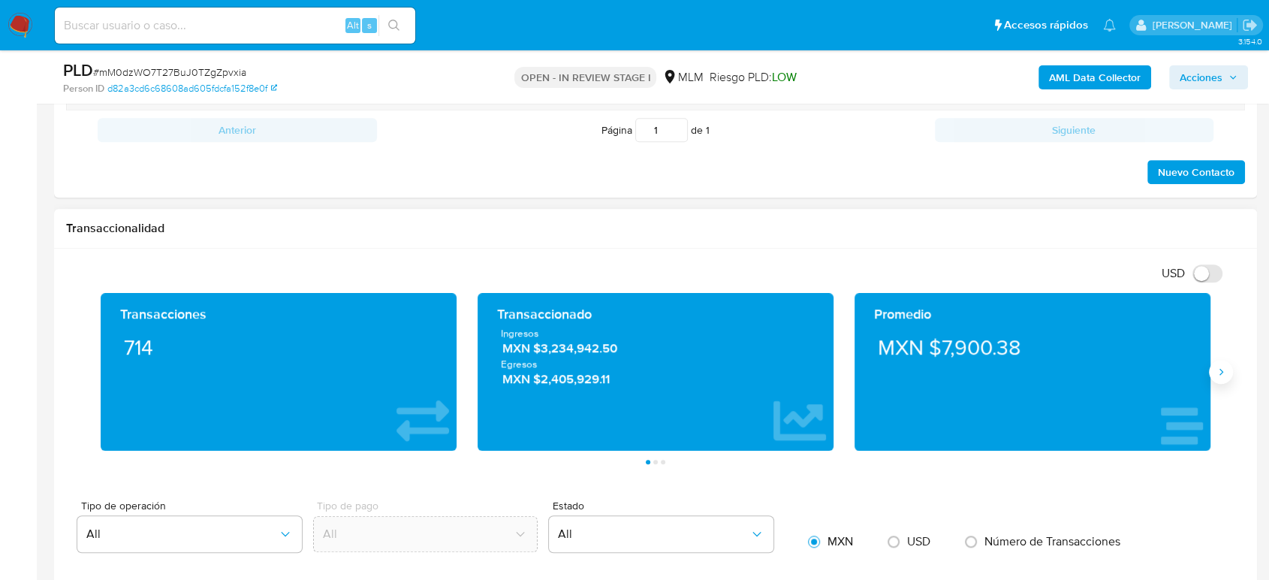
click at [1218, 368] on icon "Siguiente" at bounding box center [1221, 372] width 12 height 12
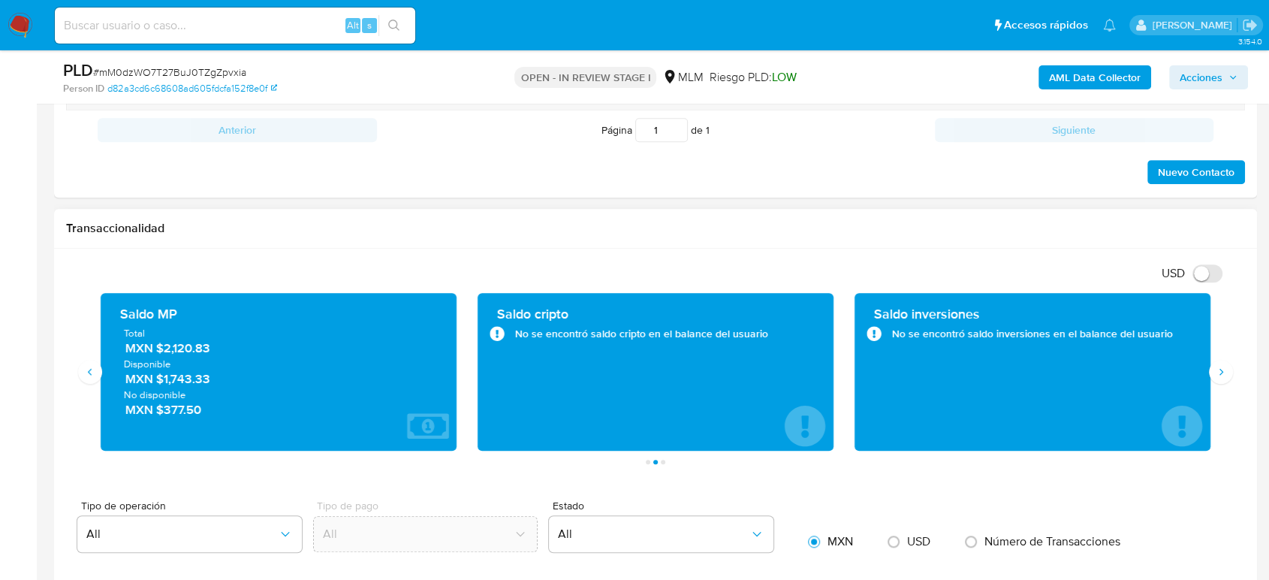
drag, startPoint x: 234, startPoint y: 347, endPoint x: 157, endPoint y: 349, distance: 77.4
click at [157, 349] on span "MXN $2,120.83" at bounding box center [279, 348] width 308 height 17
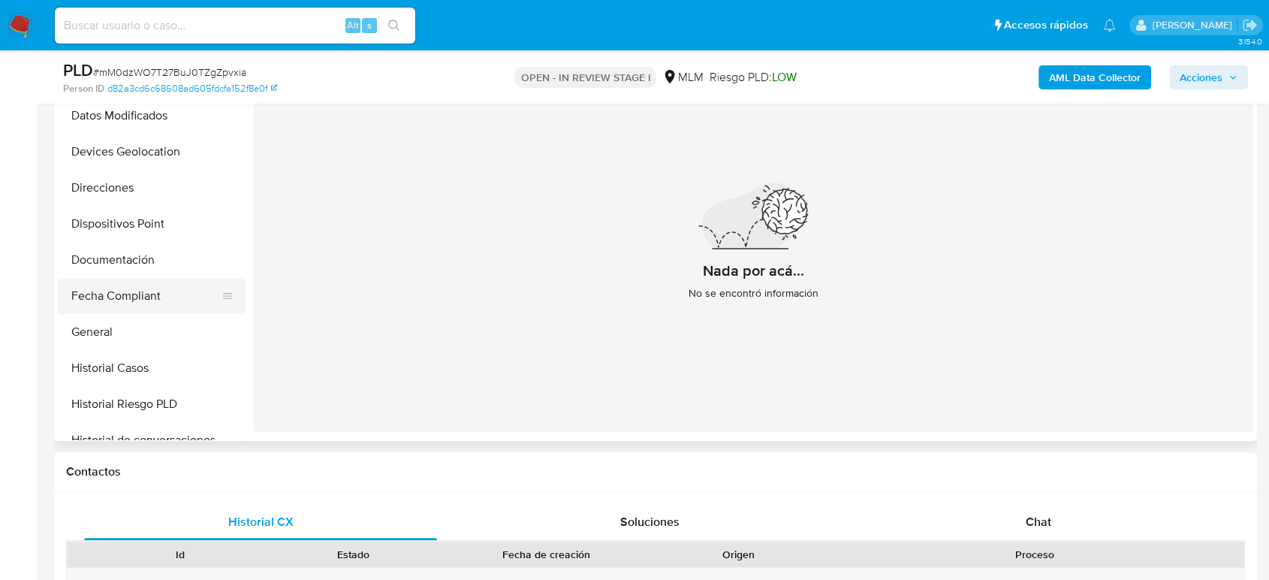
scroll to position [217, 0]
click at [149, 162] on button "Devices Geolocation" at bounding box center [146, 154] width 176 height 36
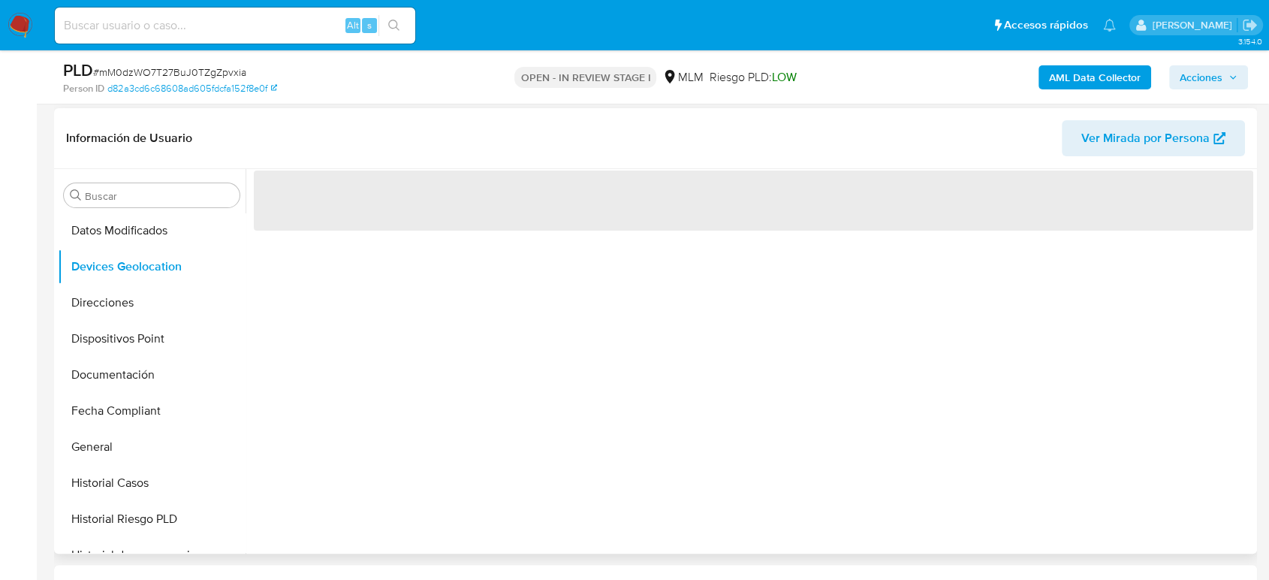
scroll to position [250, 0]
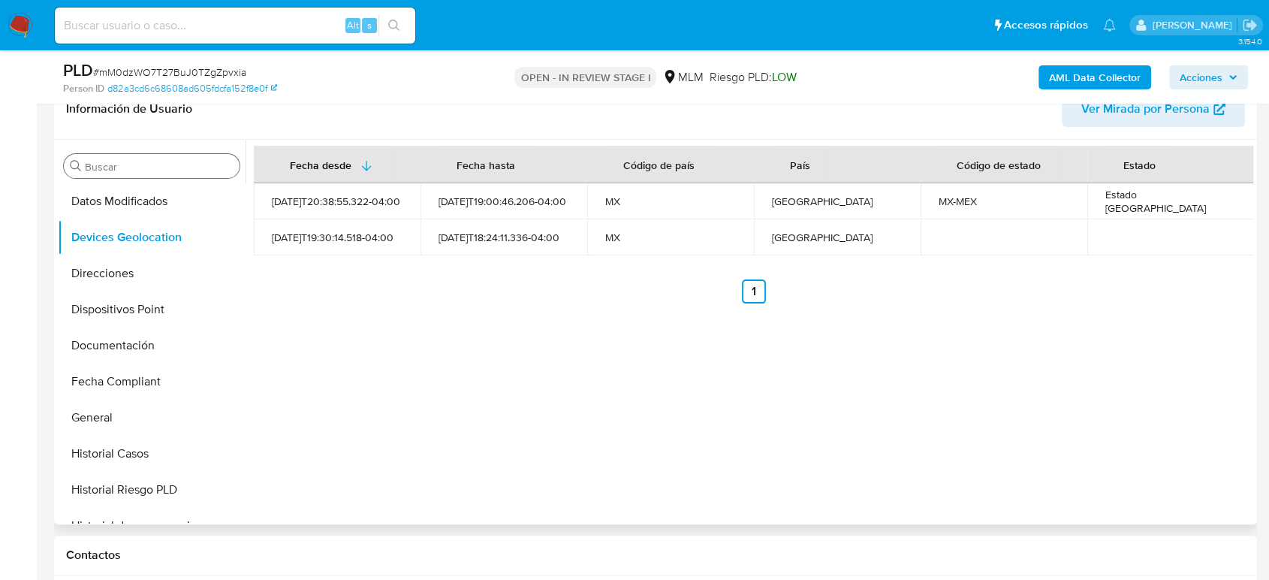
click at [126, 166] on input "Buscar" at bounding box center [159, 167] width 149 height 14
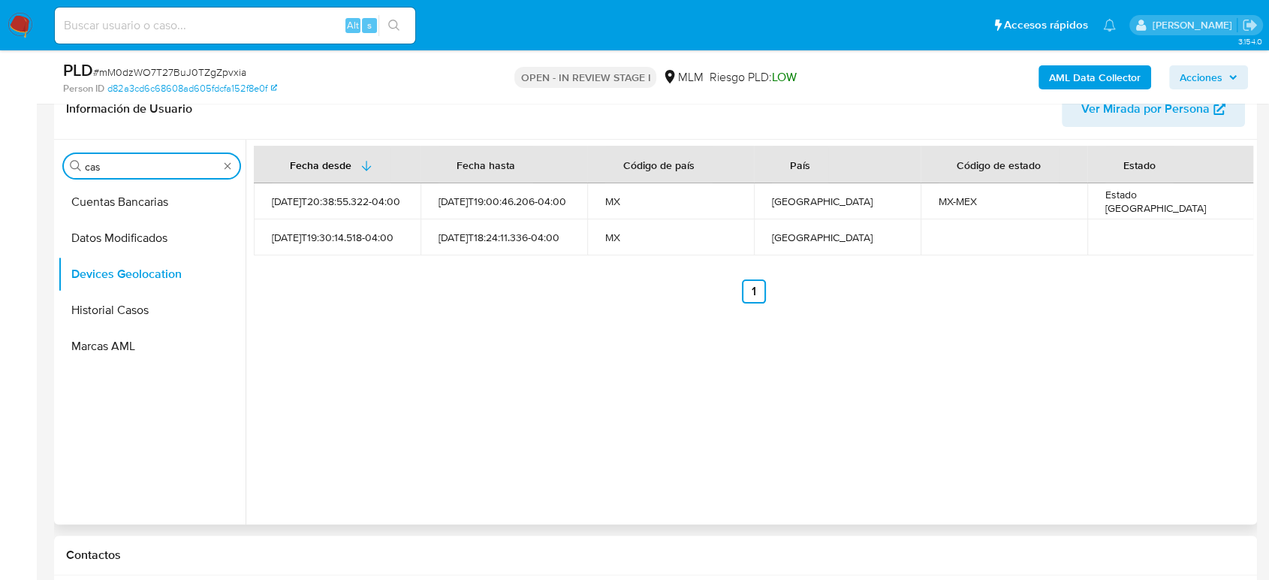
scroll to position [0, 0]
type input "cas"
click at [123, 233] on button "Historial Casos" at bounding box center [146, 238] width 176 height 36
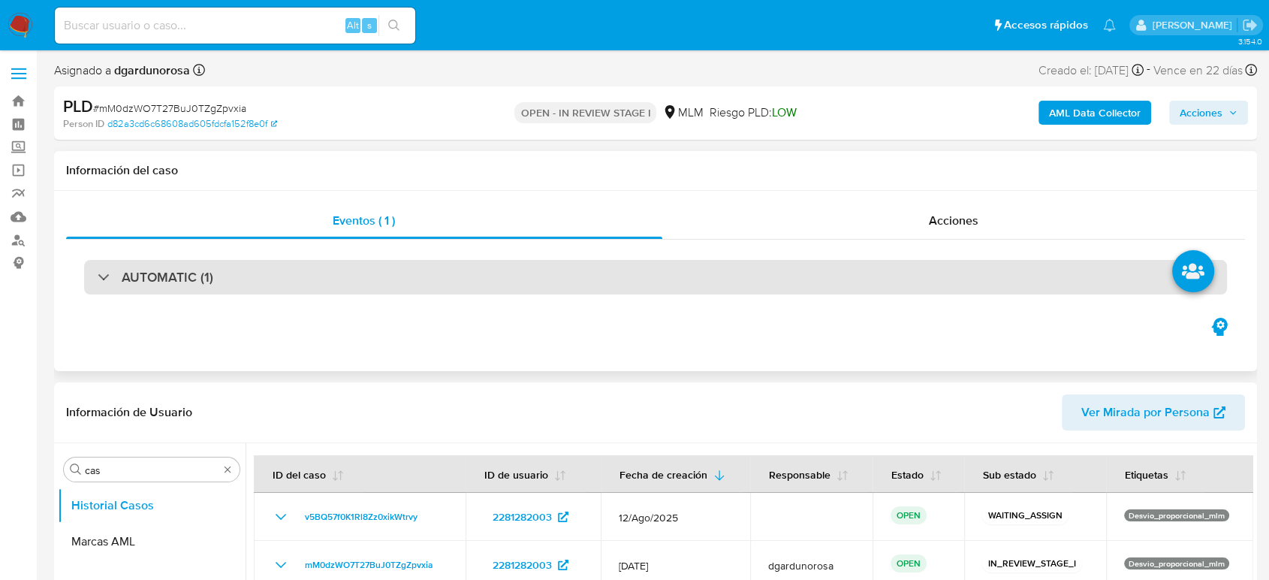
click at [297, 273] on div "AUTOMATIC (1)" at bounding box center [655, 277] width 1143 height 35
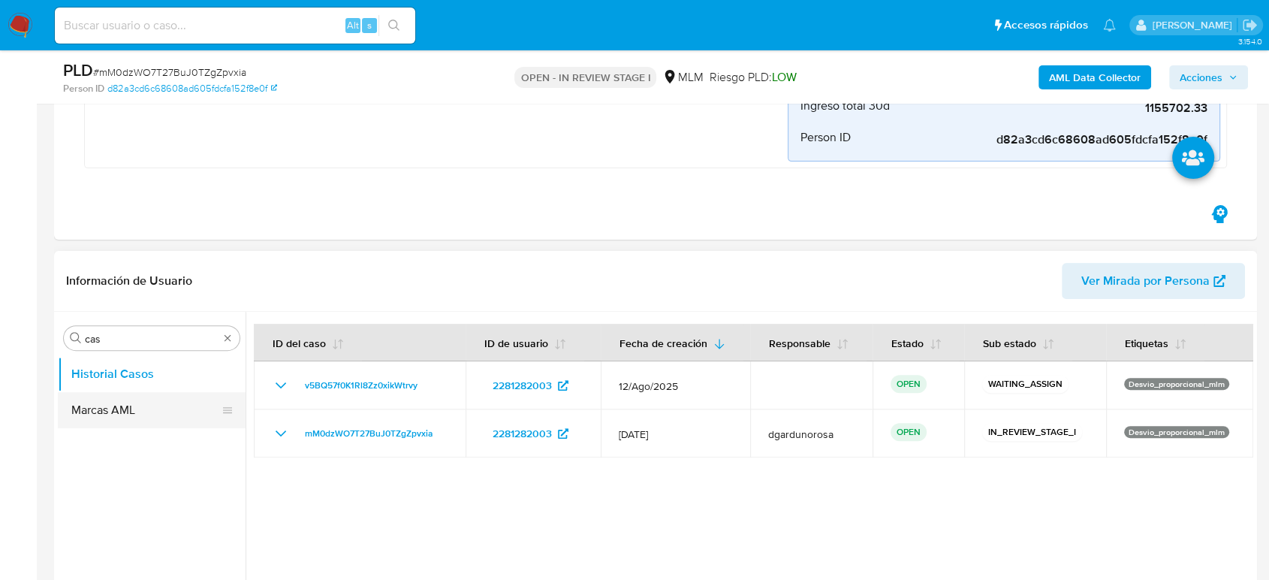
scroll to position [500, 0]
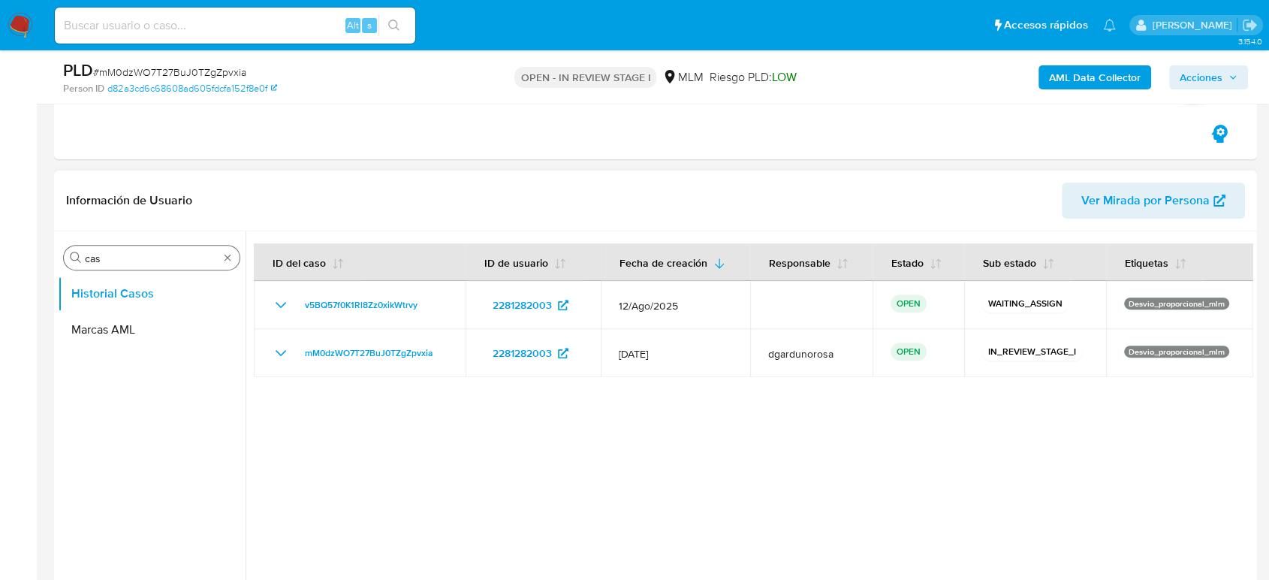
click at [237, 258] on div "Buscar cas" at bounding box center [152, 258] width 176 height 24
click at [234, 258] on div "Buscar cas" at bounding box center [152, 258] width 176 height 24
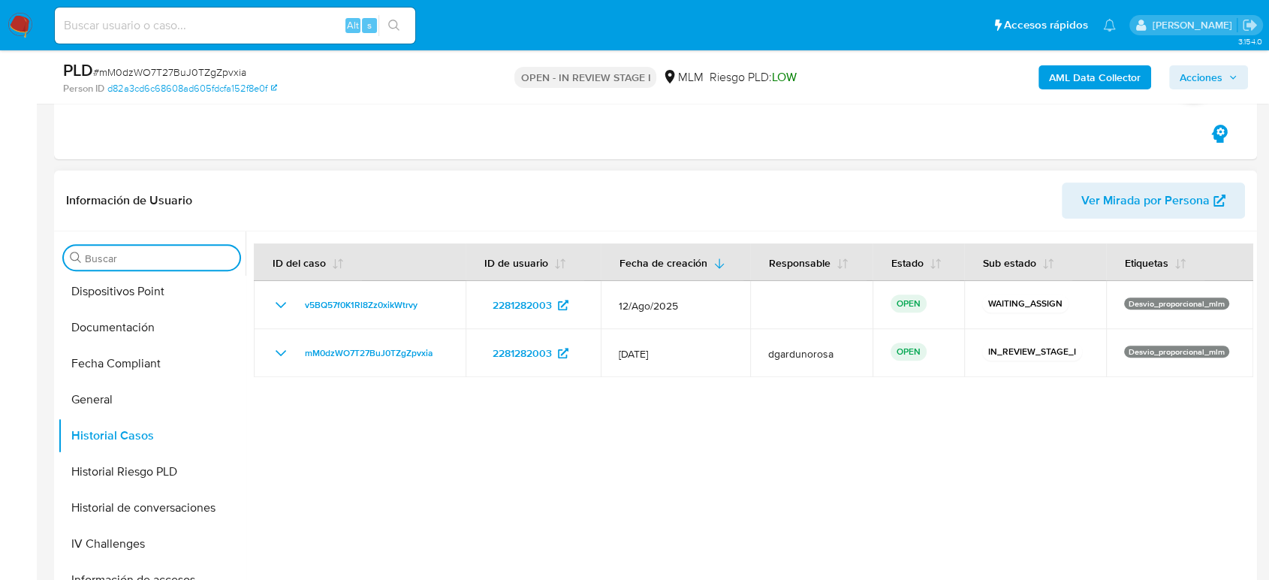
scroll to position [417, 0]
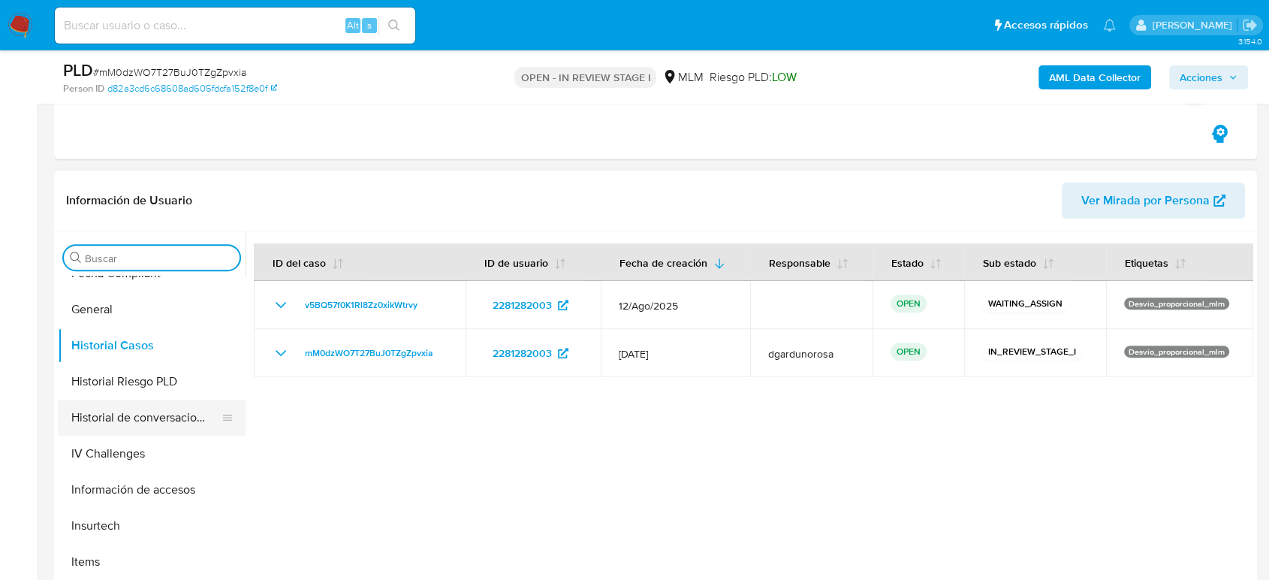
click at [128, 418] on button "Historial de conversaciones" at bounding box center [146, 418] width 176 height 36
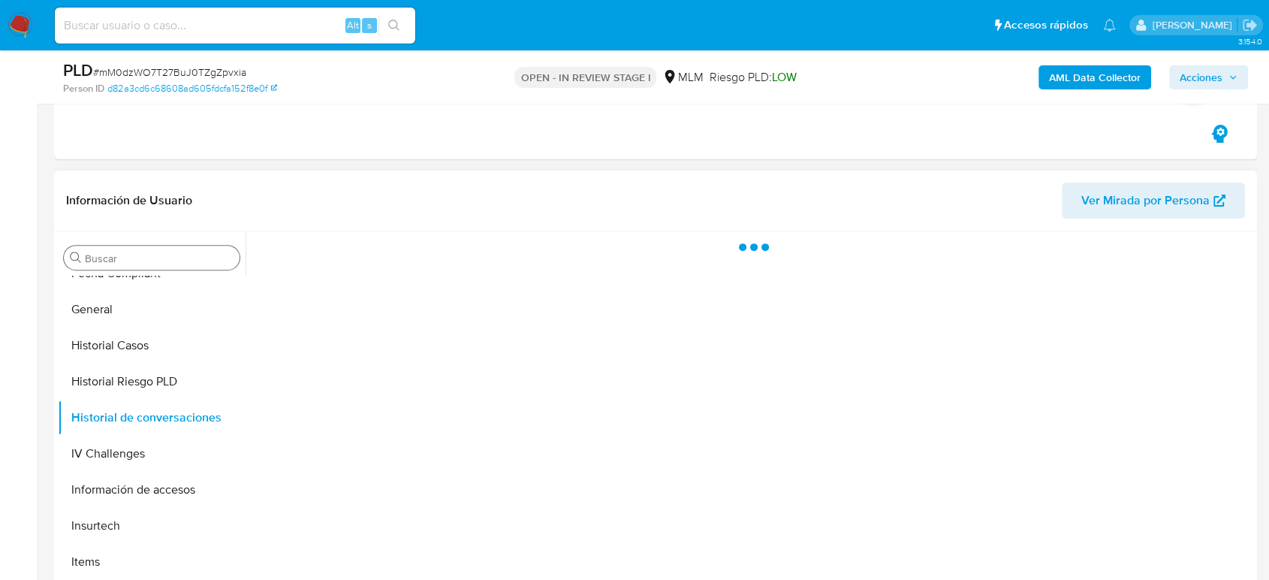
scroll to position [584, 0]
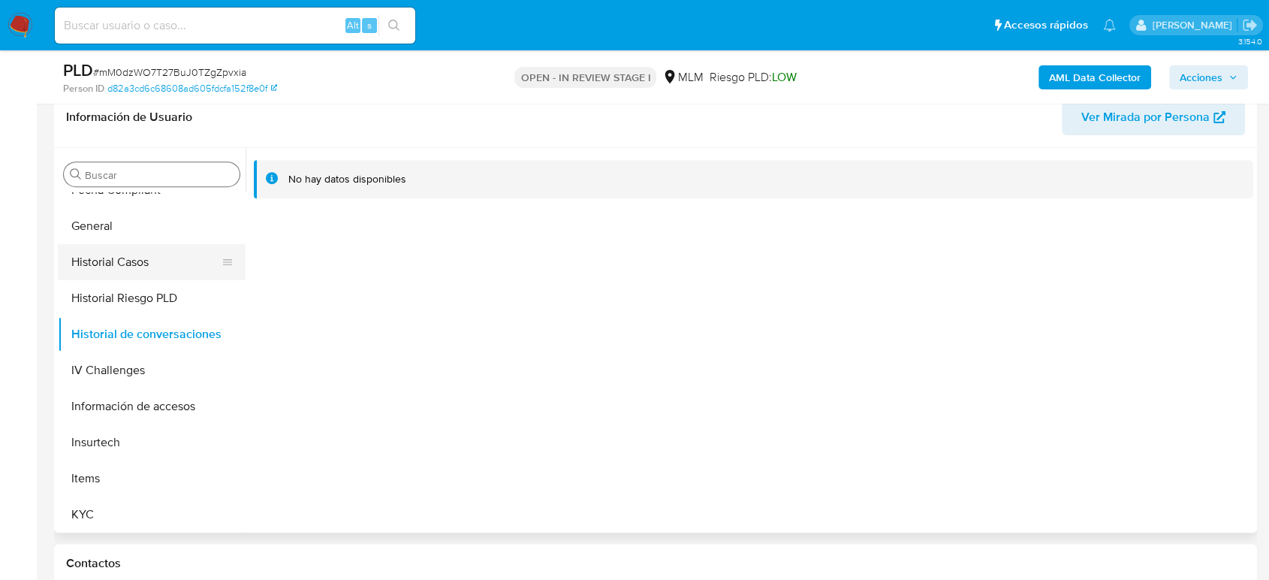
click at [137, 280] on button "Historial Riesgo PLD" at bounding box center [152, 298] width 188 height 36
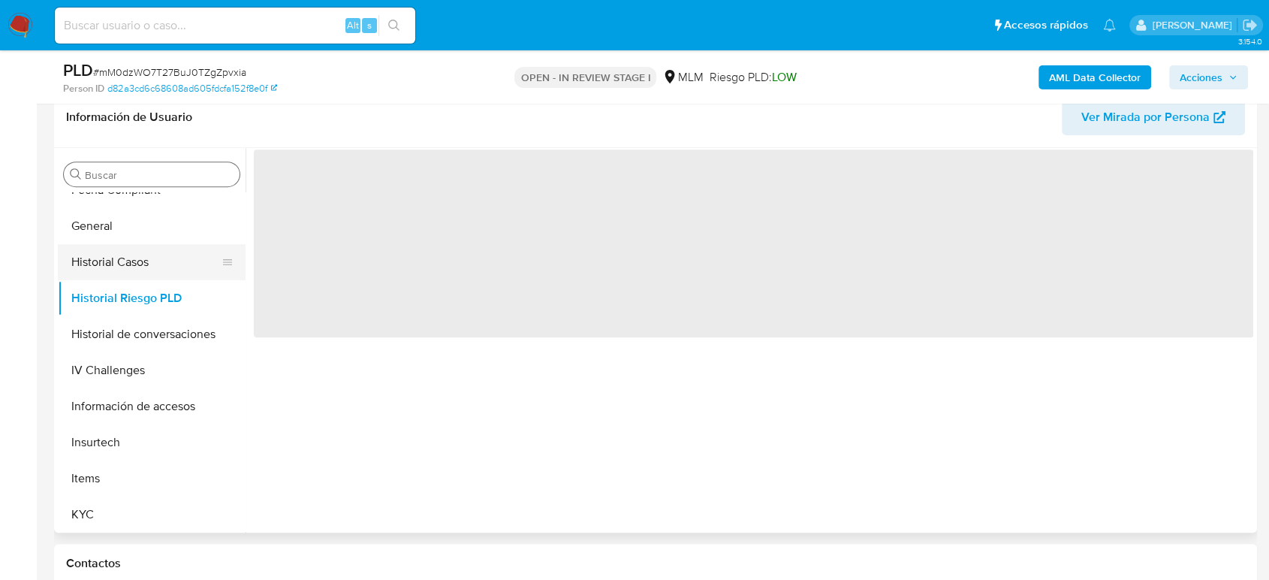
click at [137, 271] on button "Historial Casos" at bounding box center [146, 262] width 176 height 36
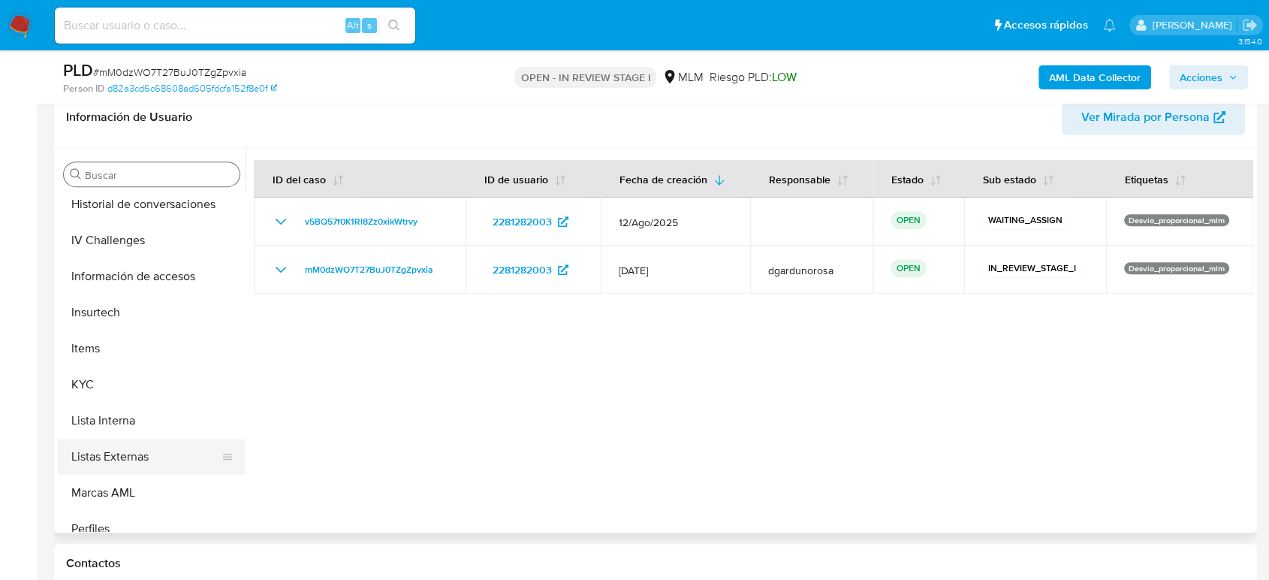
scroll to position [635, 0]
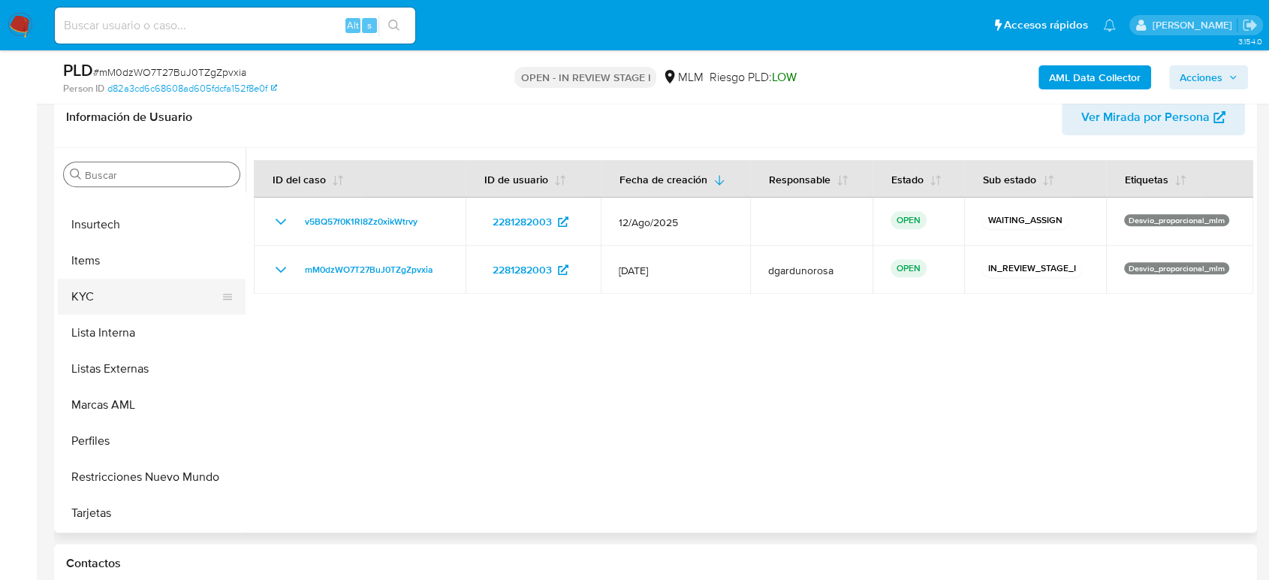
click at [113, 300] on button "KYC" at bounding box center [146, 297] width 176 height 36
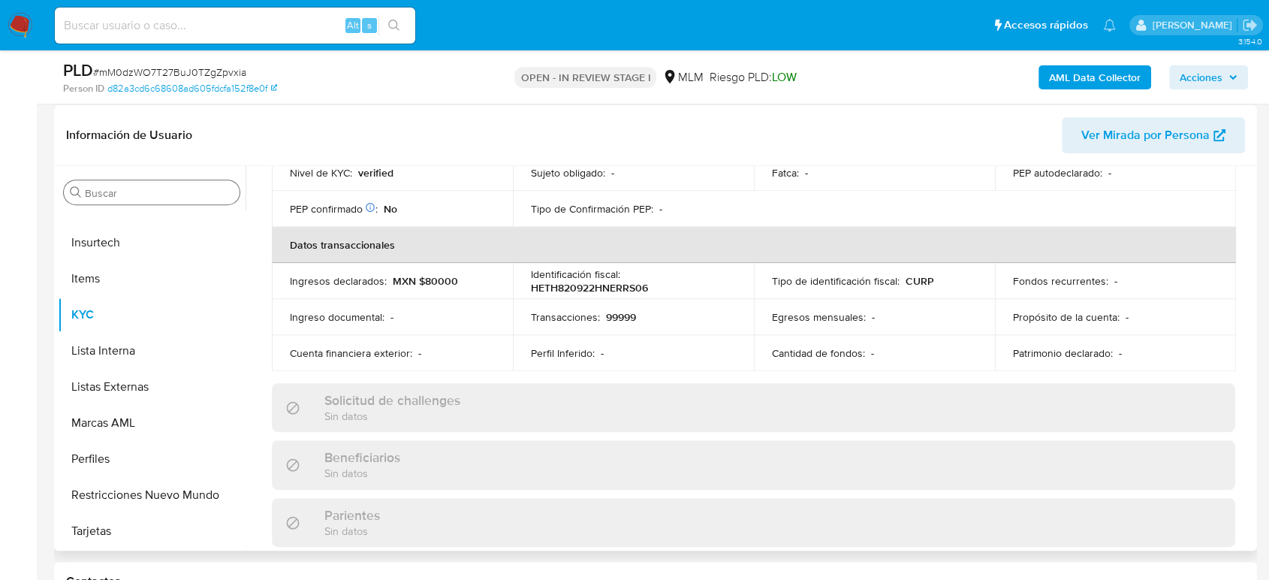
scroll to position [250, 0]
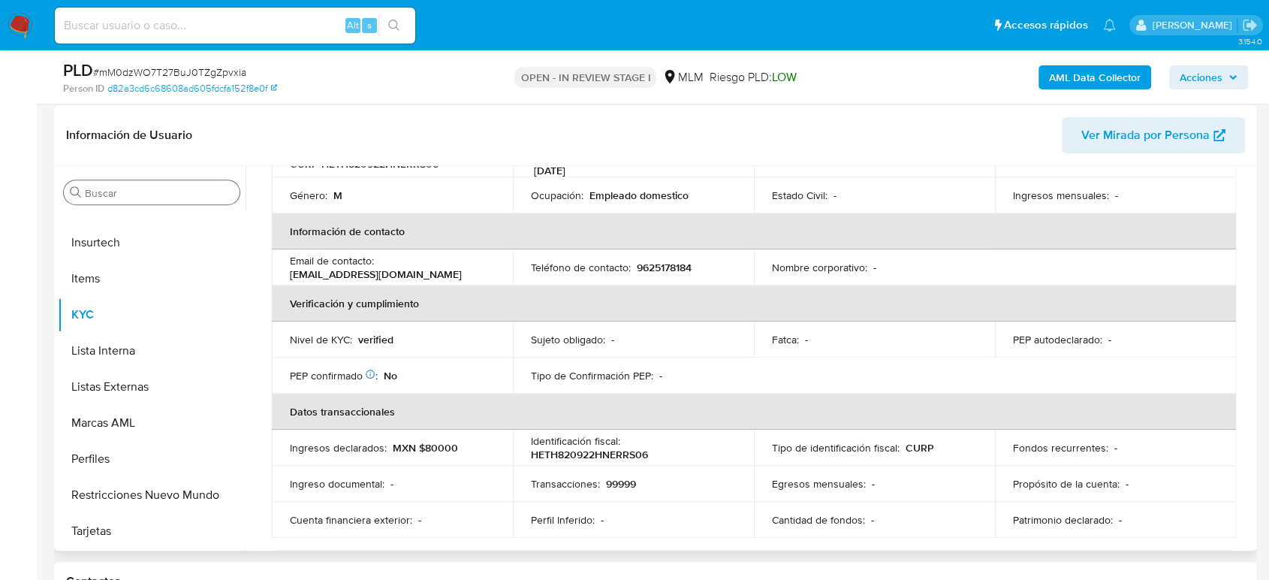
click at [656, 261] on p "9625178184" at bounding box center [664, 268] width 55 height 14
copy p "9625178184"
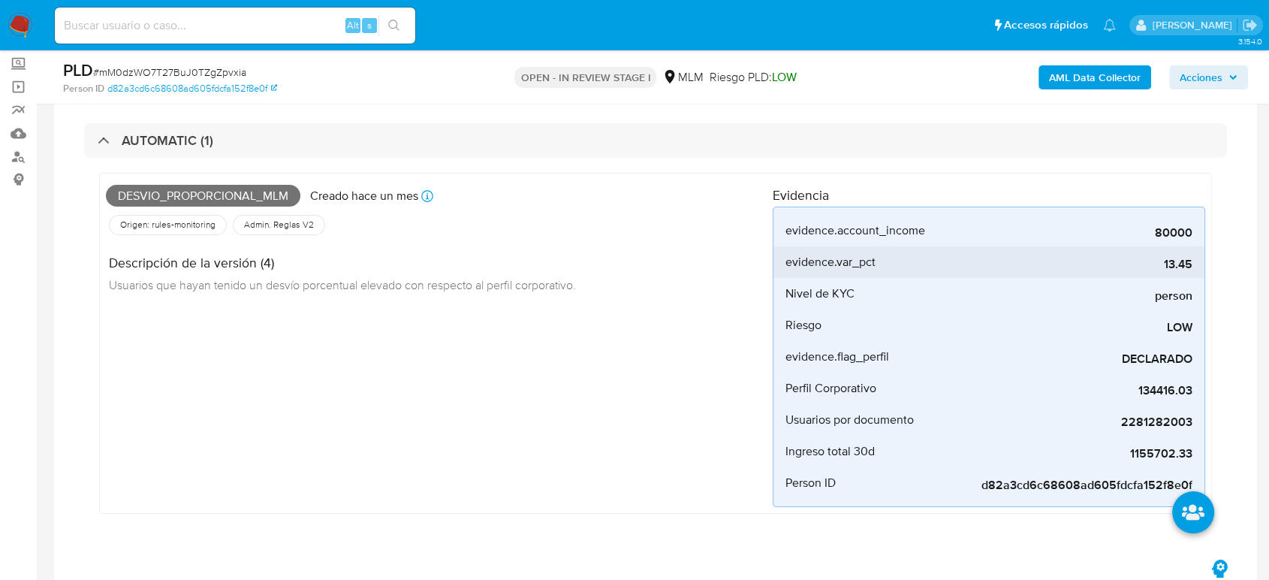
scroll to position [0, 0]
